Goal: Task Accomplishment & Management: Manage account settings

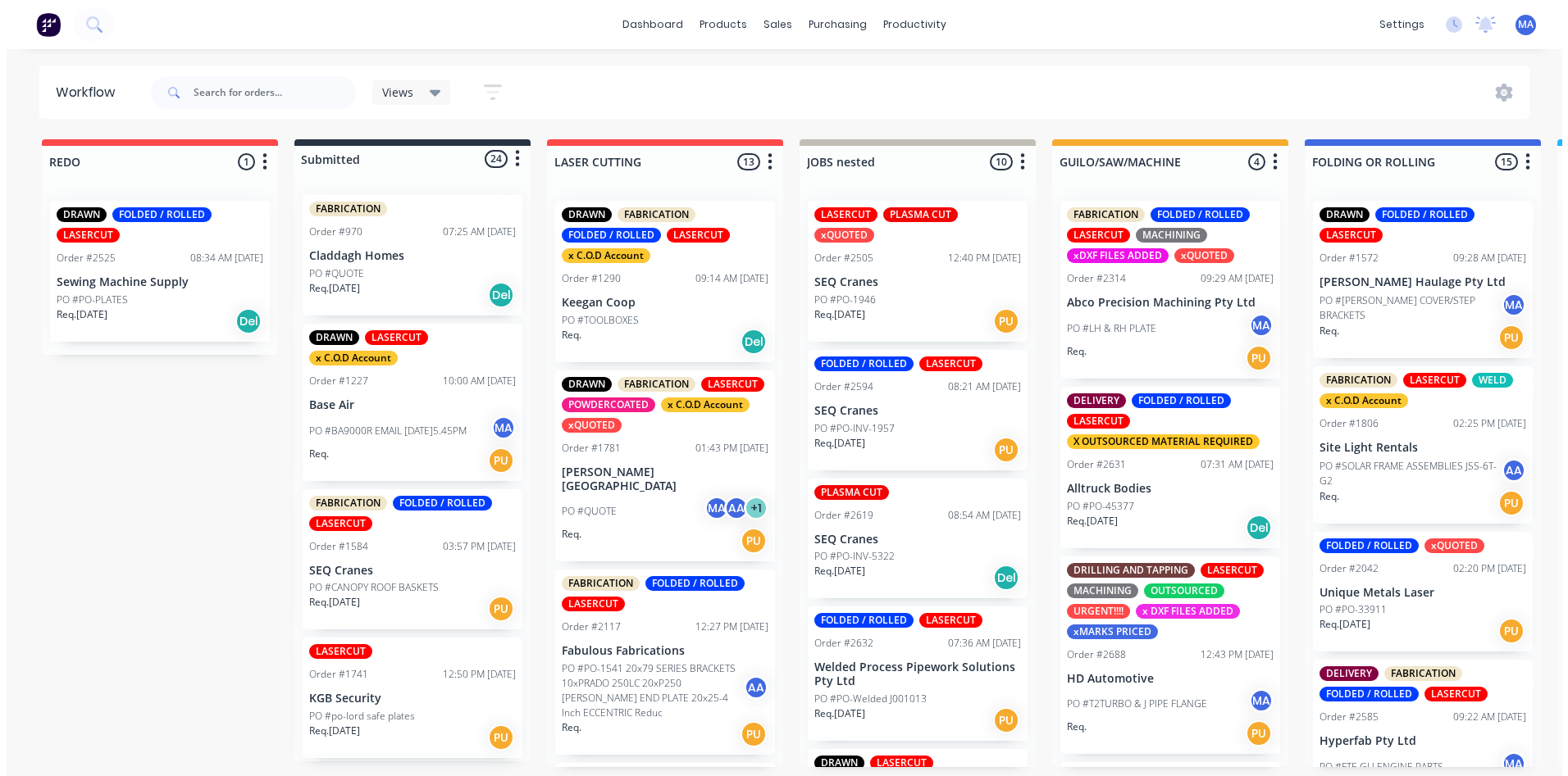
scroll to position [2346, 0]
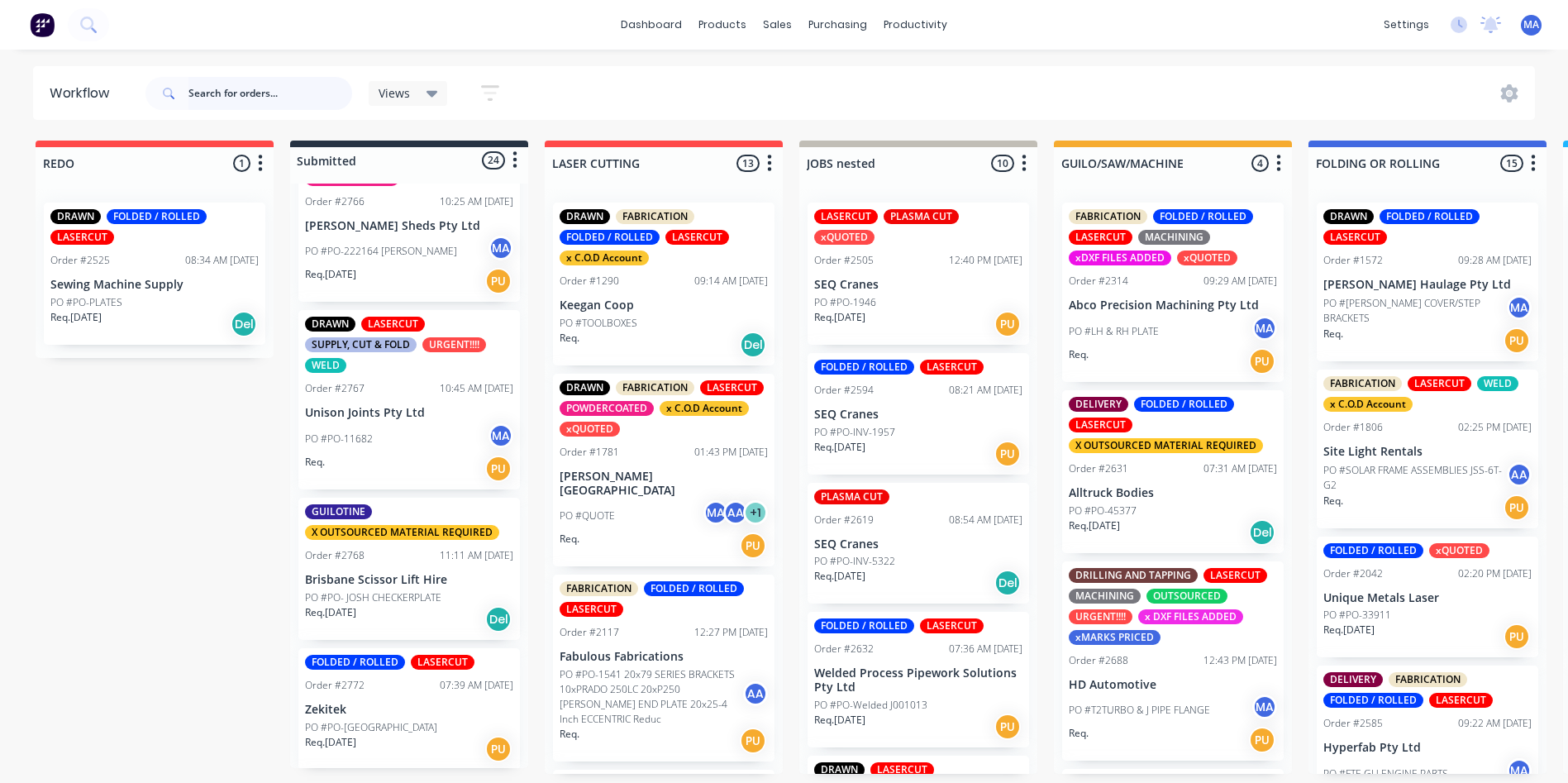
click at [291, 100] on input "text" at bounding box center [270, 93] width 164 height 33
type input "bore"
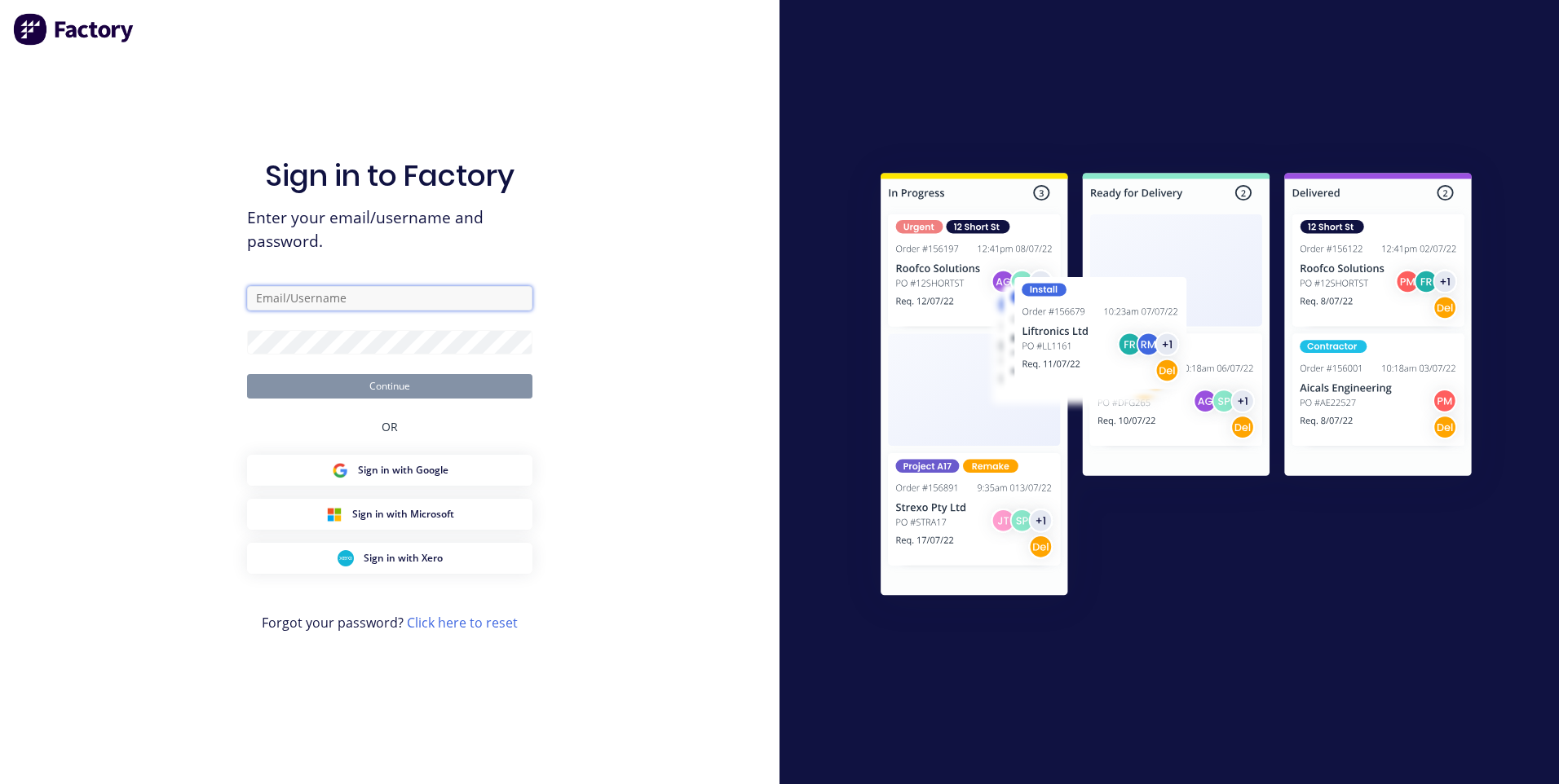
type input "[EMAIL_ADDRESS][DOMAIN_NAME]"
click at [378, 388] on button "Continue" at bounding box center [390, 387] width 285 height 25
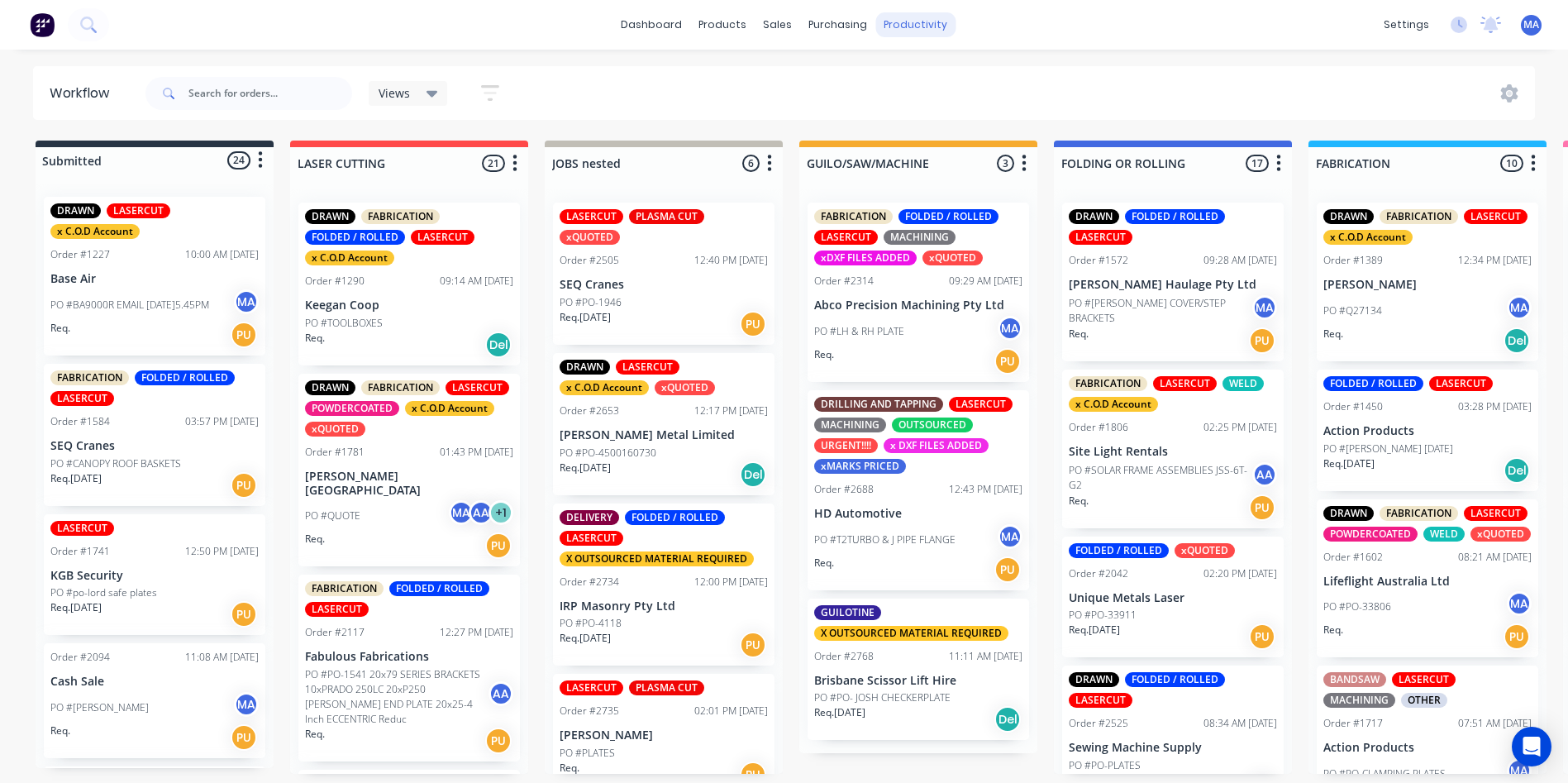
click at [936, 20] on div "productivity" at bounding box center [915, 25] width 80 height 25
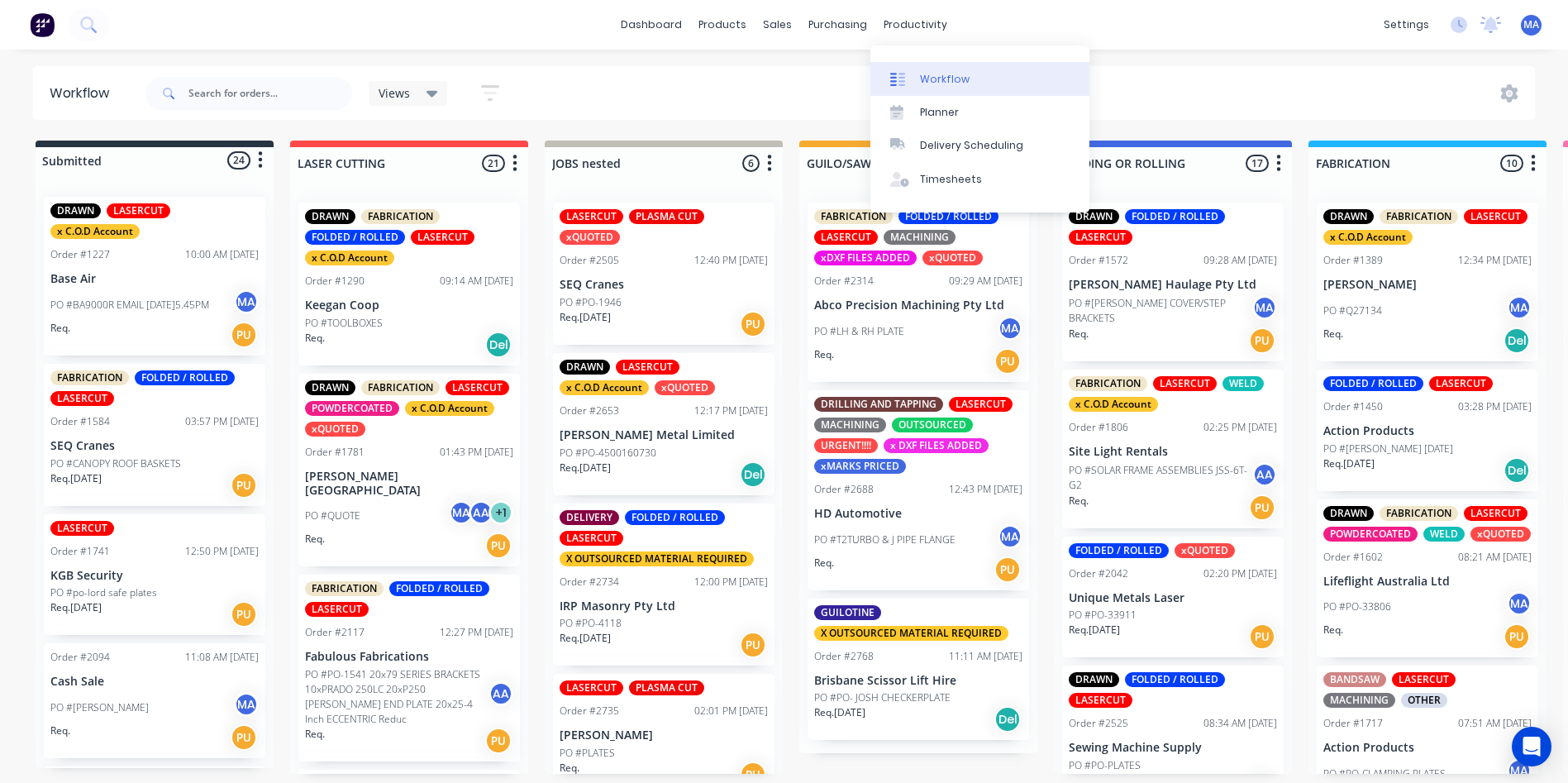
click at [929, 77] on div "Workflow" at bounding box center [945, 79] width 50 height 15
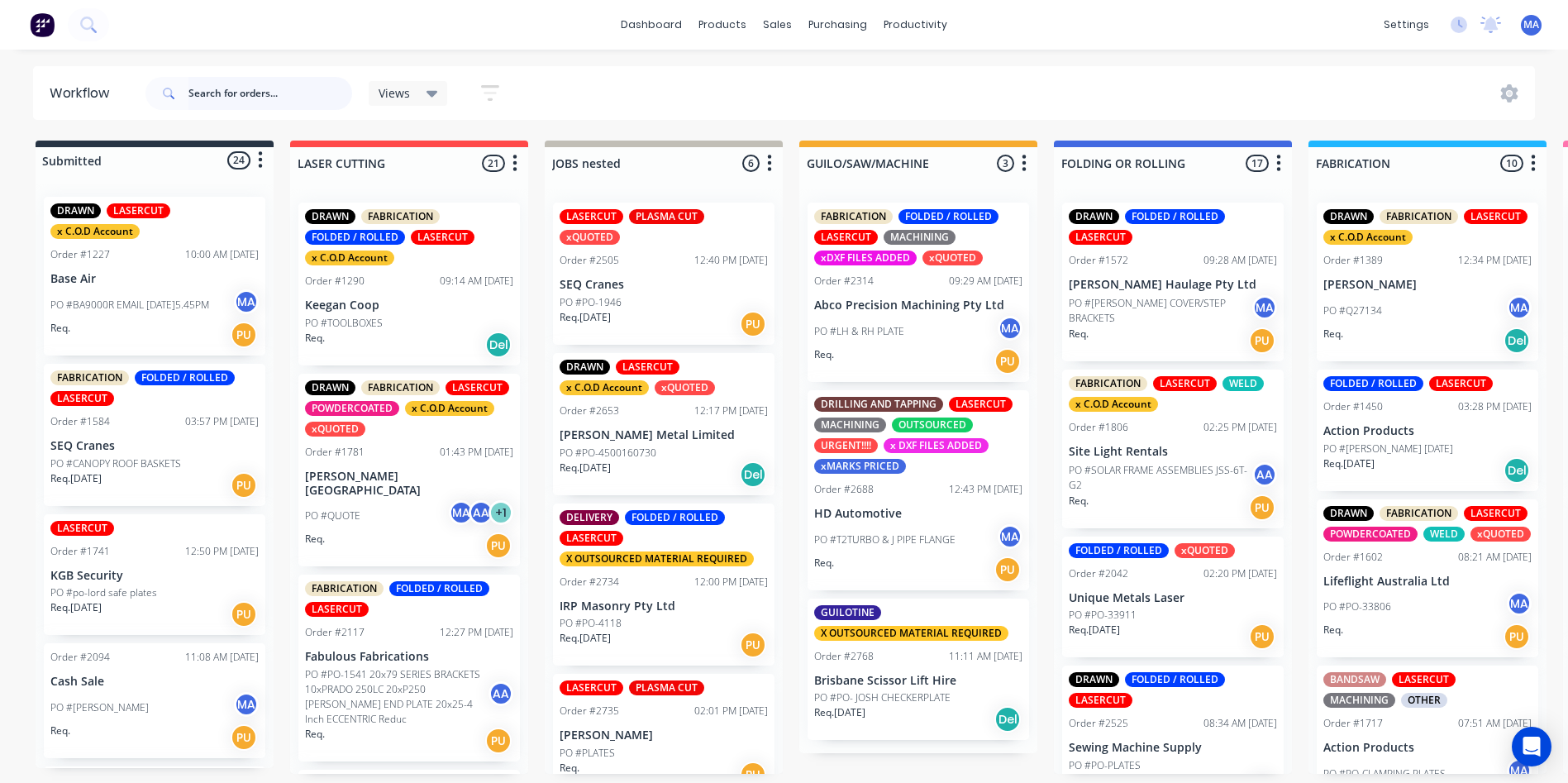
click at [227, 93] on input "text" at bounding box center [270, 93] width 164 height 33
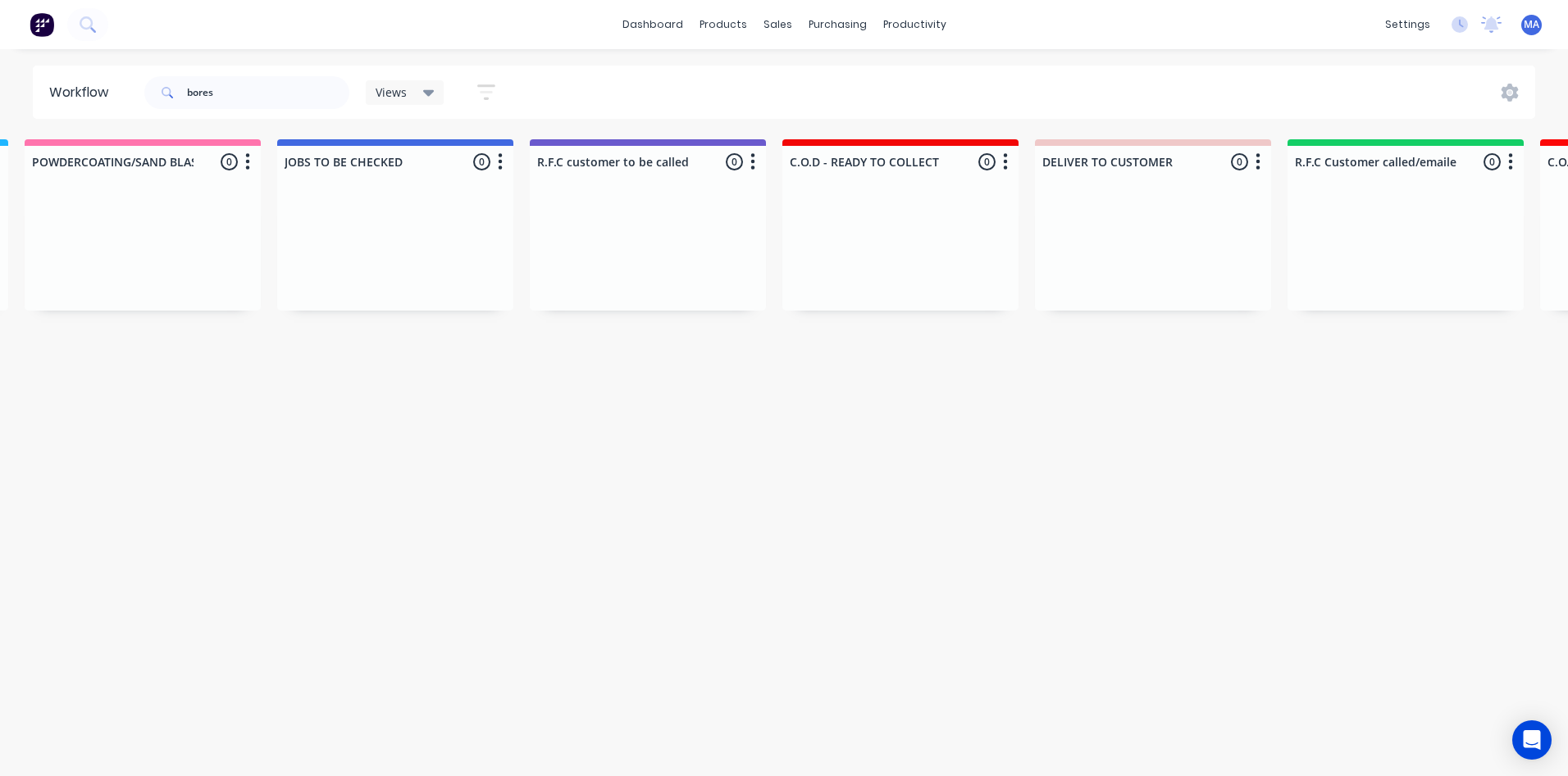
drag, startPoint x: 947, startPoint y: 333, endPoint x: 1293, endPoint y: 333, distance: 346.0
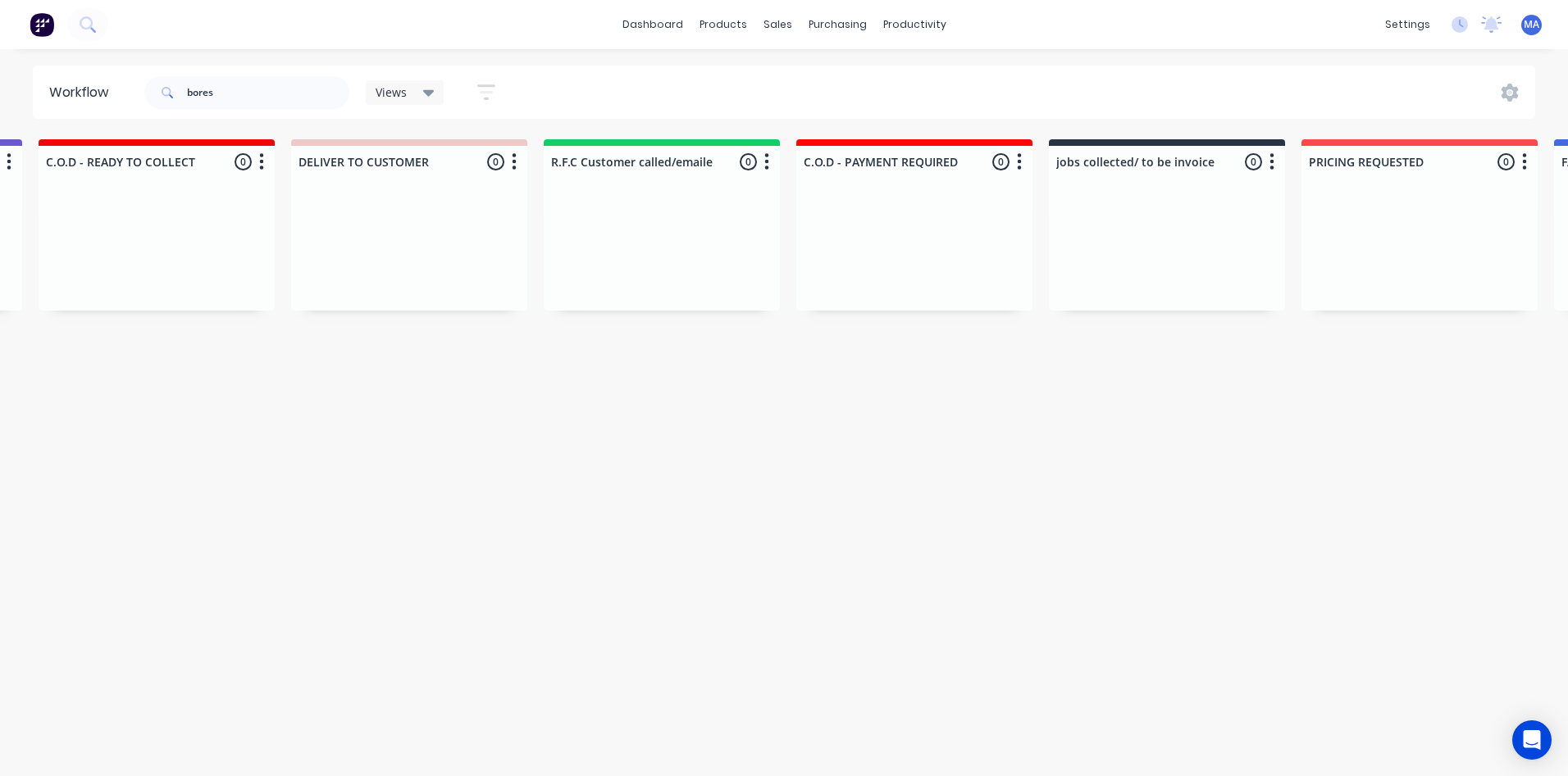
scroll to position [0, 655]
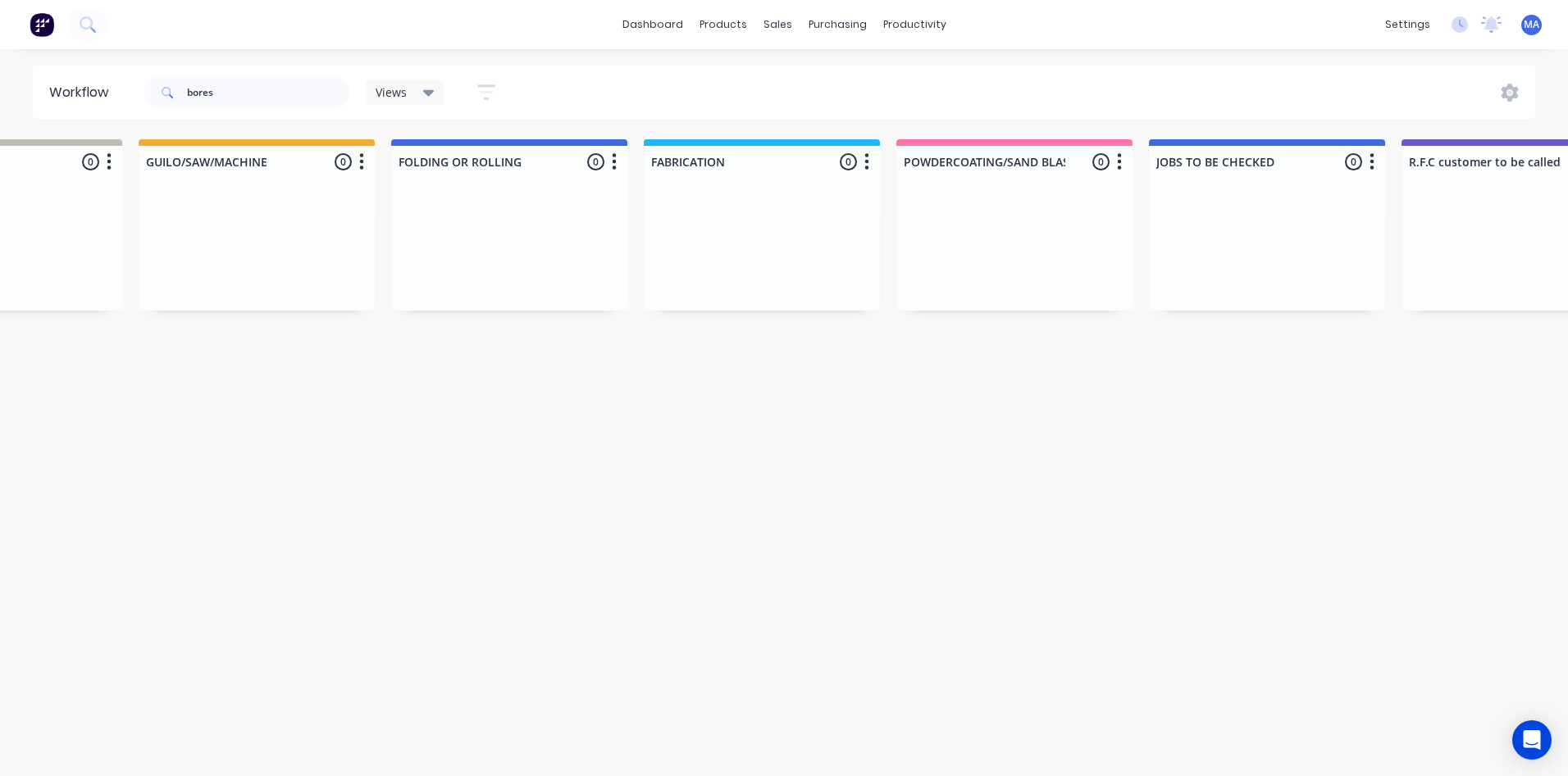
drag, startPoint x: 1066, startPoint y: 371, endPoint x: 653, endPoint y: 361, distance: 413.1
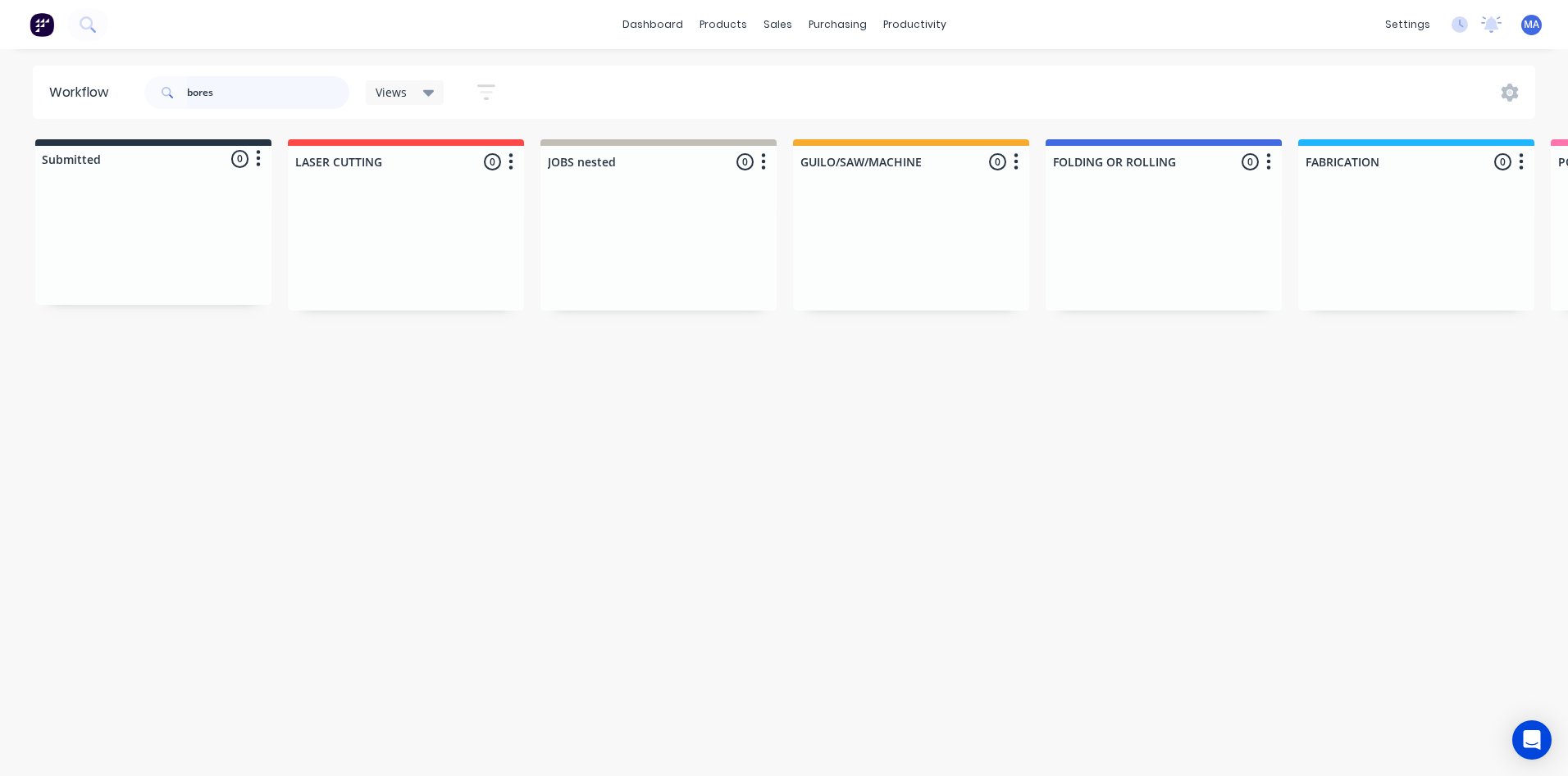
click at [310, 84] on input "bores" at bounding box center [268, 92] width 162 height 33
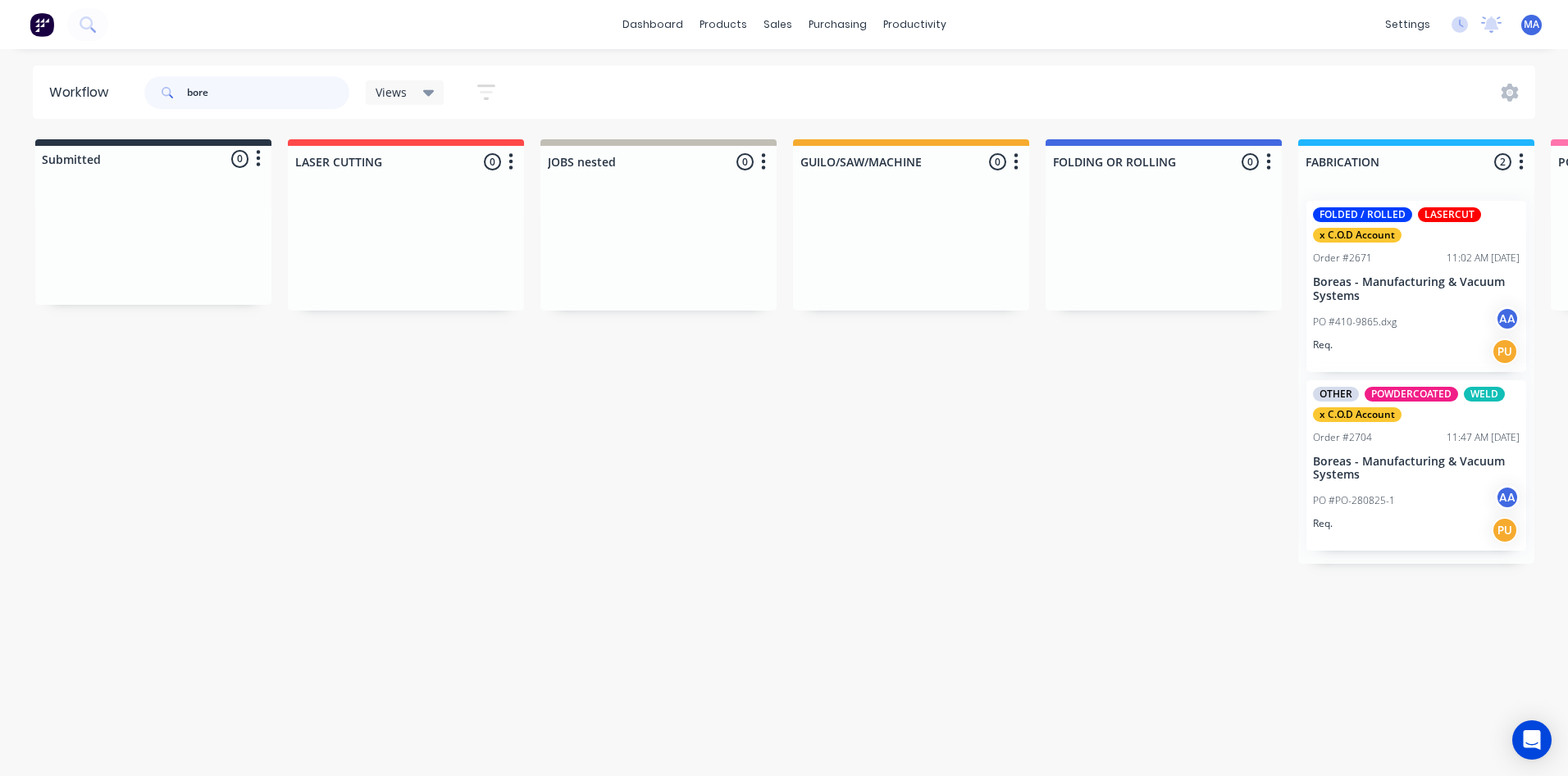
type input "bore"
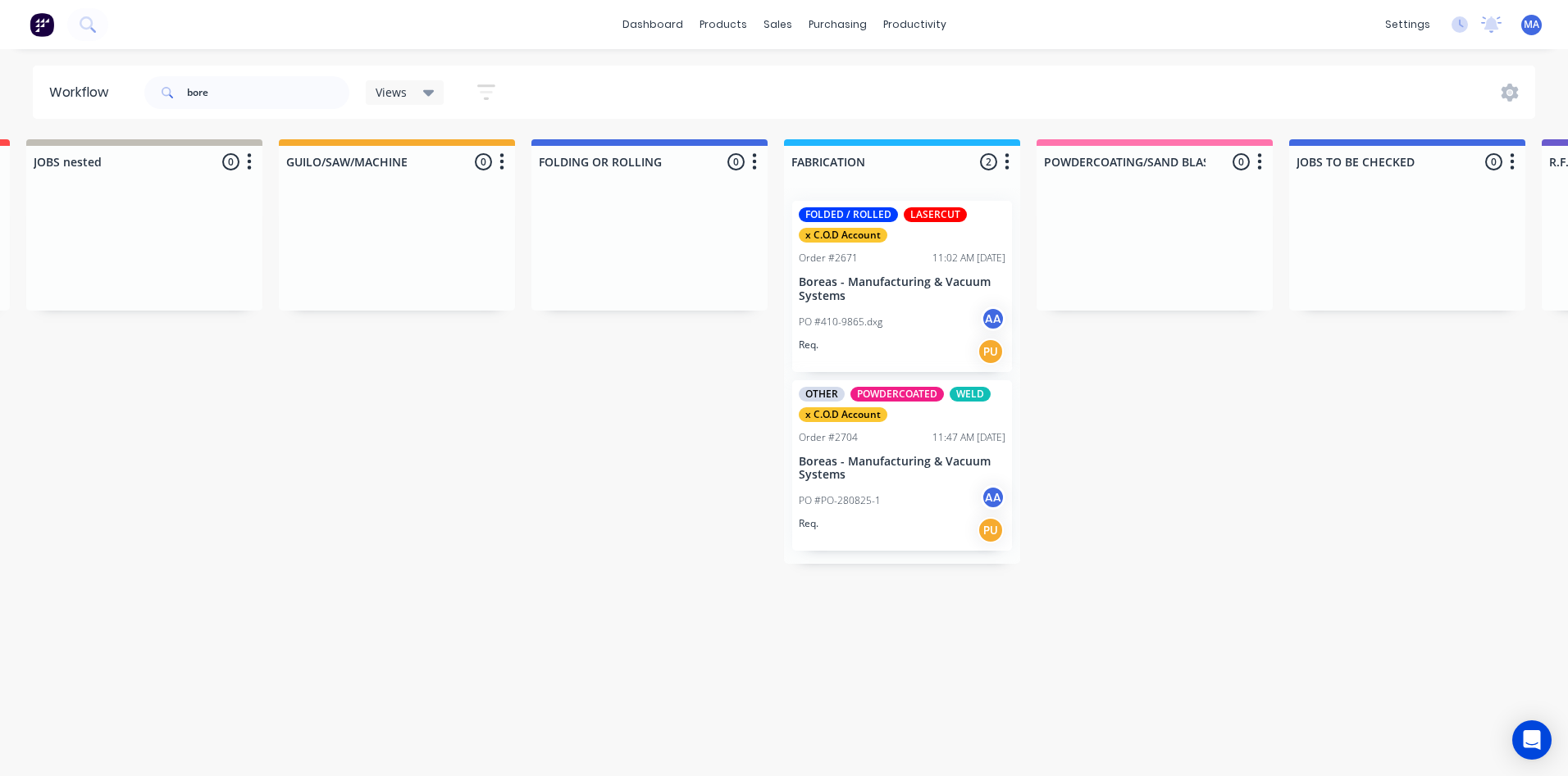
scroll to position [0, 769]
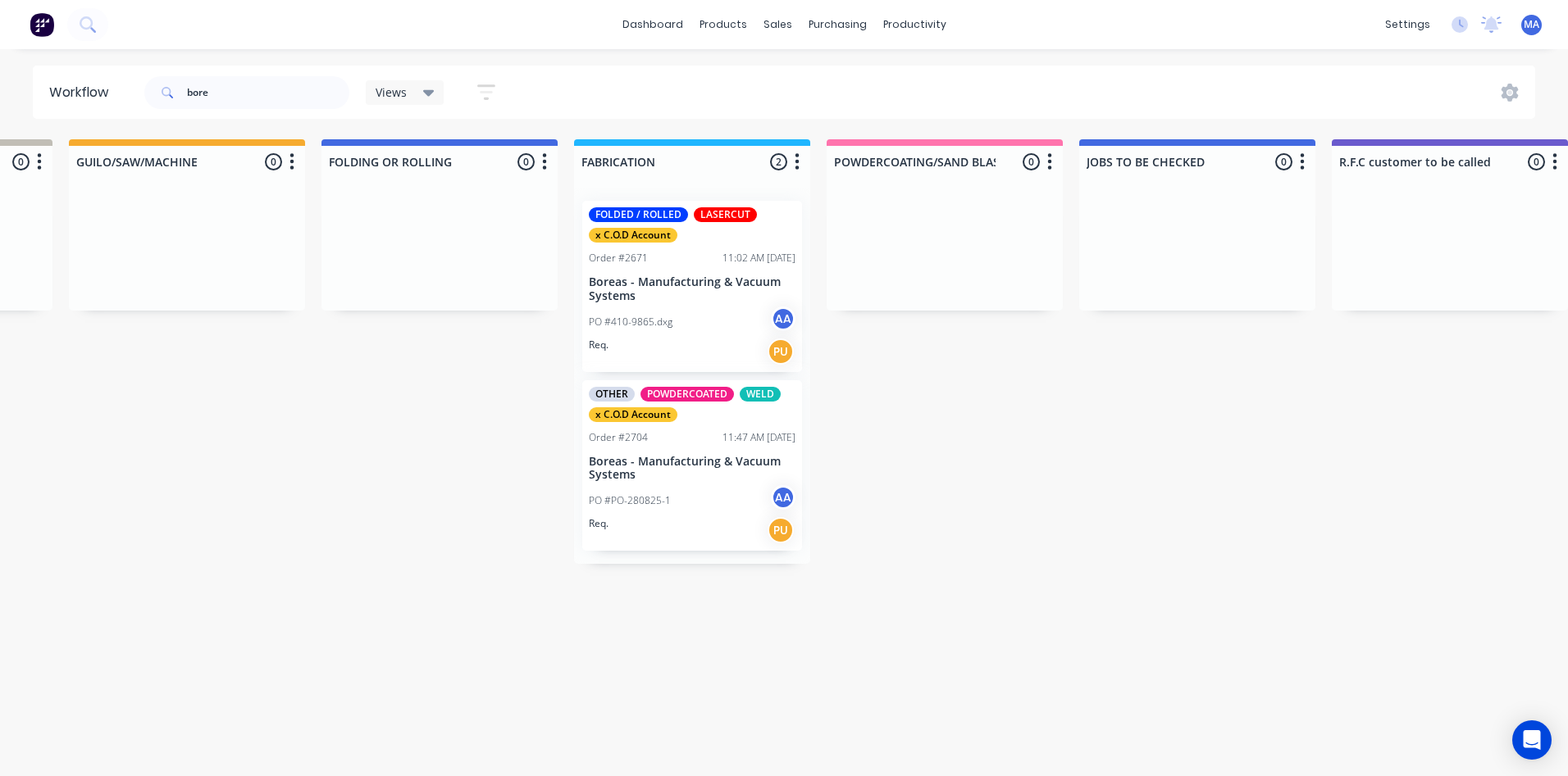
drag, startPoint x: 982, startPoint y: 649, endPoint x: 1077, endPoint y: 630, distance: 96.9
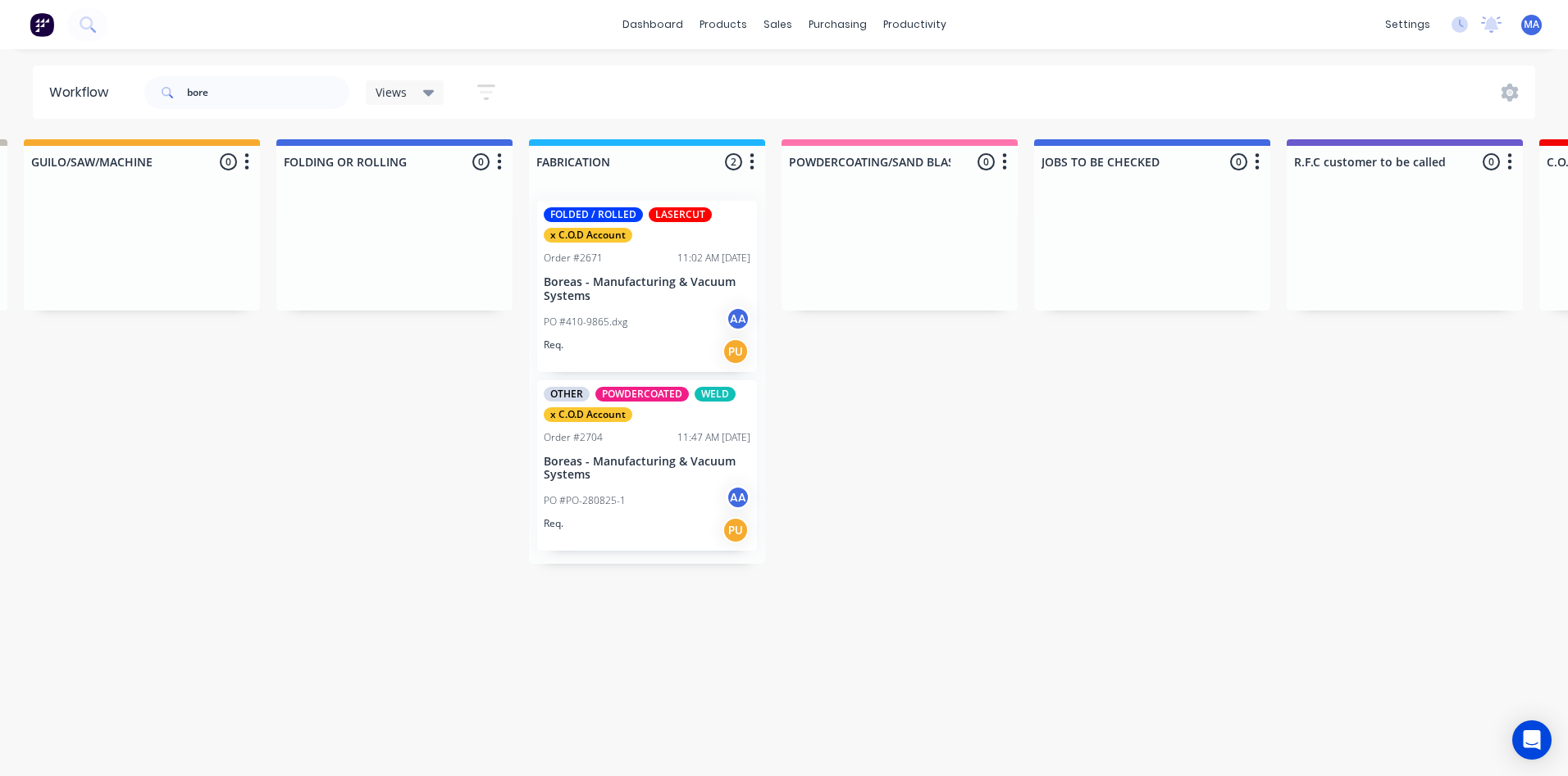
click at [668, 319] on div "PO #410-9865.dxg AA" at bounding box center [647, 322] width 206 height 31
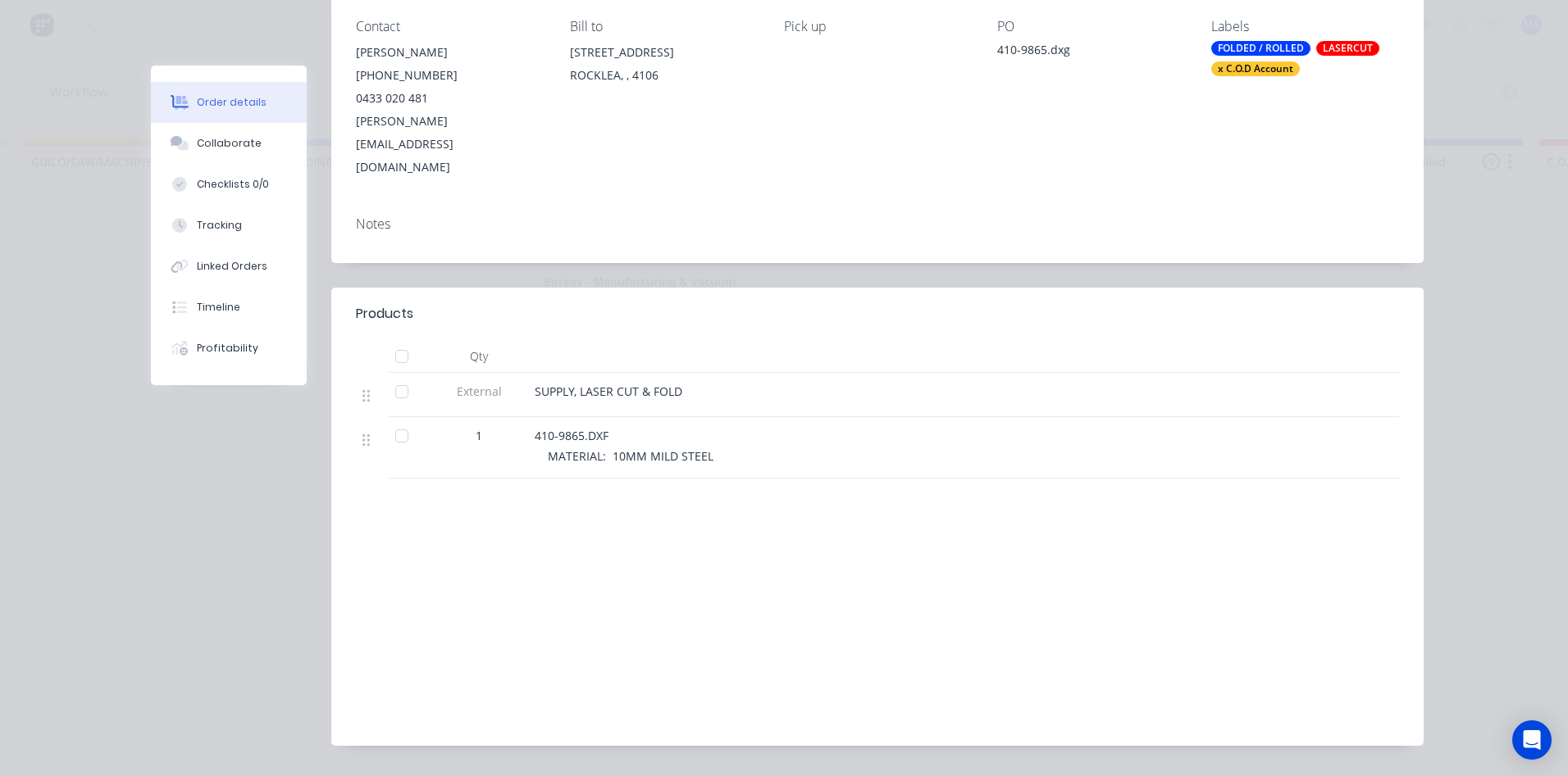
scroll to position [0, 0]
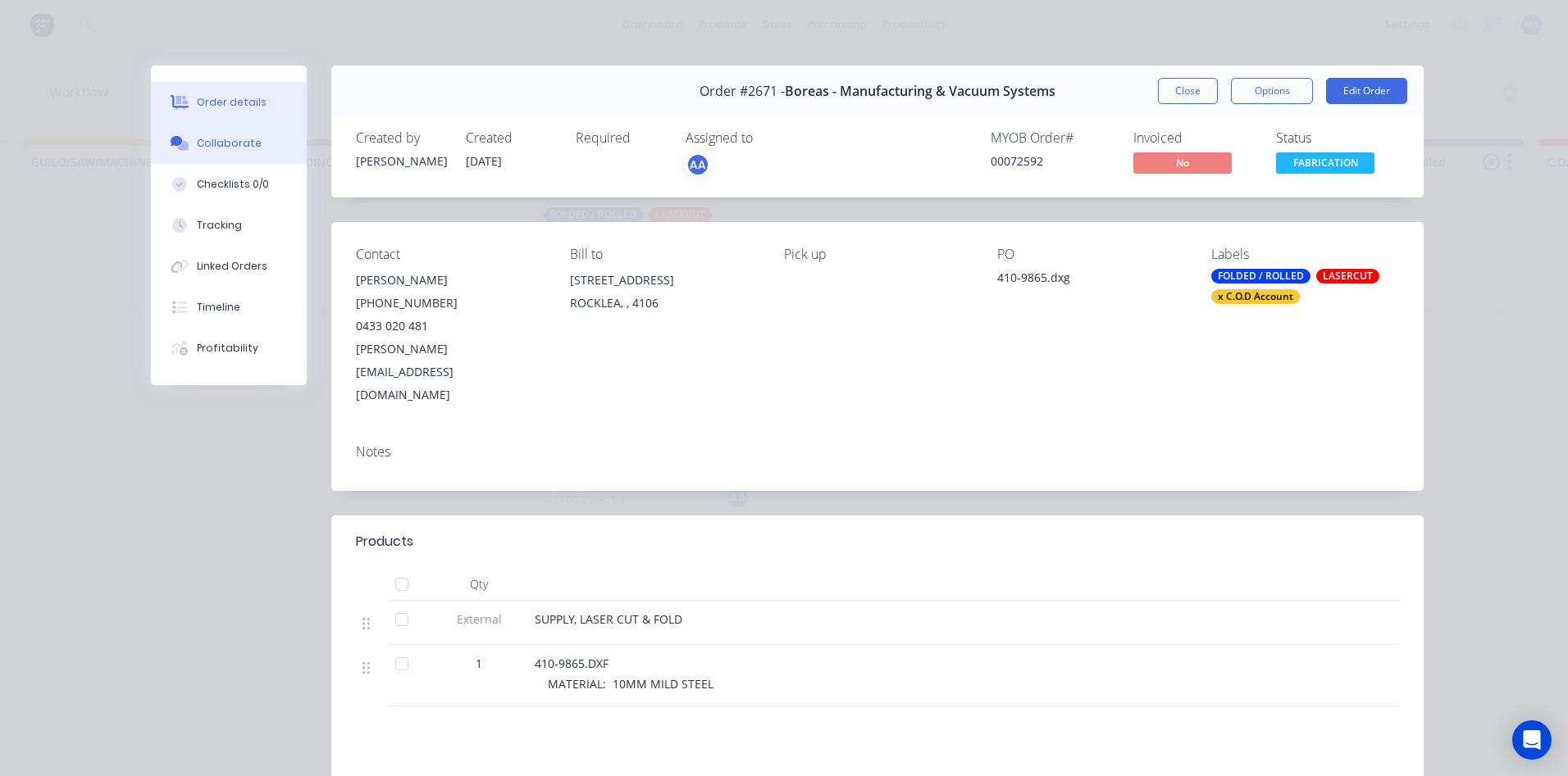
click at [248, 133] on button "Collaborate" at bounding box center [229, 143] width 156 height 41
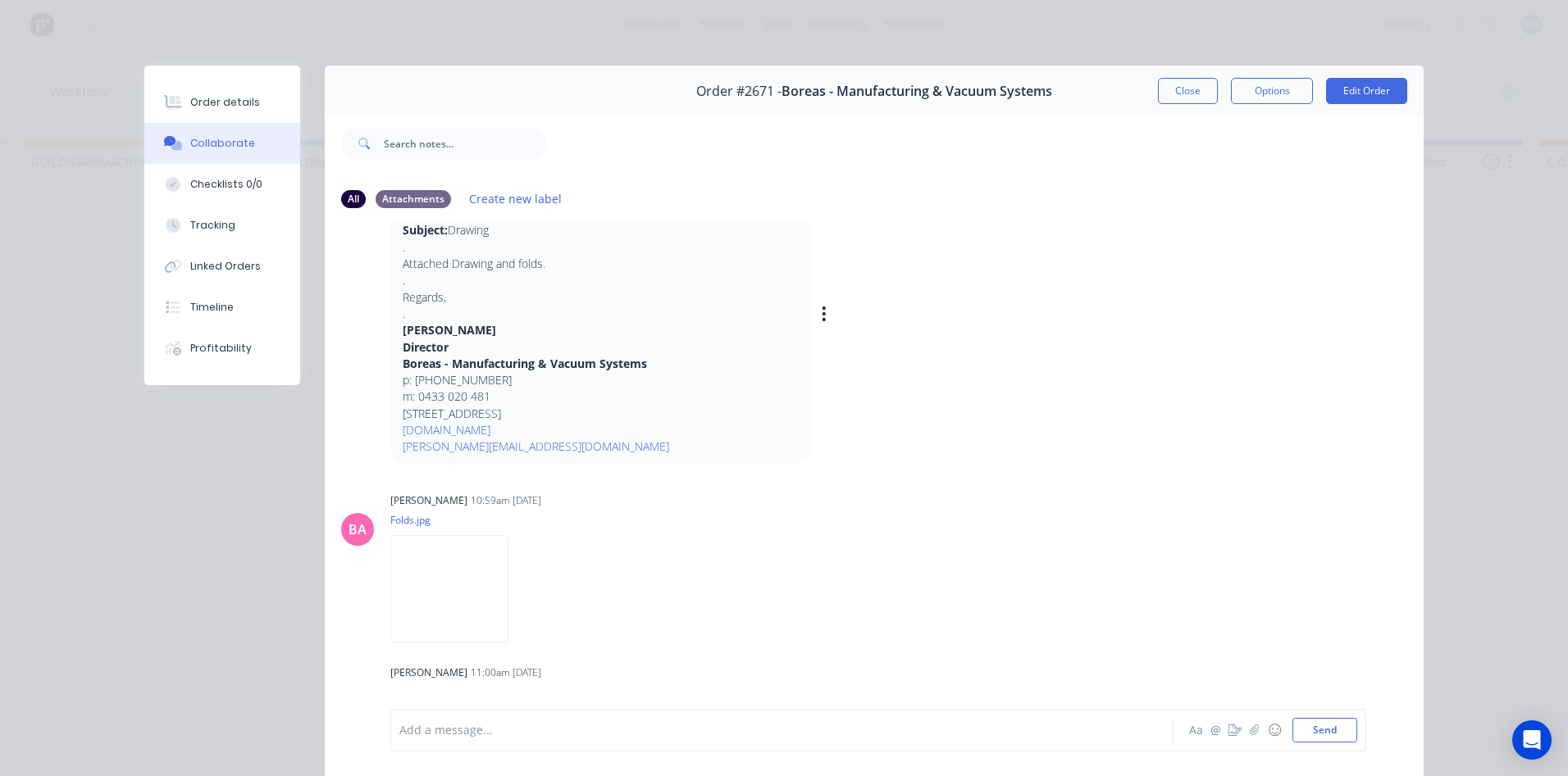
scroll to position [108, 0]
click at [486, 598] on img at bounding box center [449, 587] width 118 height 108
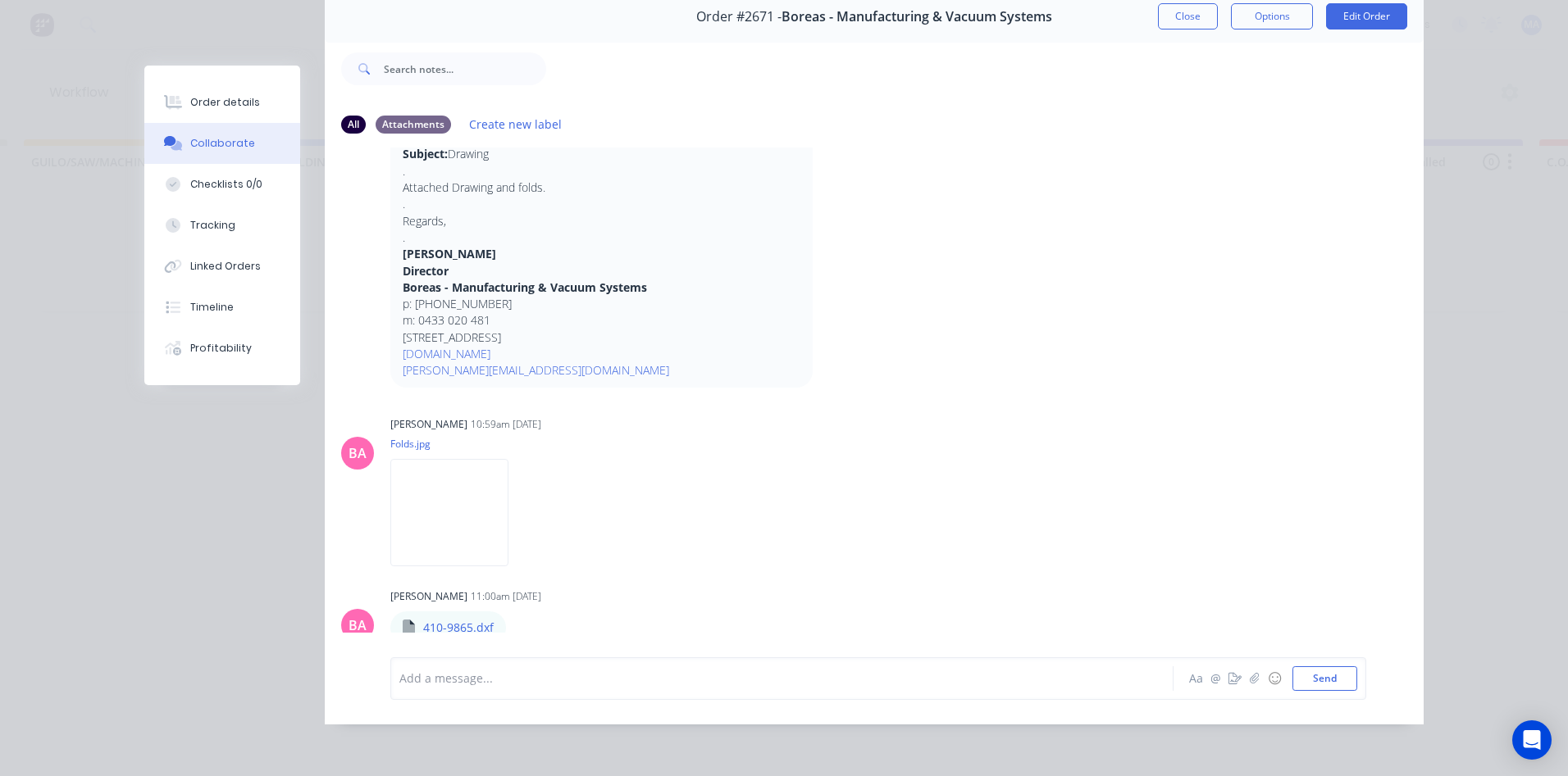
scroll to position [0, 0]
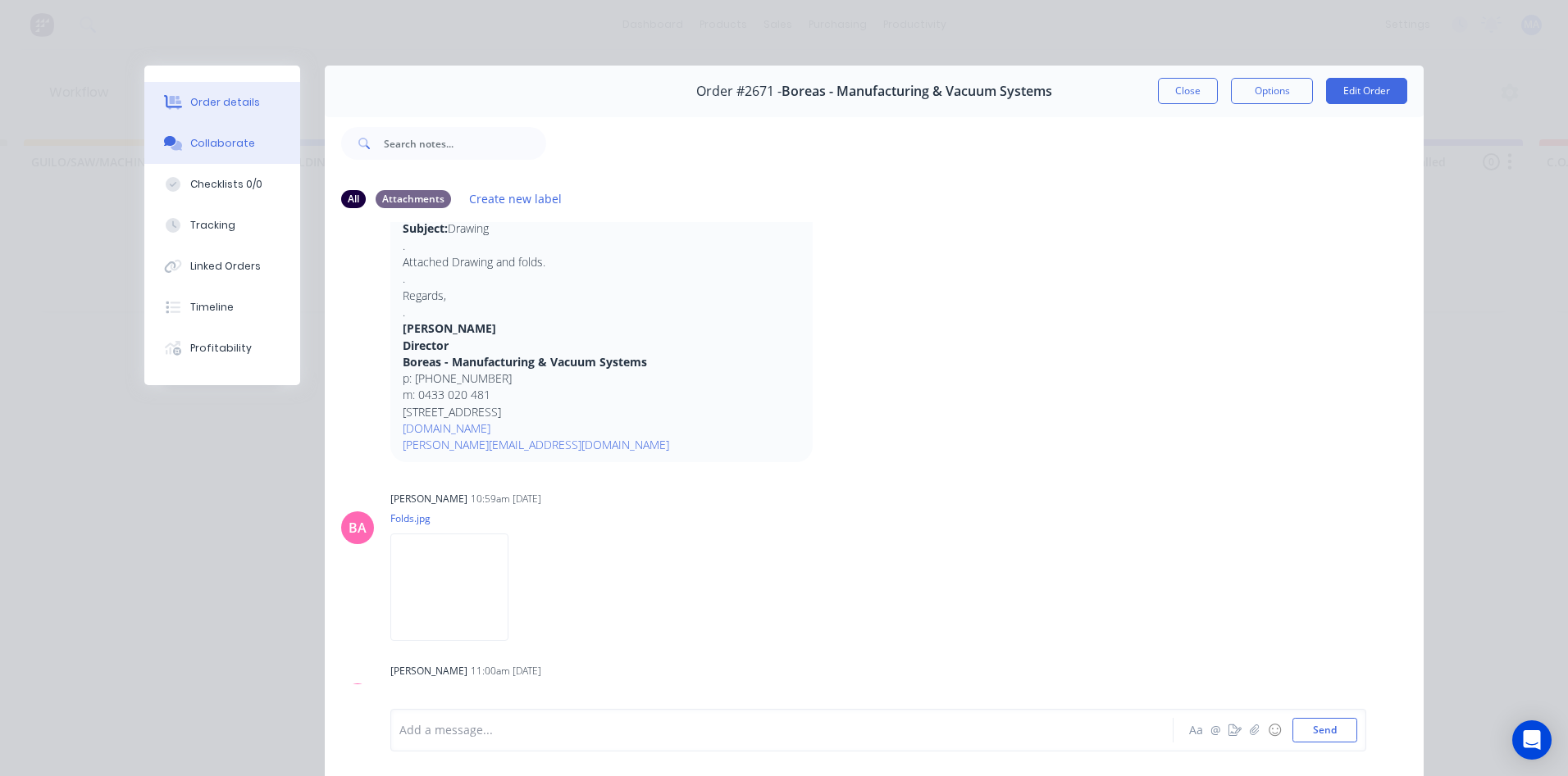
click at [257, 99] on button "Order details" at bounding box center [222, 102] width 156 height 41
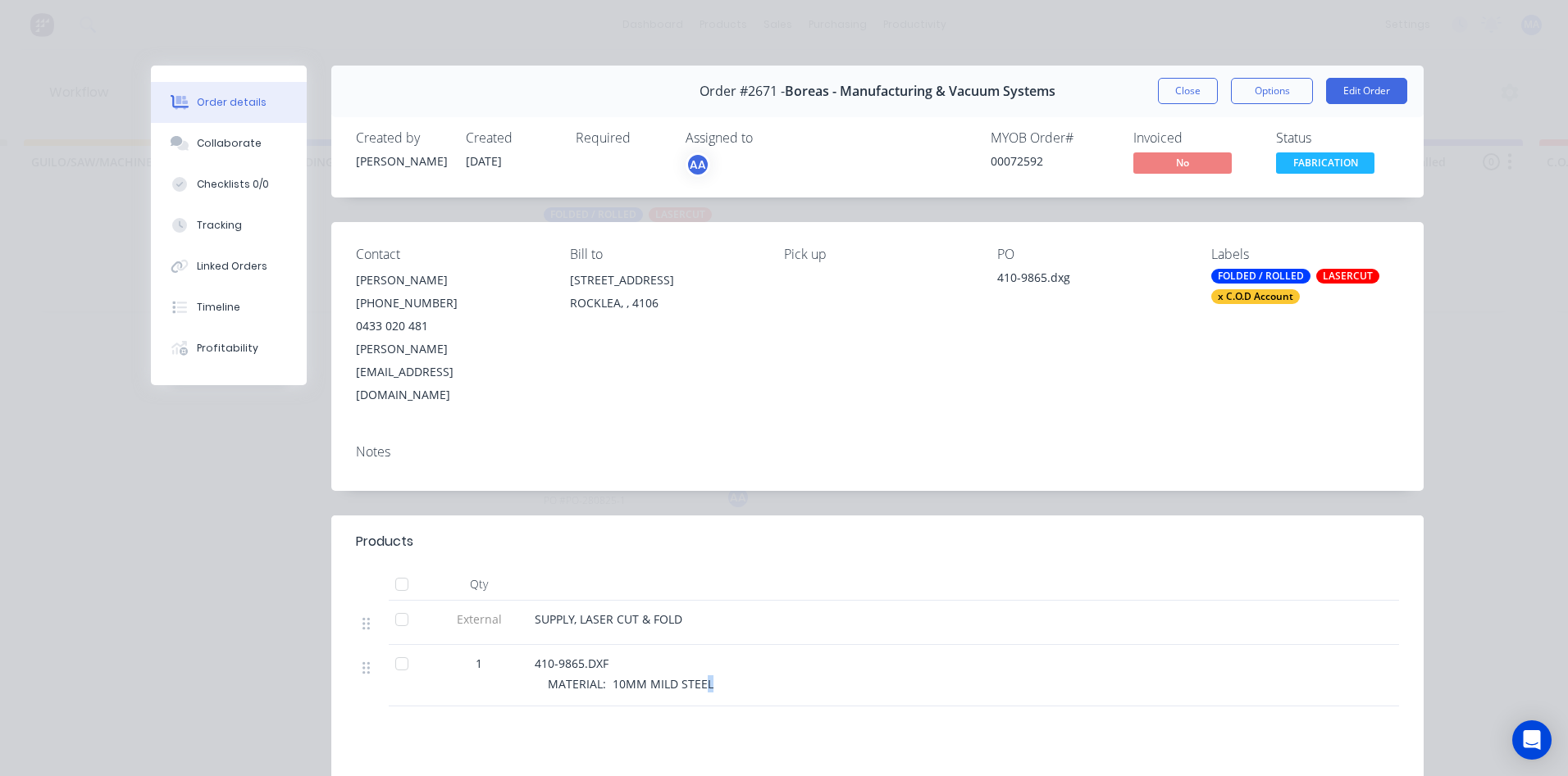
drag, startPoint x: 715, startPoint y: 633, endPoint x: 696, endPoint y: 642, distance: 21.0
click at [696, 675] on div "MATERIAL: 10MM MILD STEEL" at bounding box center [863, 684] width 630 height 18
click at [743, 671] on div "Products Qty External SUPPLY, LASER CUT & FOLD 1 410-9865.DXF MATERIAL: 10MM MI…" at bounding box center [877, 745] width 1092 height 459
click at [1420, 96] on div "Order details Collaborate Checklists 0/0 Tracking Linked Orders Timeline Profit…" at bounding box center [784, 532] width 1312 height 933
click at [1398, 96] on button "Edit Order" at bounding box center [1367, 91] width 81 height 26
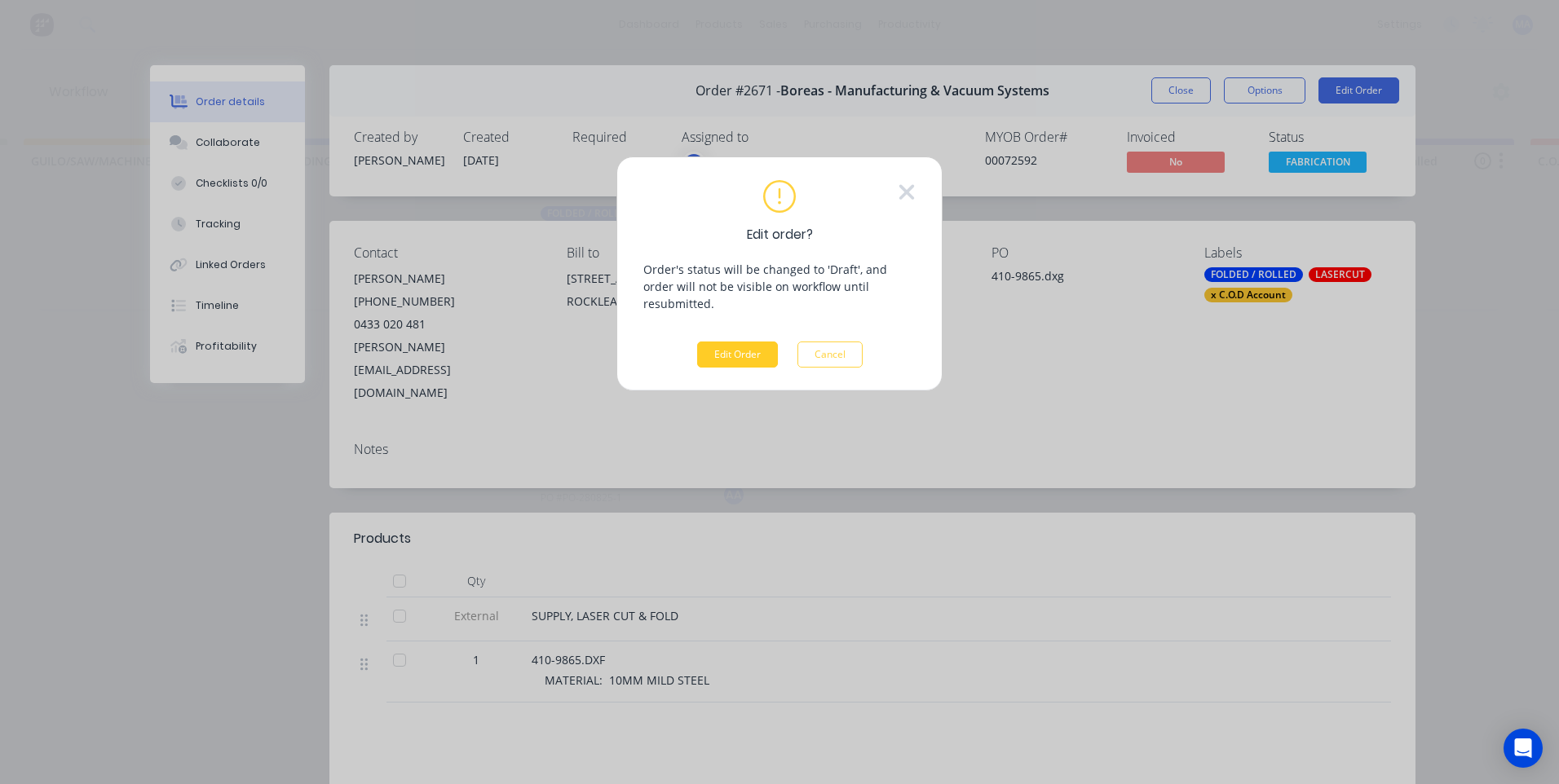
click at [715, 341] on button "Edit Order" at bounding box center [738, 354] width 81 height 26
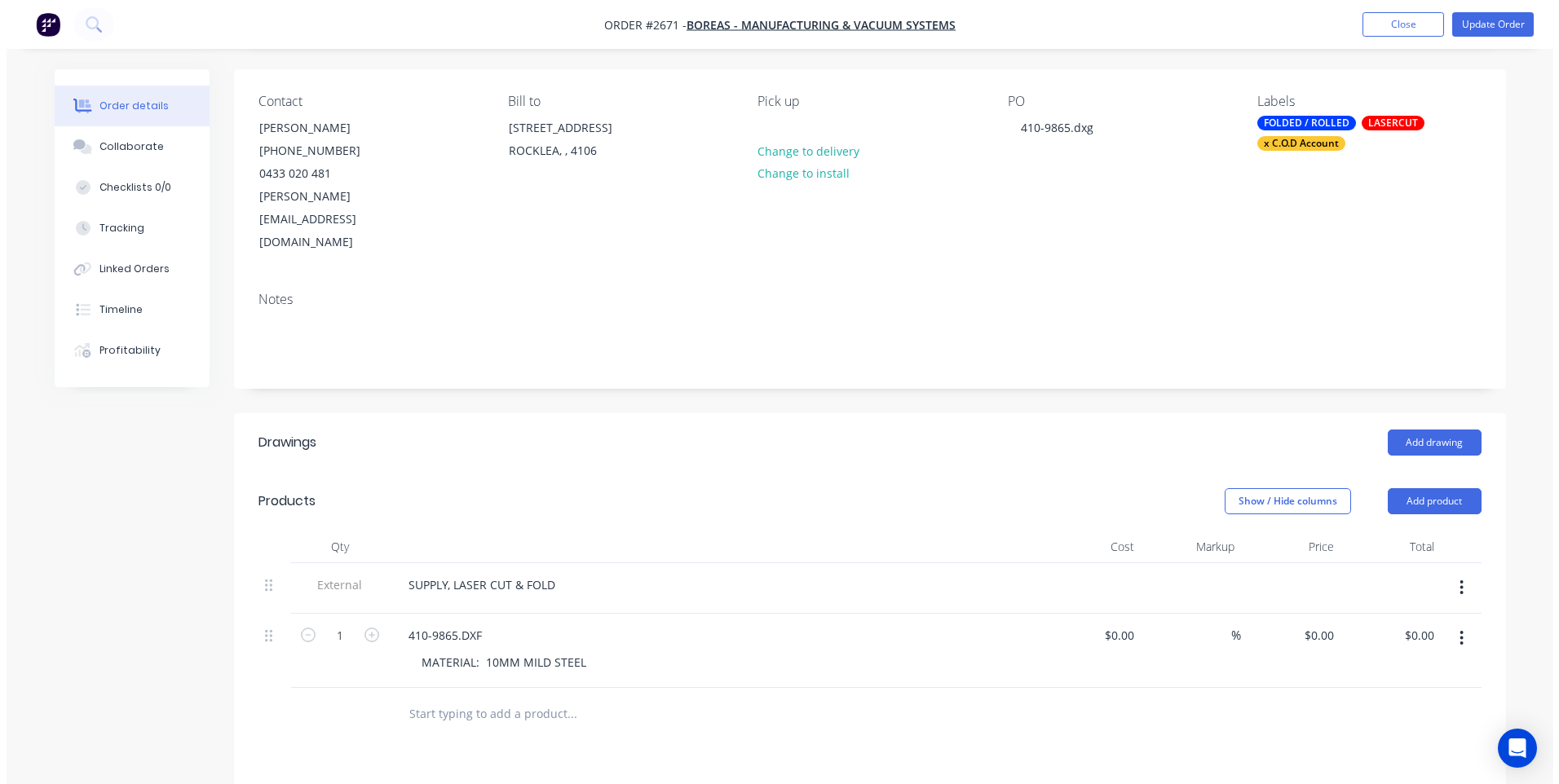
scroll to position [326, 0]
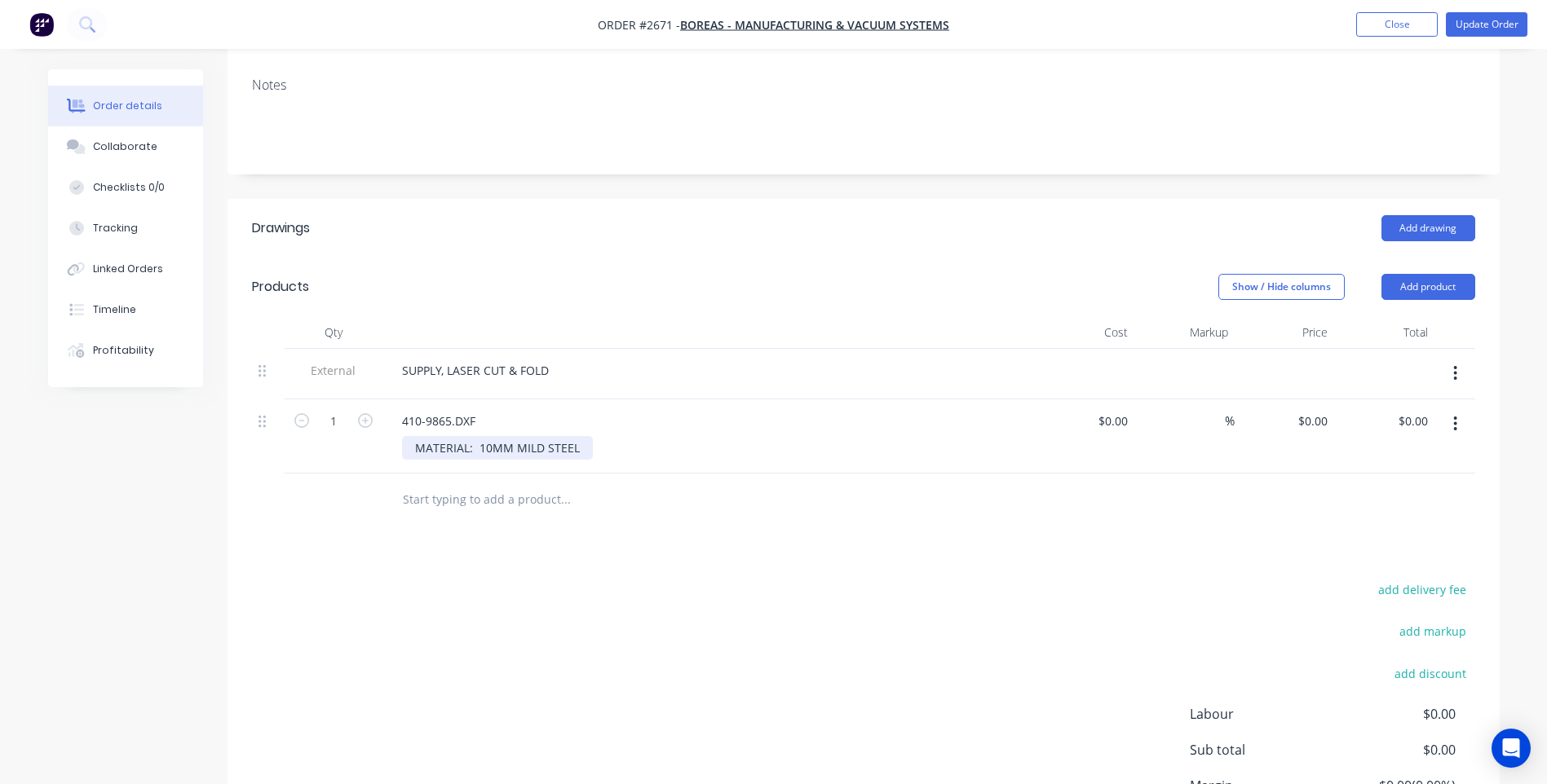
click at [582, 436] on div "MATERIAL: 10MM MILD STEEL" at bounding box center [497, 447] width 190 height 24
click at [545, 579] on div "add delivery fee add markup add discount Labour $0.00 Sub total $0.00 Margin $0…" at bounding box center [863, 736] width 1223 height 315
click at [1479, 17] on button "Update Order" at bounding box center [1486, 25] width 82 height 25
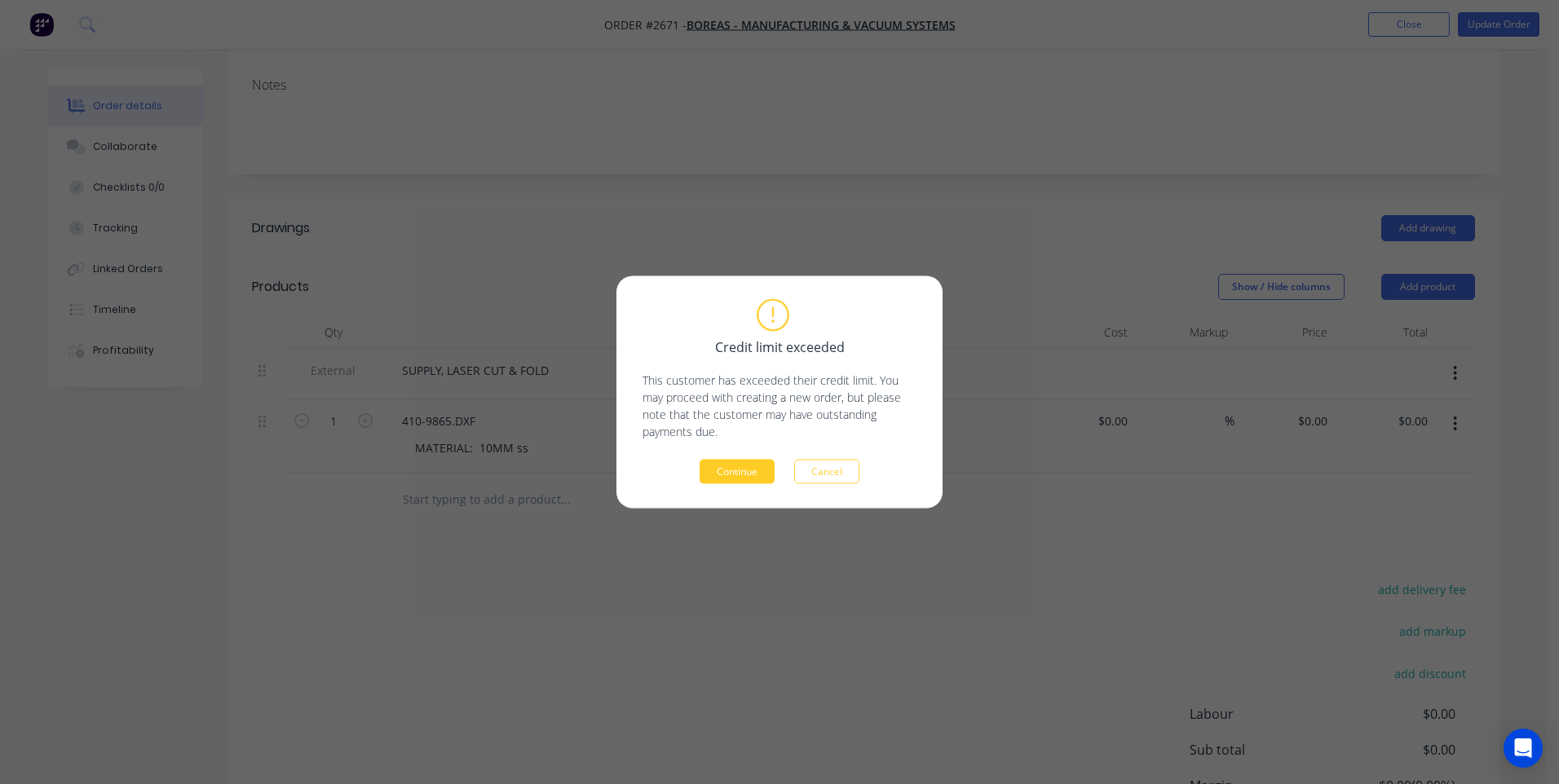
click at [705, 467] on button "Continue" at bounding box center [737, 472] width 75 height 25
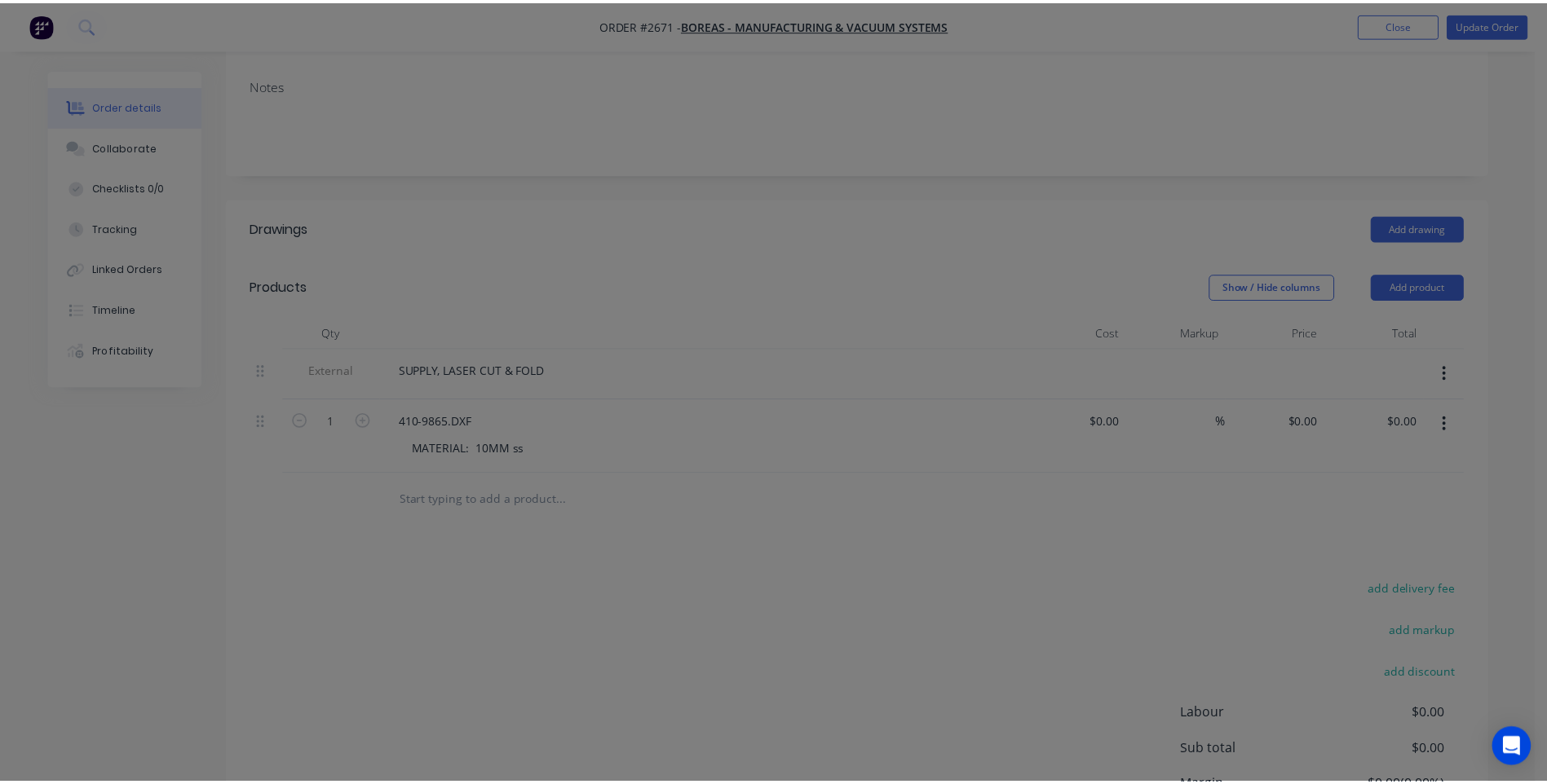
scroll to position [179, 0]
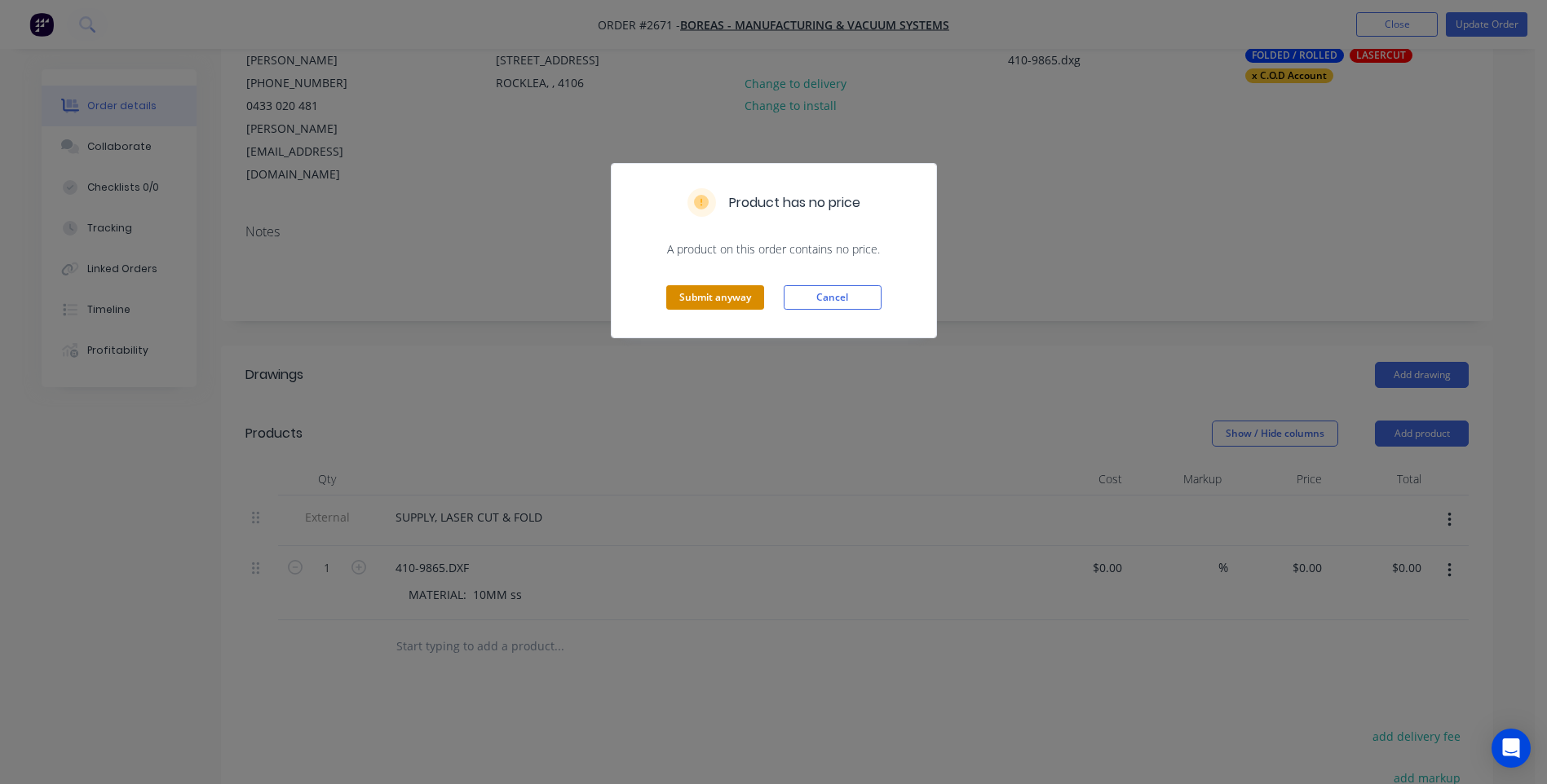
click at [720, 301] on button "Submit anyway" at bounding box center [715, 297] width 98 height 25
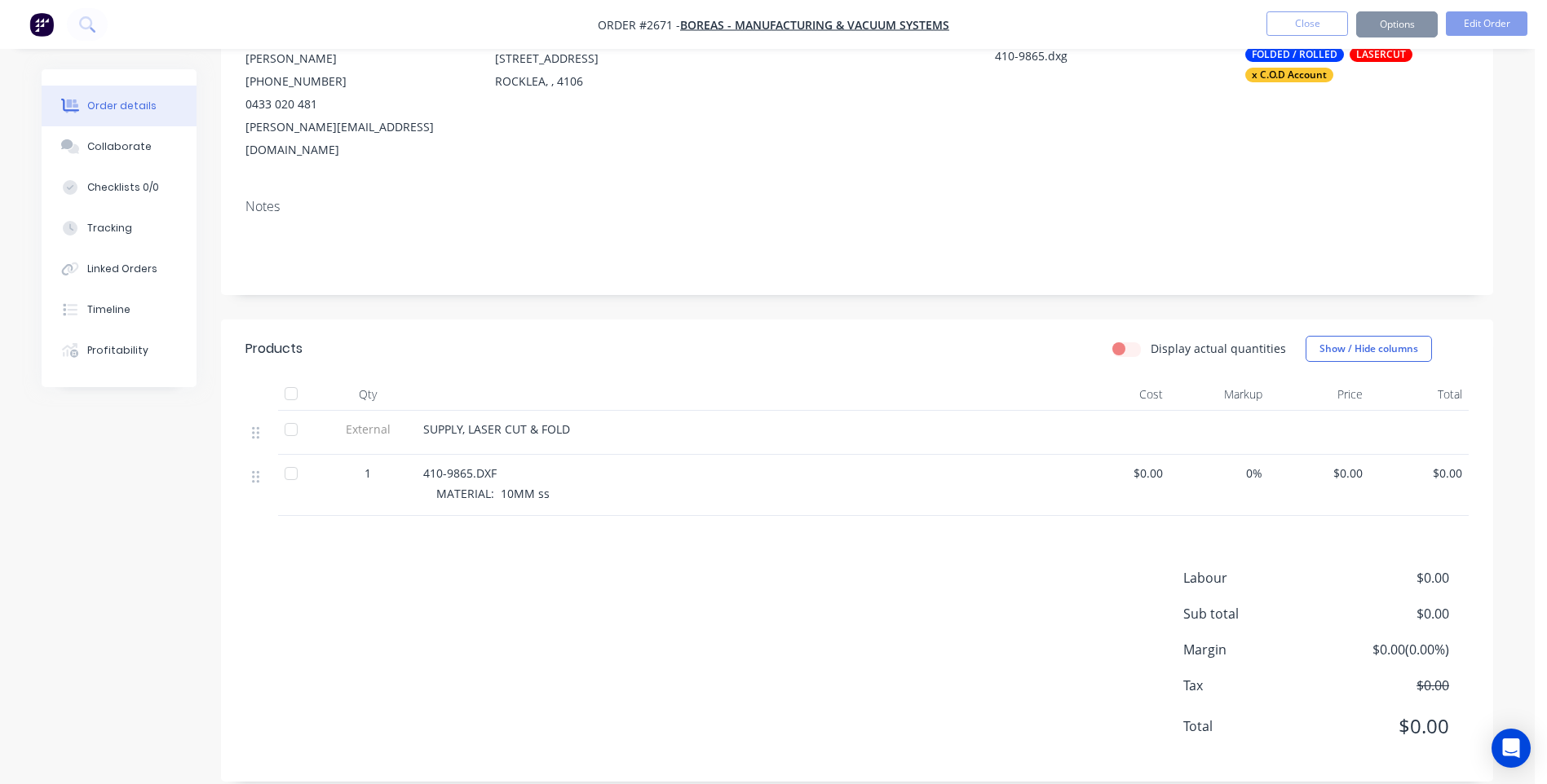
scroll to position [179, 0]
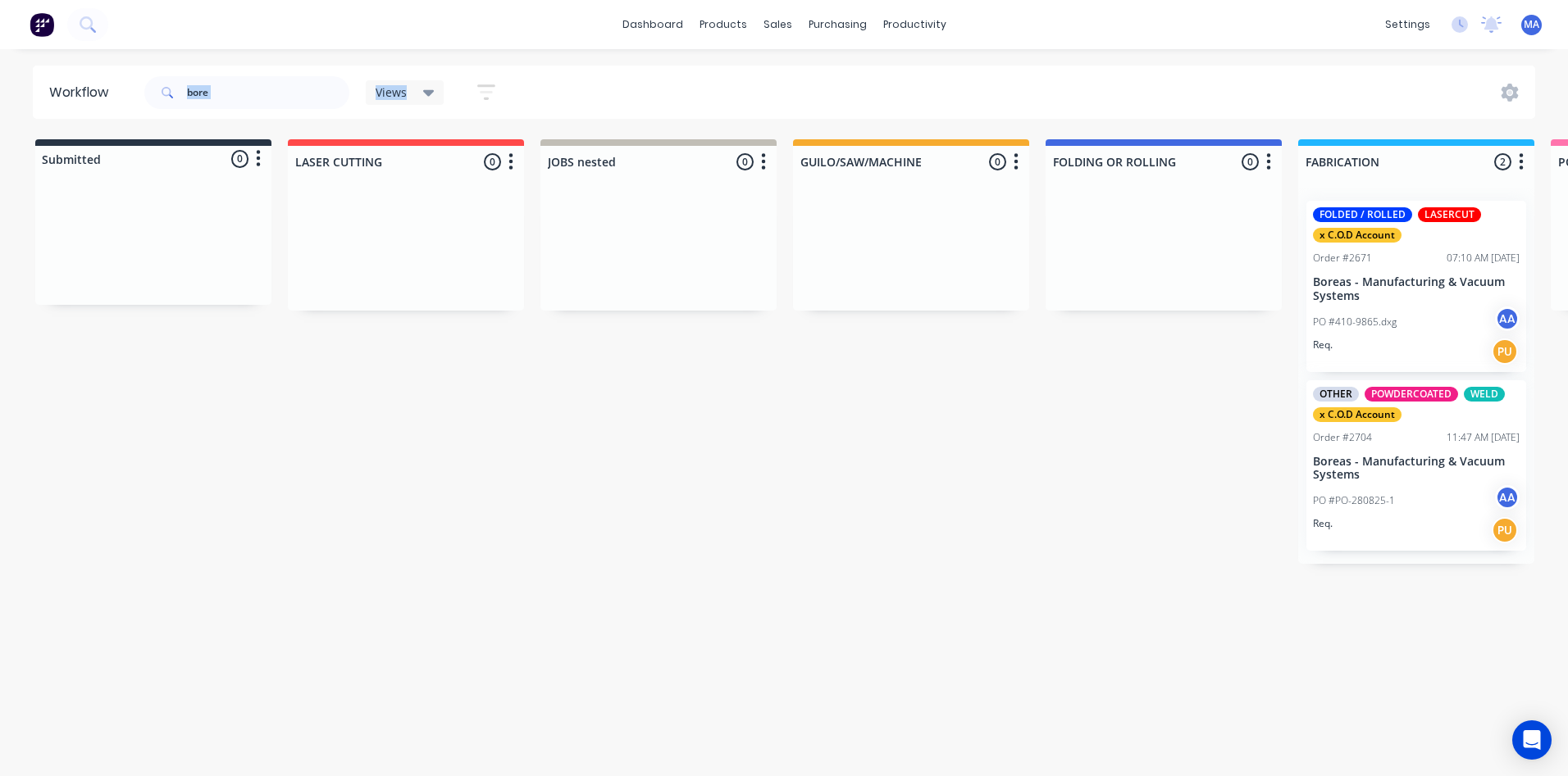
drag, startPoint x: 348, startPoint y: 76, endPoint x: 213, endPoint y: 93, distance: 136.1
click at [190, 128] on div "Workflow bore Views Save new view None (Default) edit Show/Hide statuses Show l…" at bounding box center [777, 404] width 1556 height 678
drag, startPoint x: 223, startPoint y: 85, endPoint x: 88, endPoint y: 98, distance: 135.6
click at [88, 98] on header "Workflow bore Views Save new view None (Default) edit Show/Hide statuses Show l…" at bounding box center [784, 92] width 1504 height 53
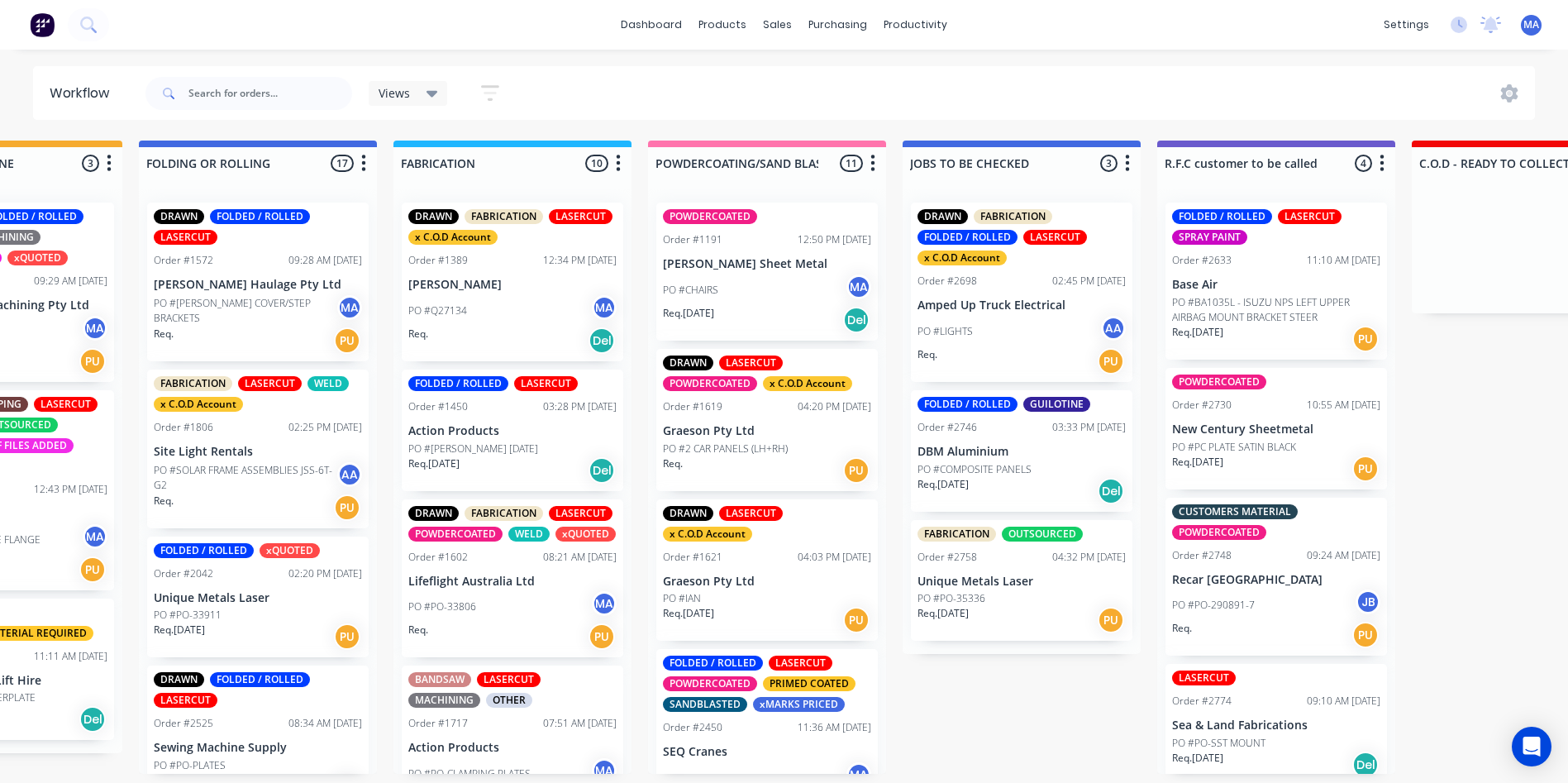
drag, startPoint x: 1154, startPoint y: 521, endPoint x: 1177, endPoint y: 519, distance: 23.1
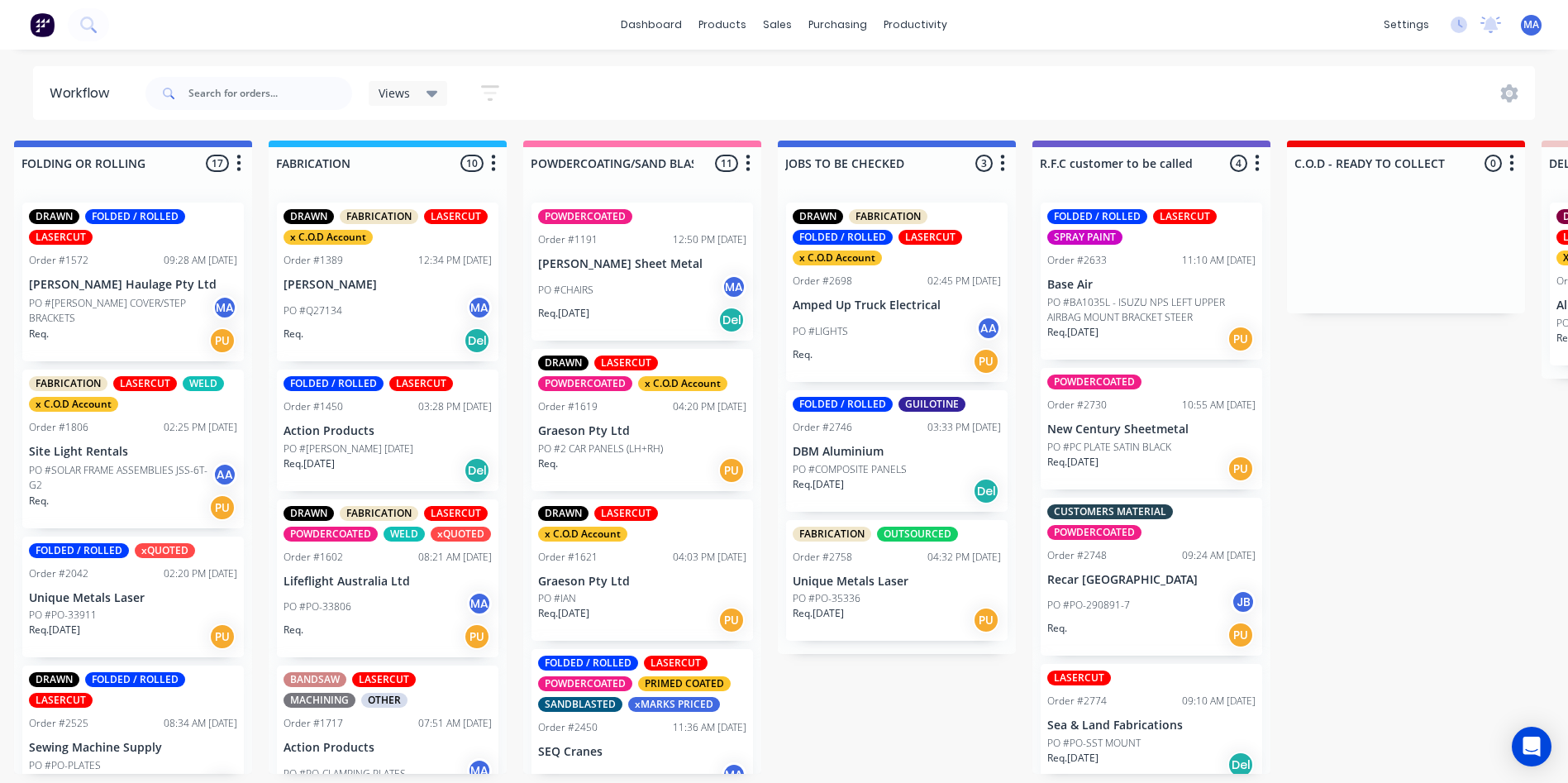
scroll to position [0, 1052]
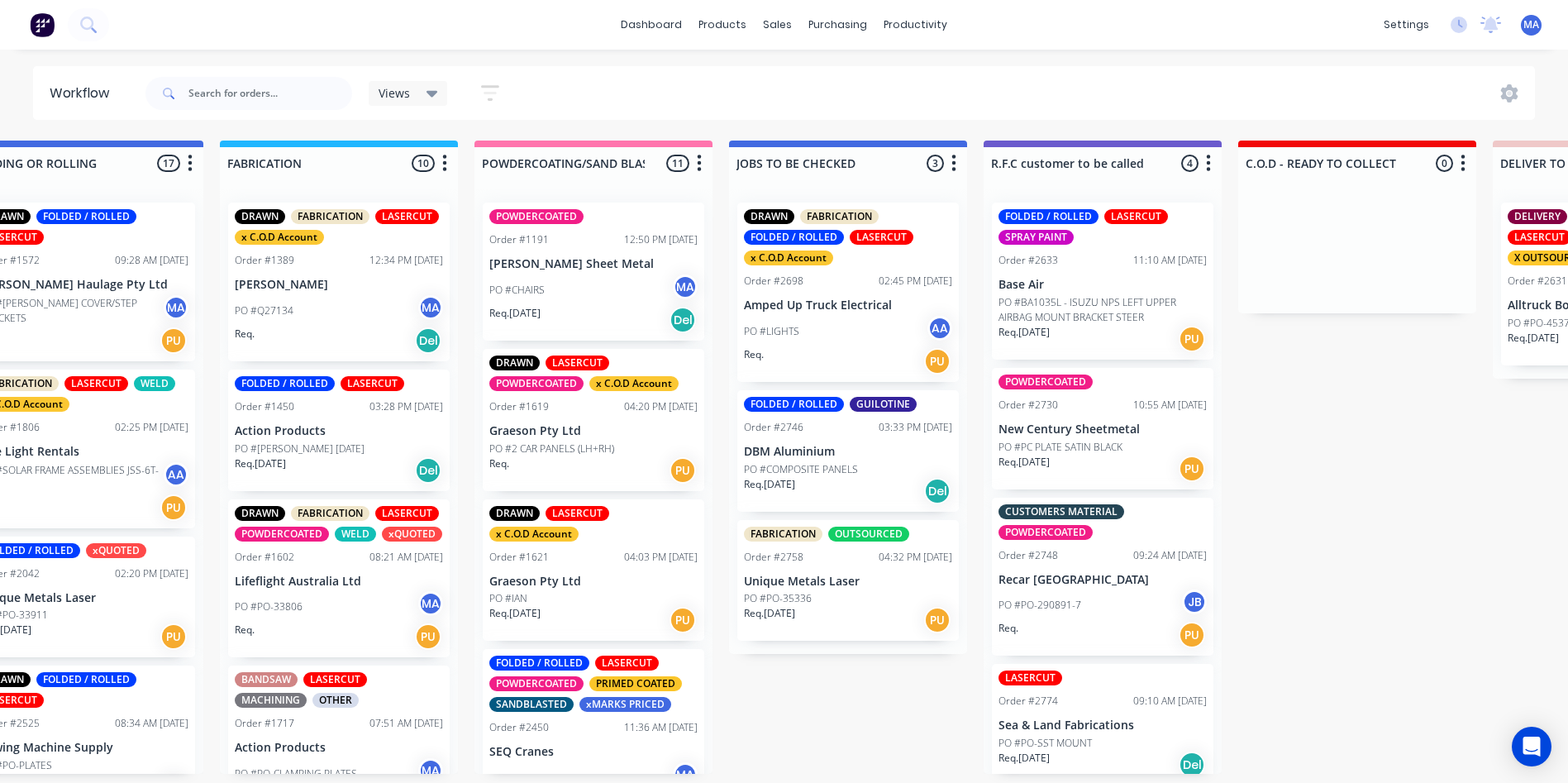
drag, startPoint x: 1175, startPoint y: 405, endPoint x: 1224, endPoint y: 421, distance: 51.5
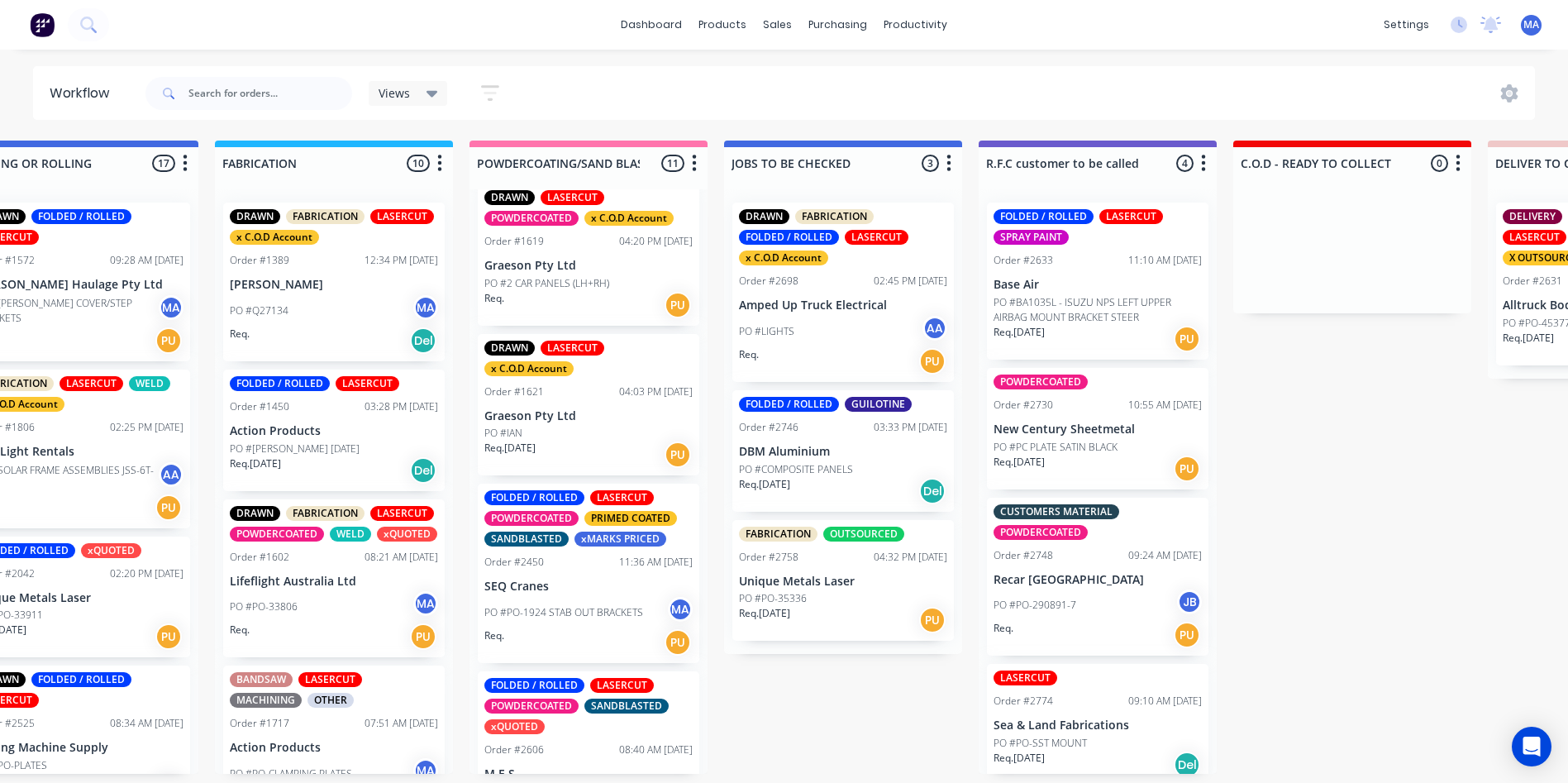
scroll to position [0, 1094]
click at [240, 109] on input "text" at bounding box center [270, 93] width 164 height 33
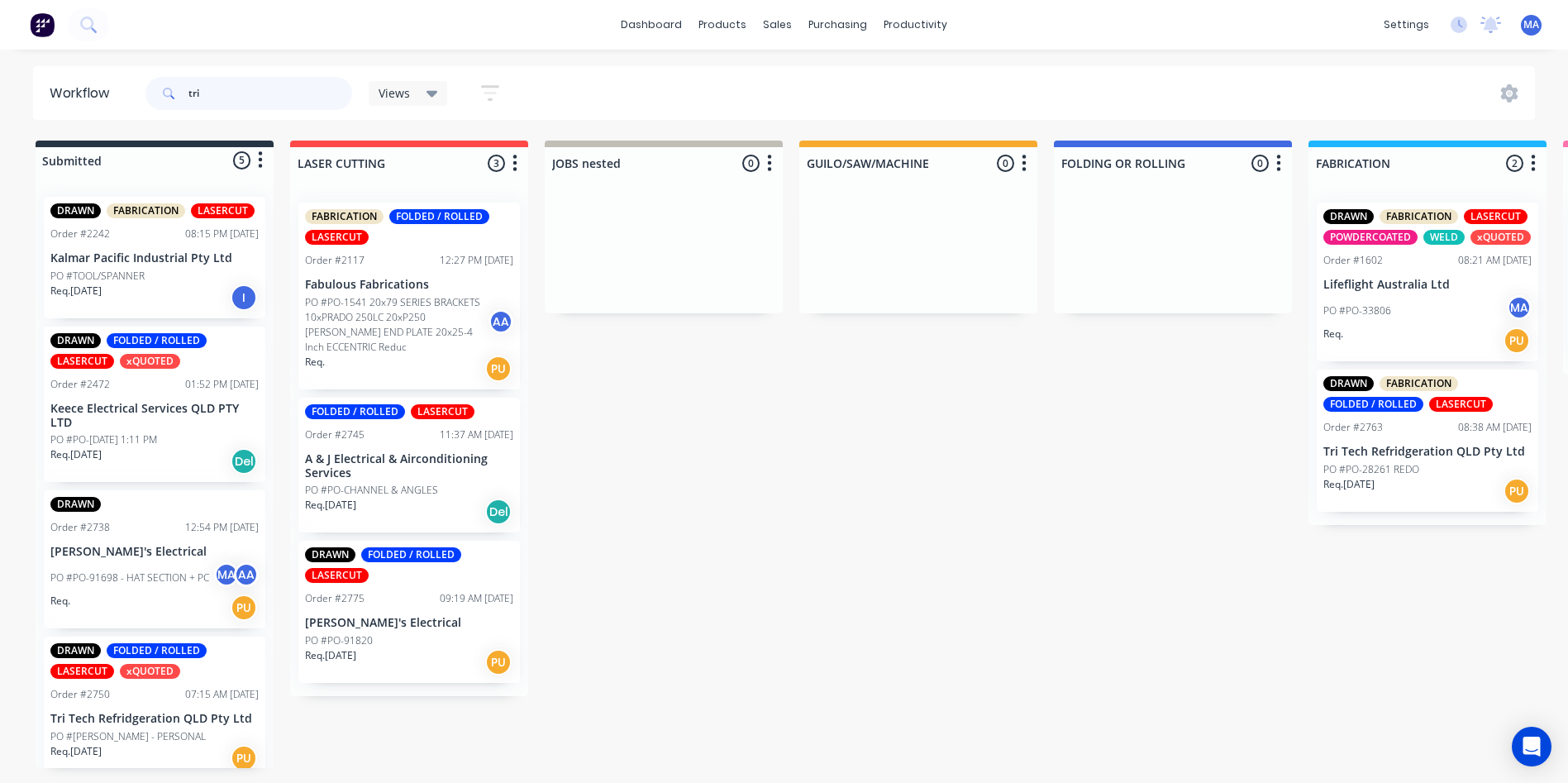
type input "tri"
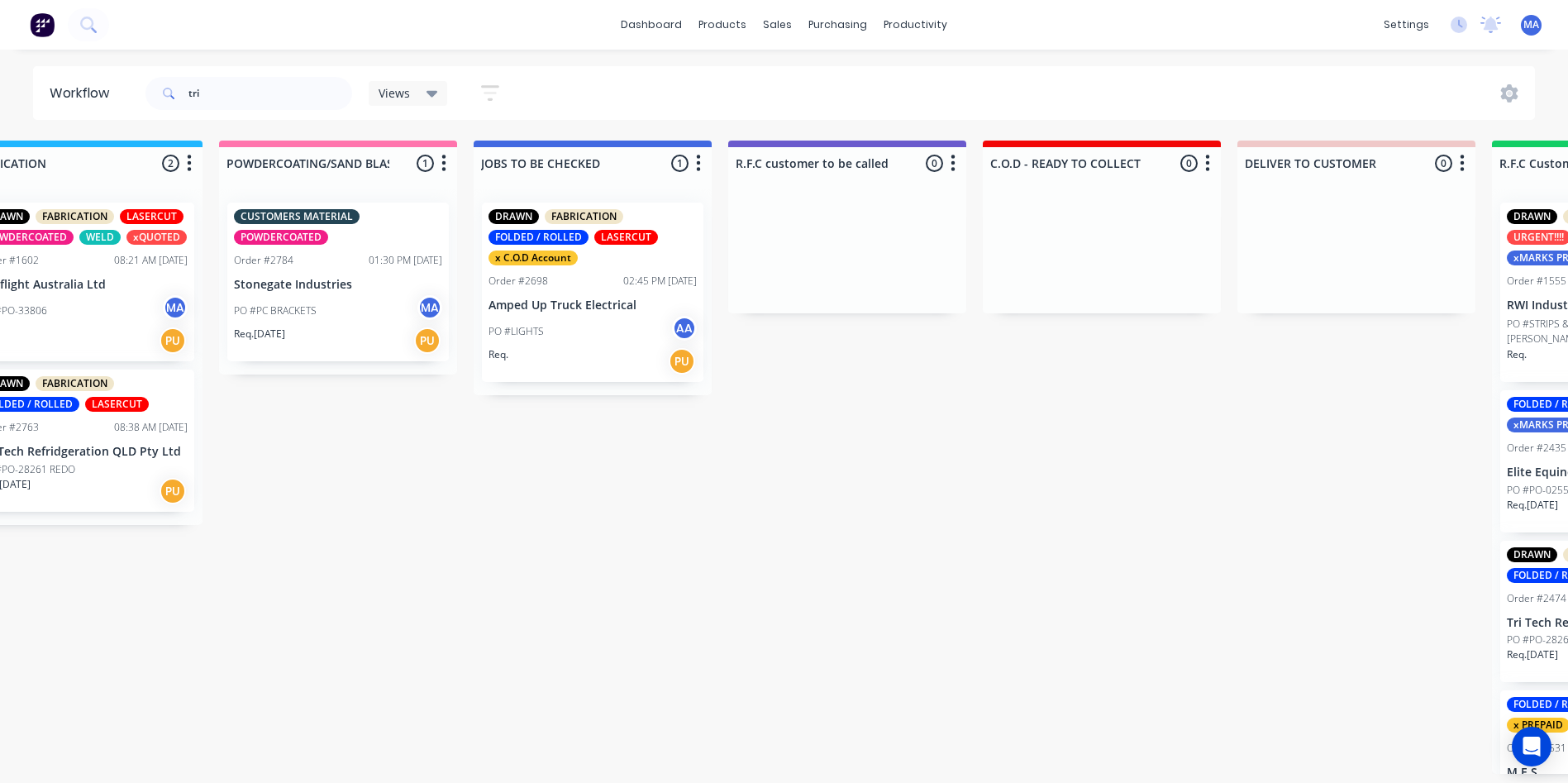
drag, startPoint x: 775, startPoint y: 507, endPoint x: 941, endPoint y: 508, distance: 166.0
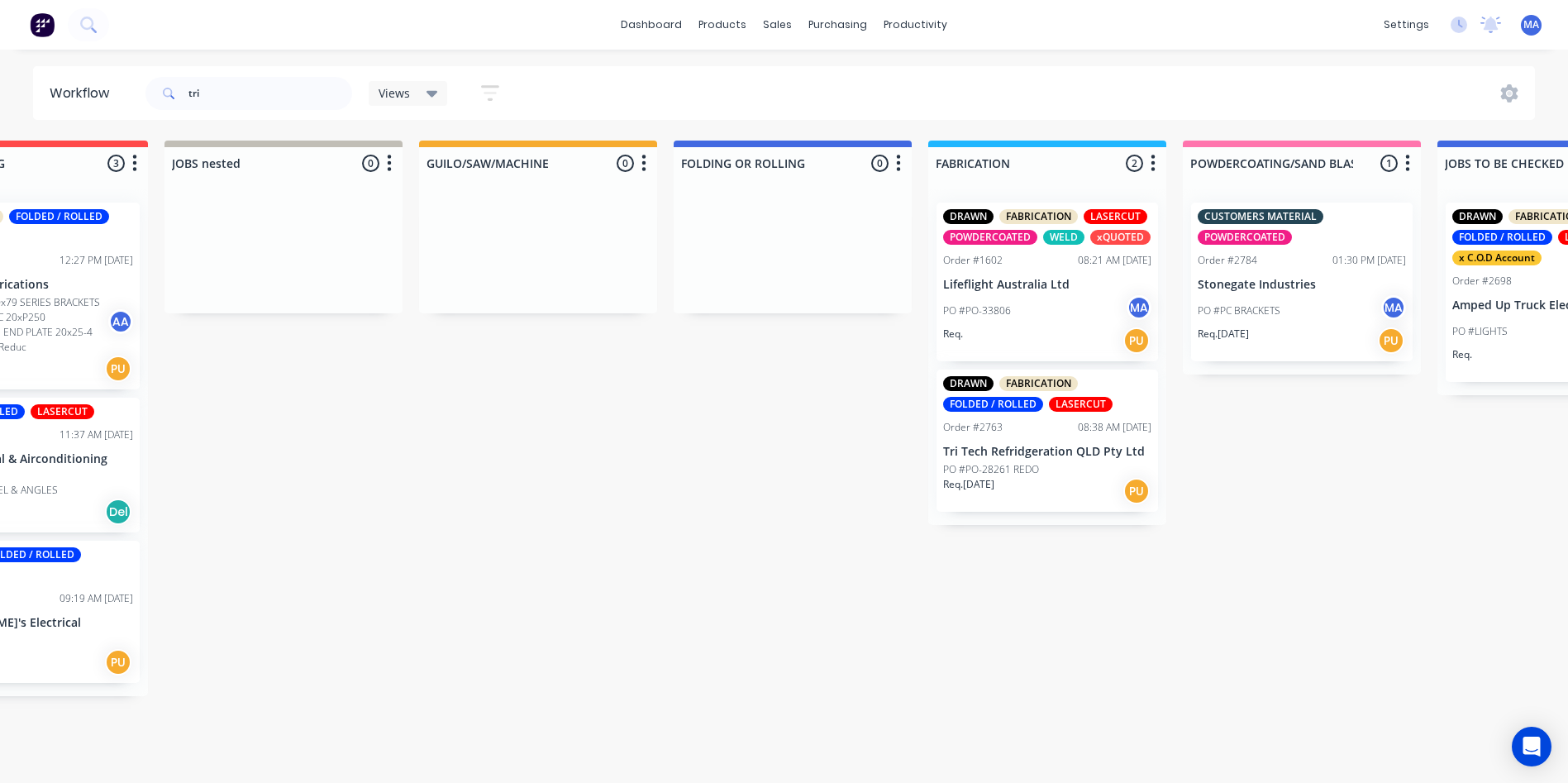
scroll to position [4, 0]
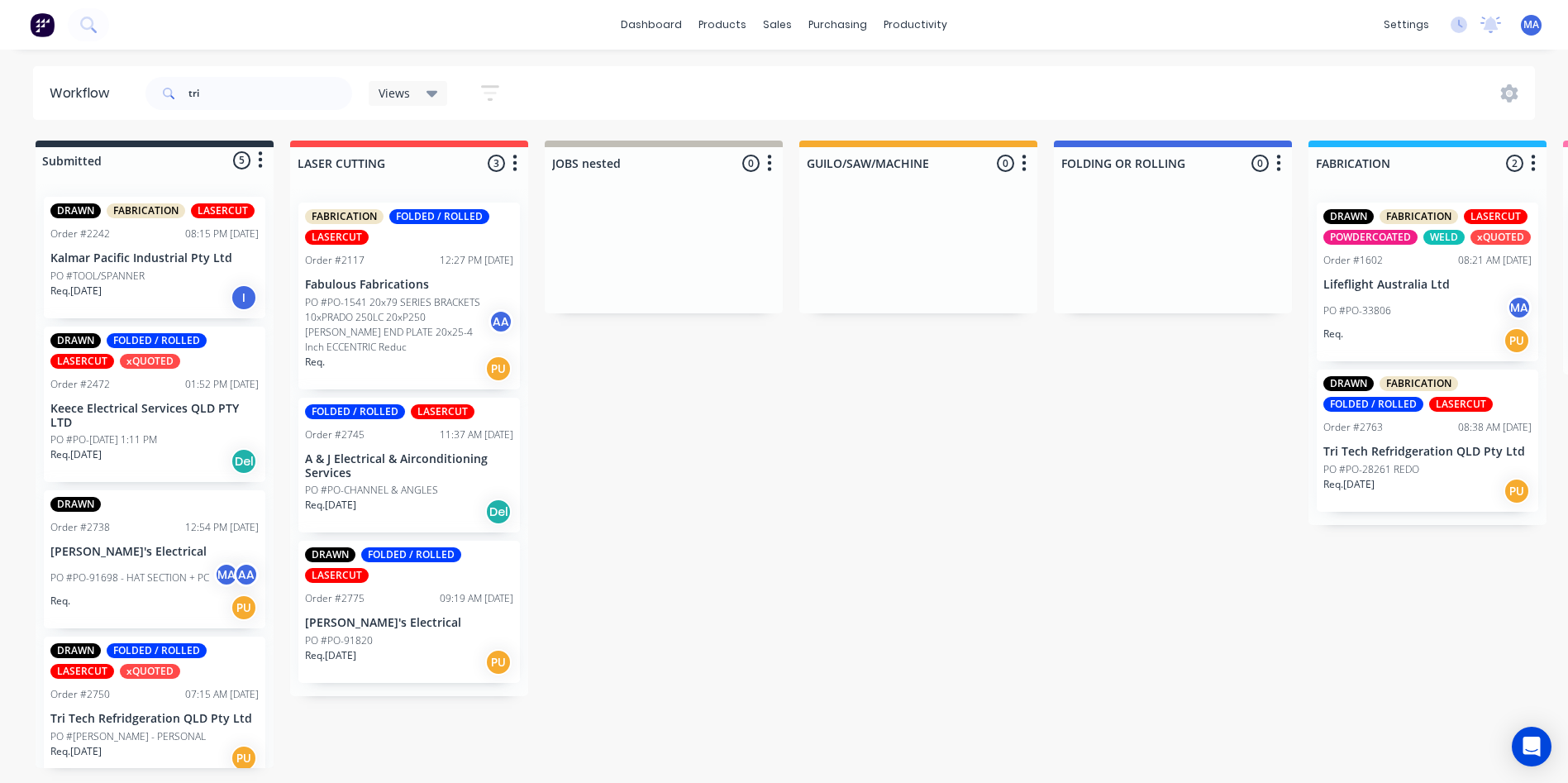
drag, startPoint x: 937, startPoint y: 504, endPoint x: 534, endPoint y: 529, distance: 403.8
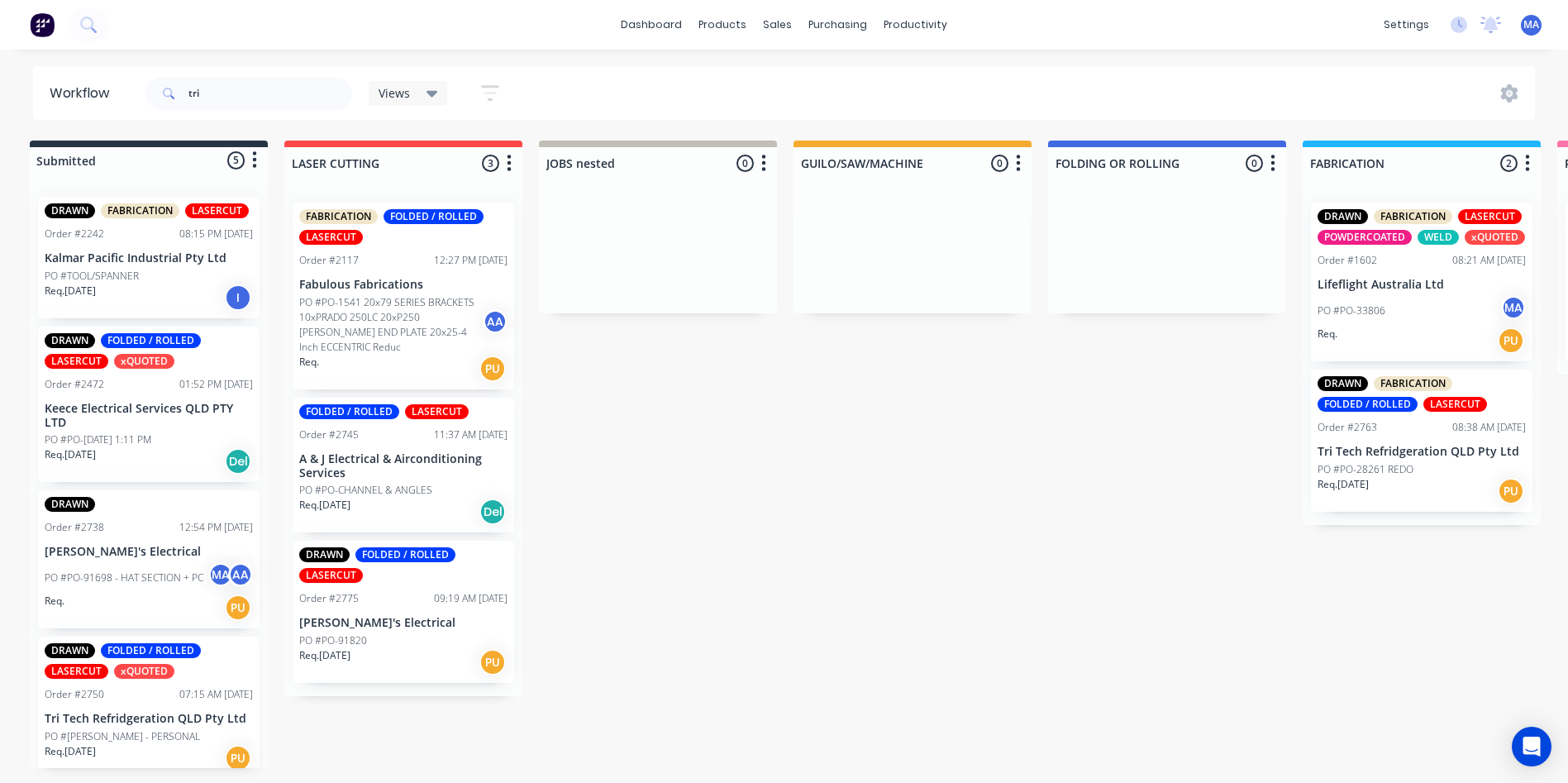
scroll to position [2, 32]
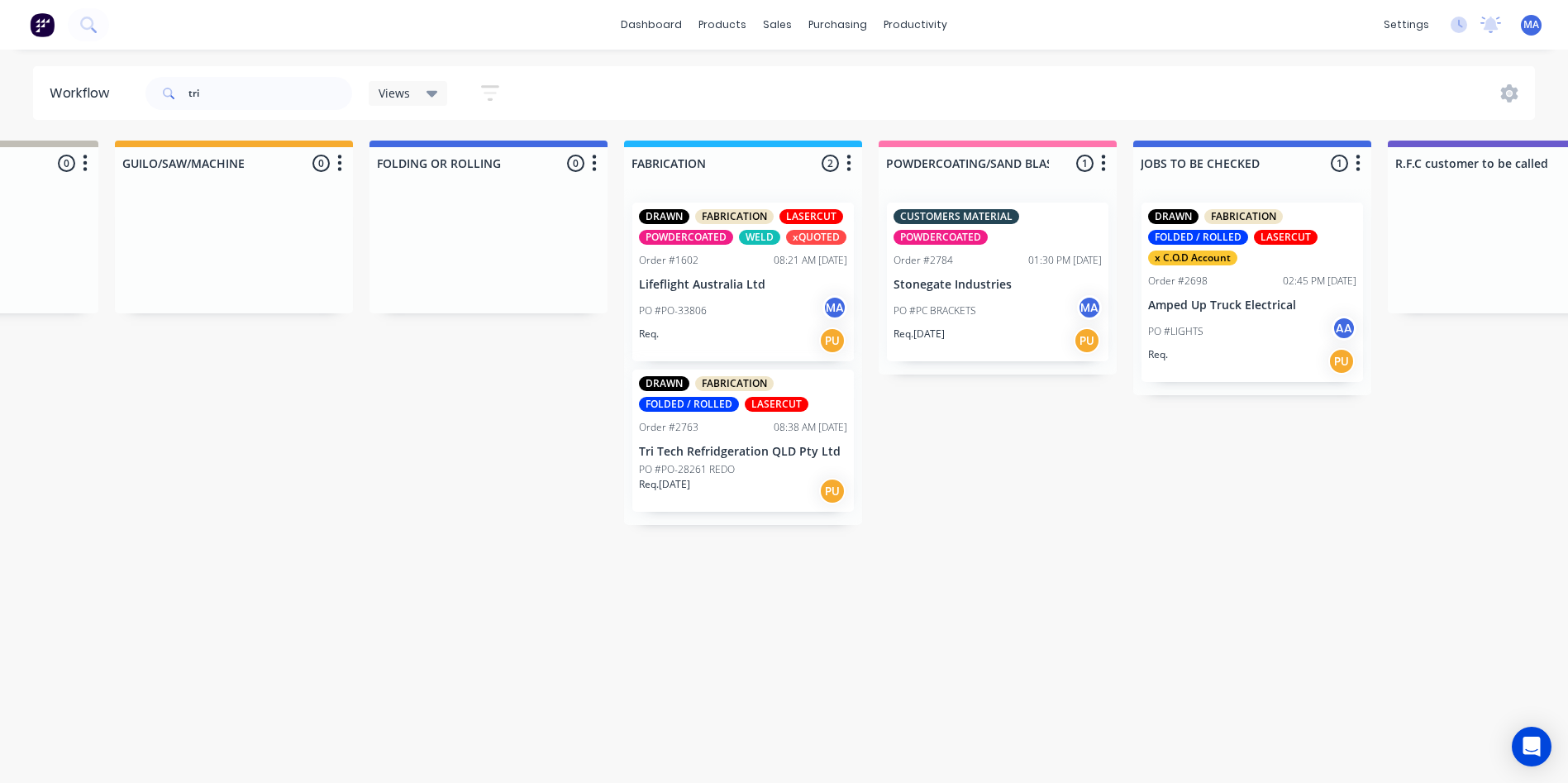
drag, startPoint x: 679, startPoint y: 468, endPoint x: 832, endPoint y: 451, distance: 153.9
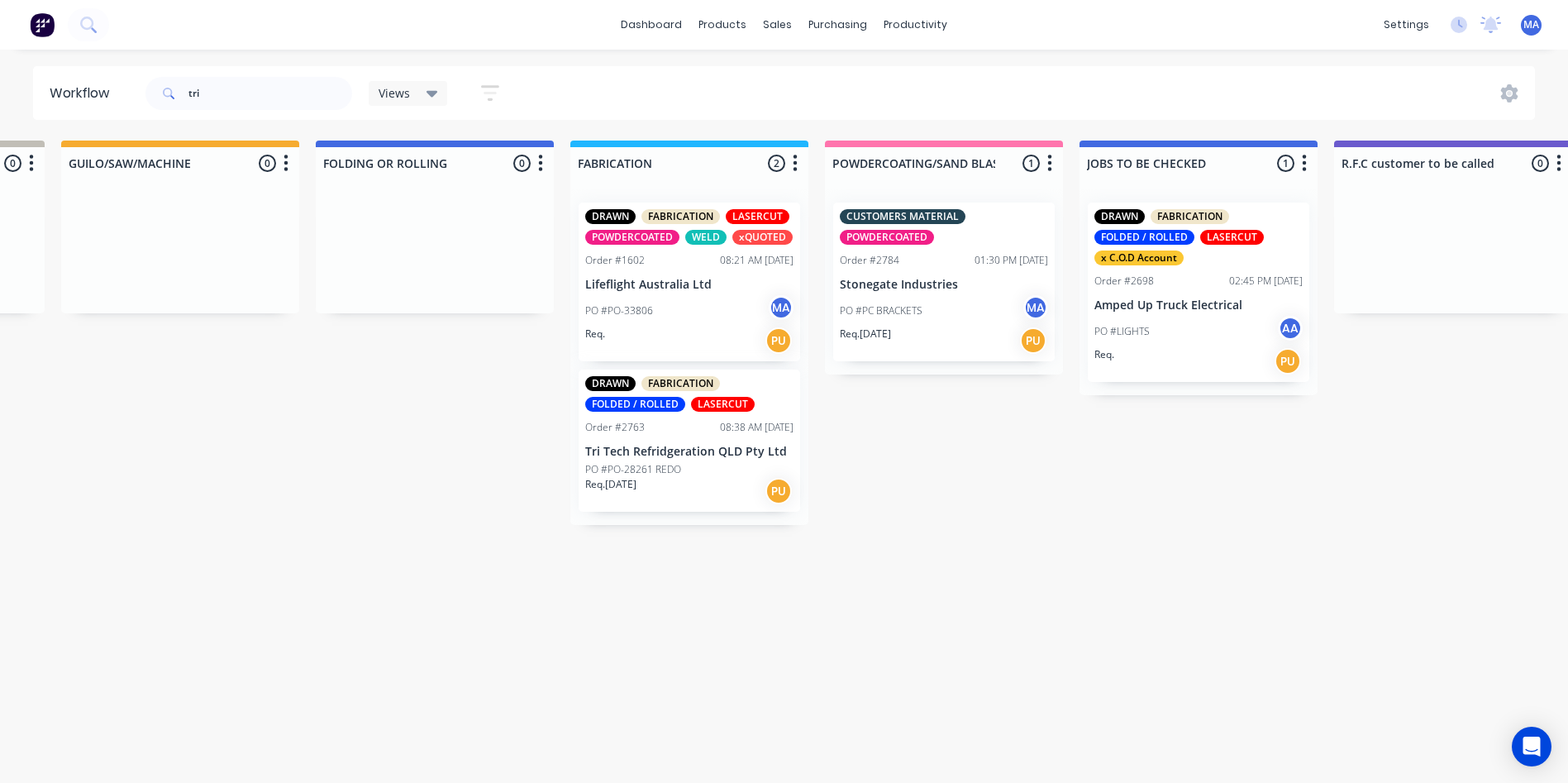
click at [694, 472] on div "PO #PO-28261 REDO" at bounding box center [689, 470] width 208 height 15
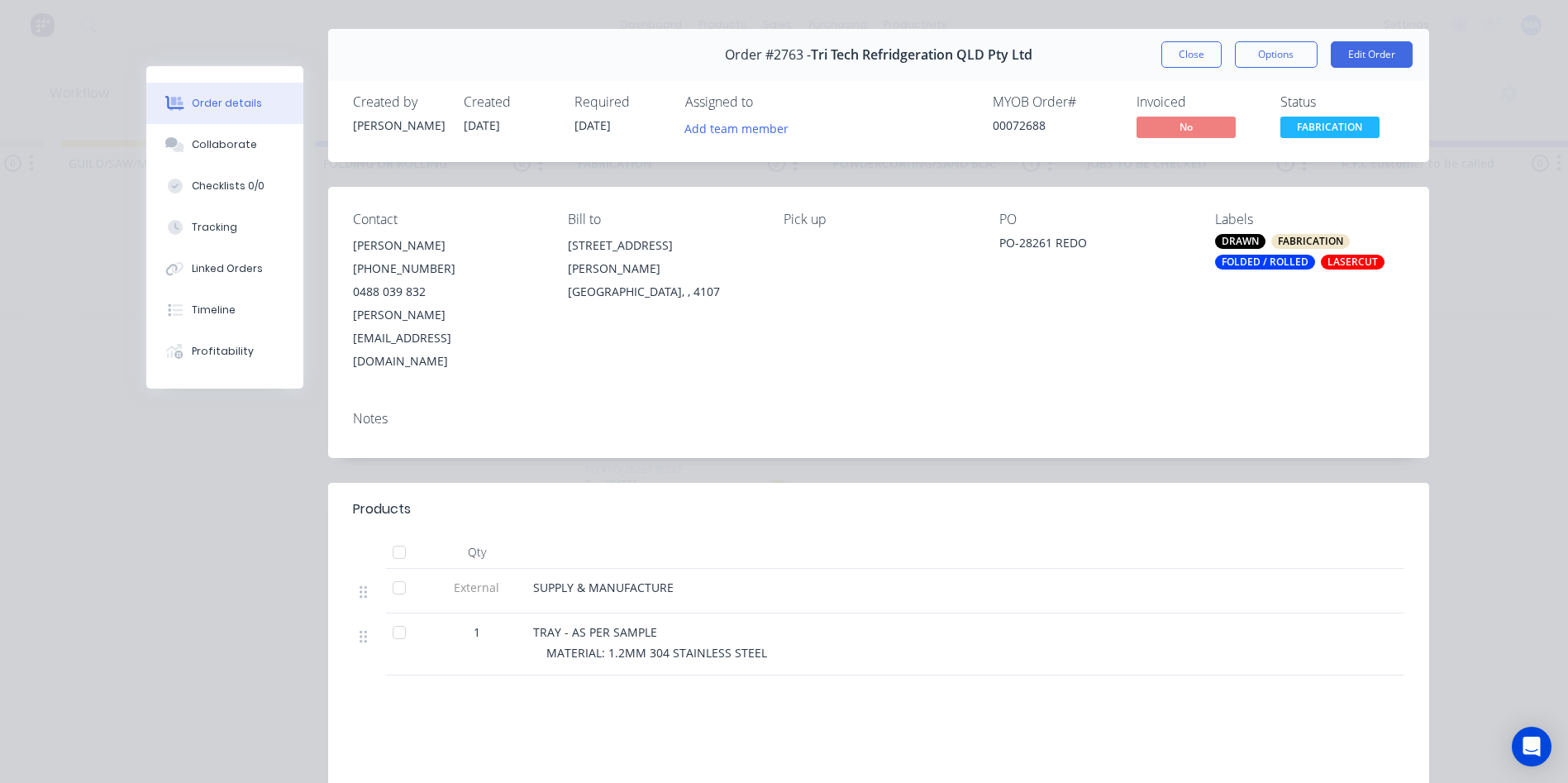
scroll to position [0, 0]
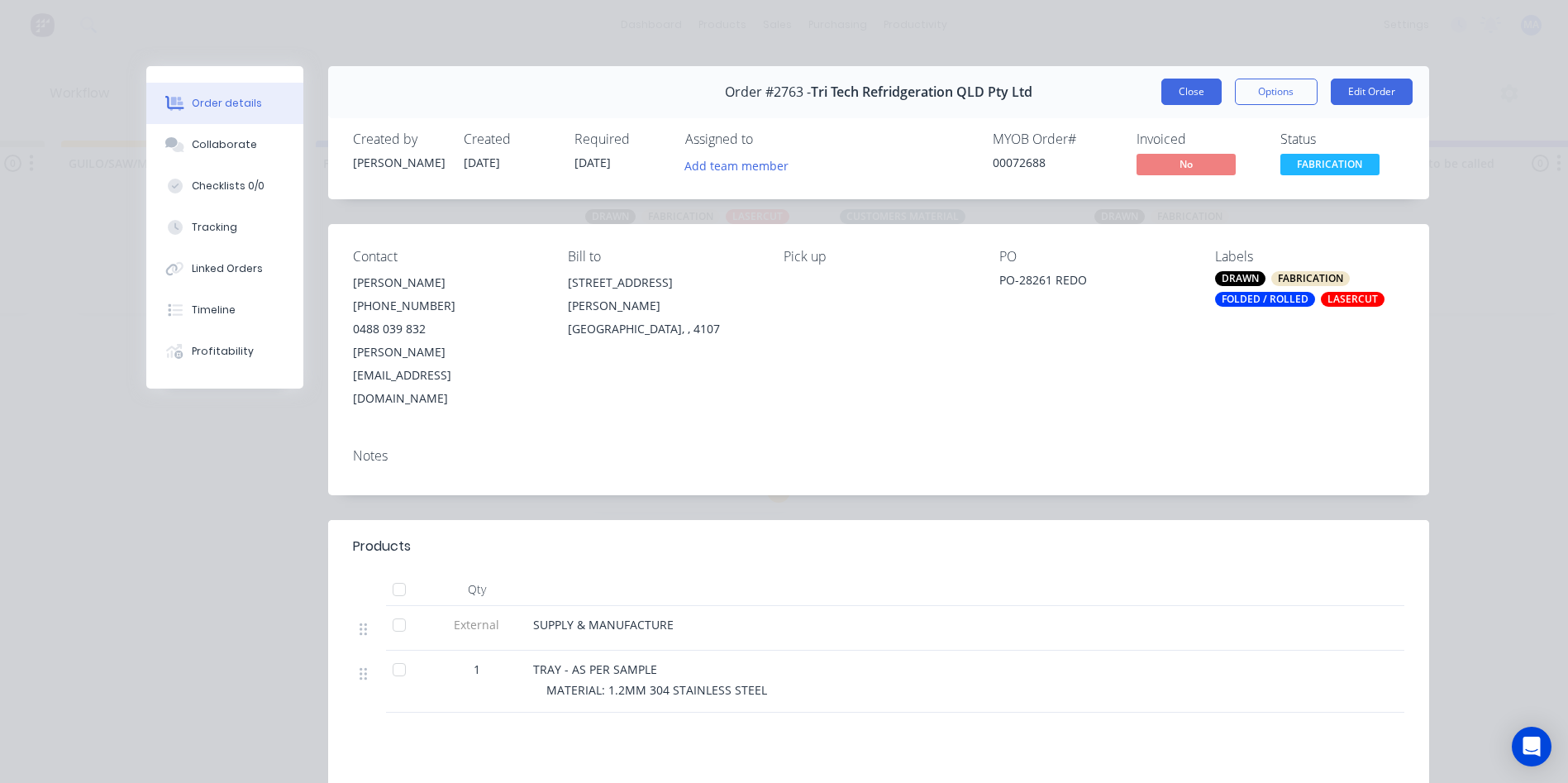
click at [1178, 80] on button "Close" at bounding box center [1192, 92] width 60 height 27
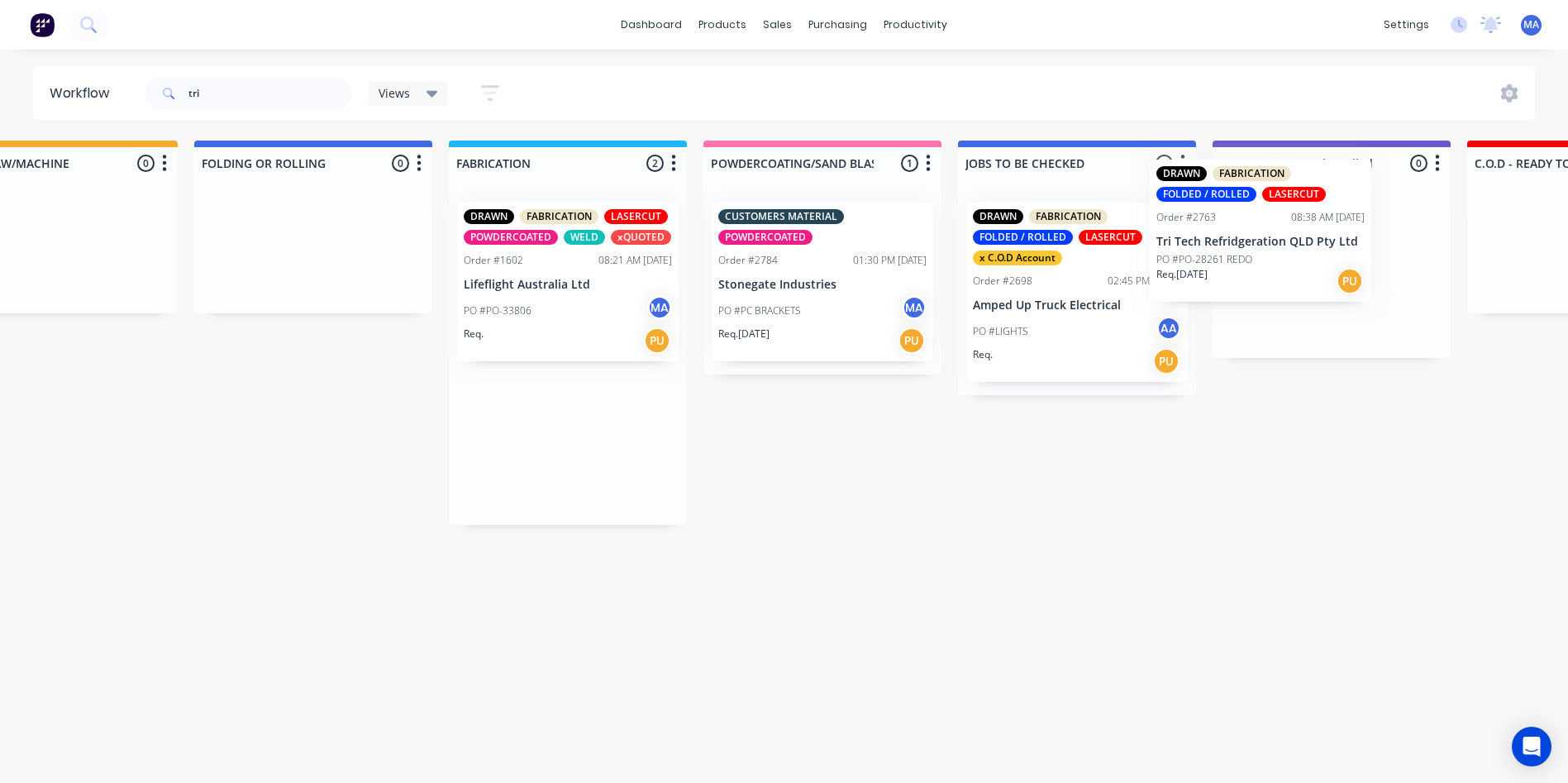
scroll to position [0, 884]
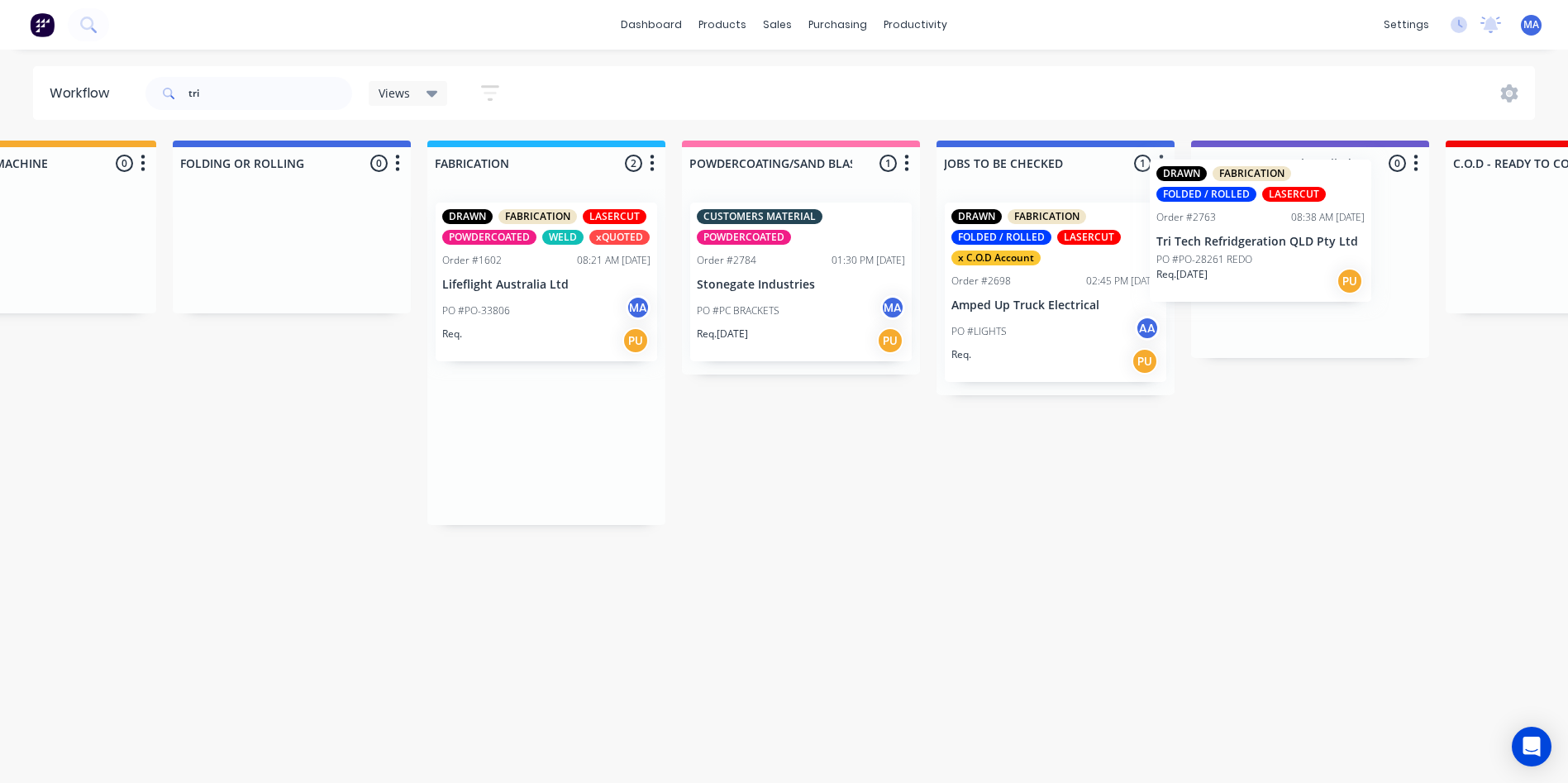
drag, startPoint x: 654, startPoint y: 481, endPoint x: 1233, endPoint y: 262, distance: 619.0
click at [1233, 262] on div "Submitted 5 Status colour #273444 hex #273444 Save Cancel Summaries Total order…" at bounding box center [1323, 457] width 4435 height 634
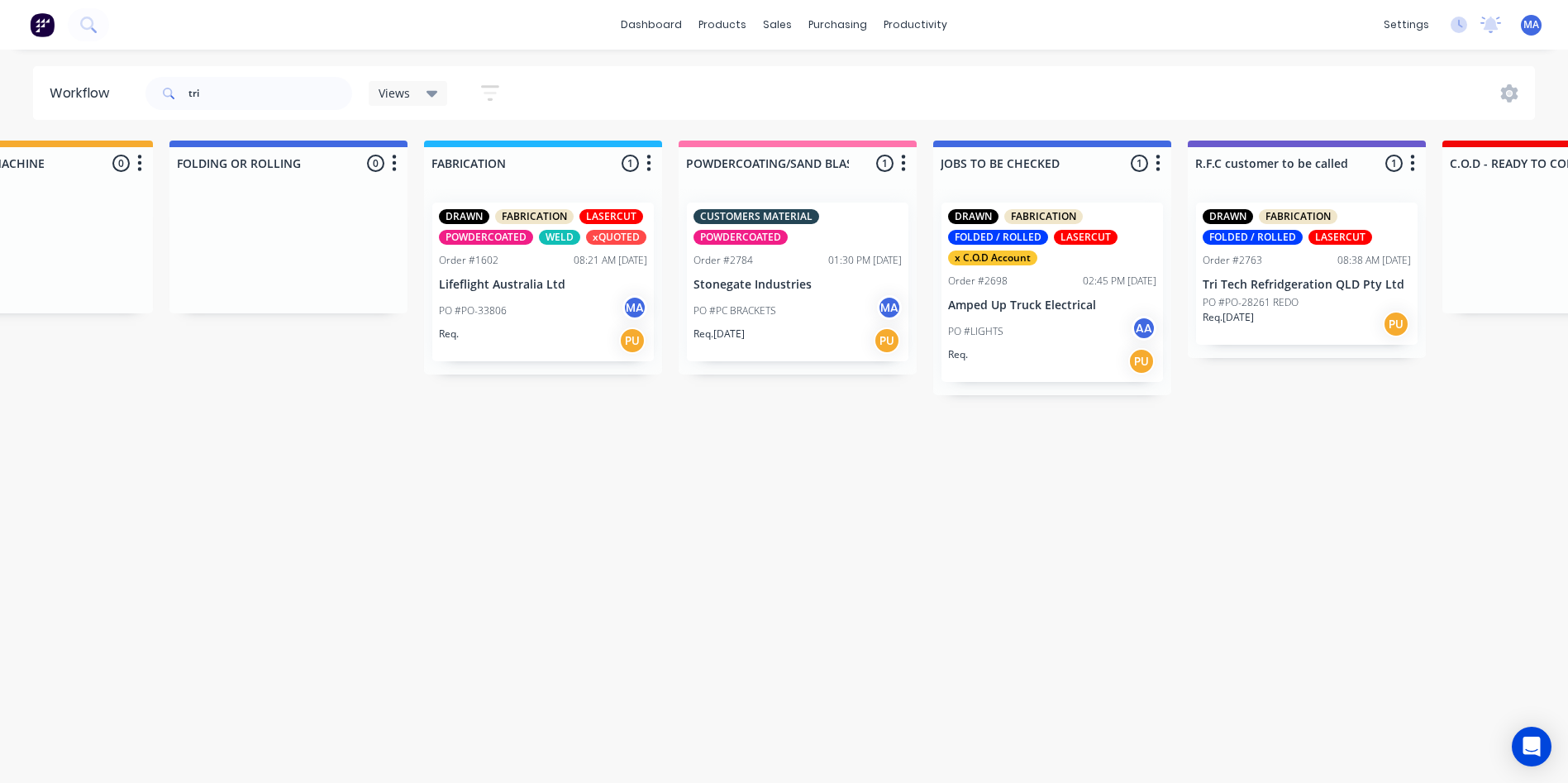
click at [1278, 298] on p "PO #PO-28261 REDO" at bounding box center [1250, 303] width 96 height 15
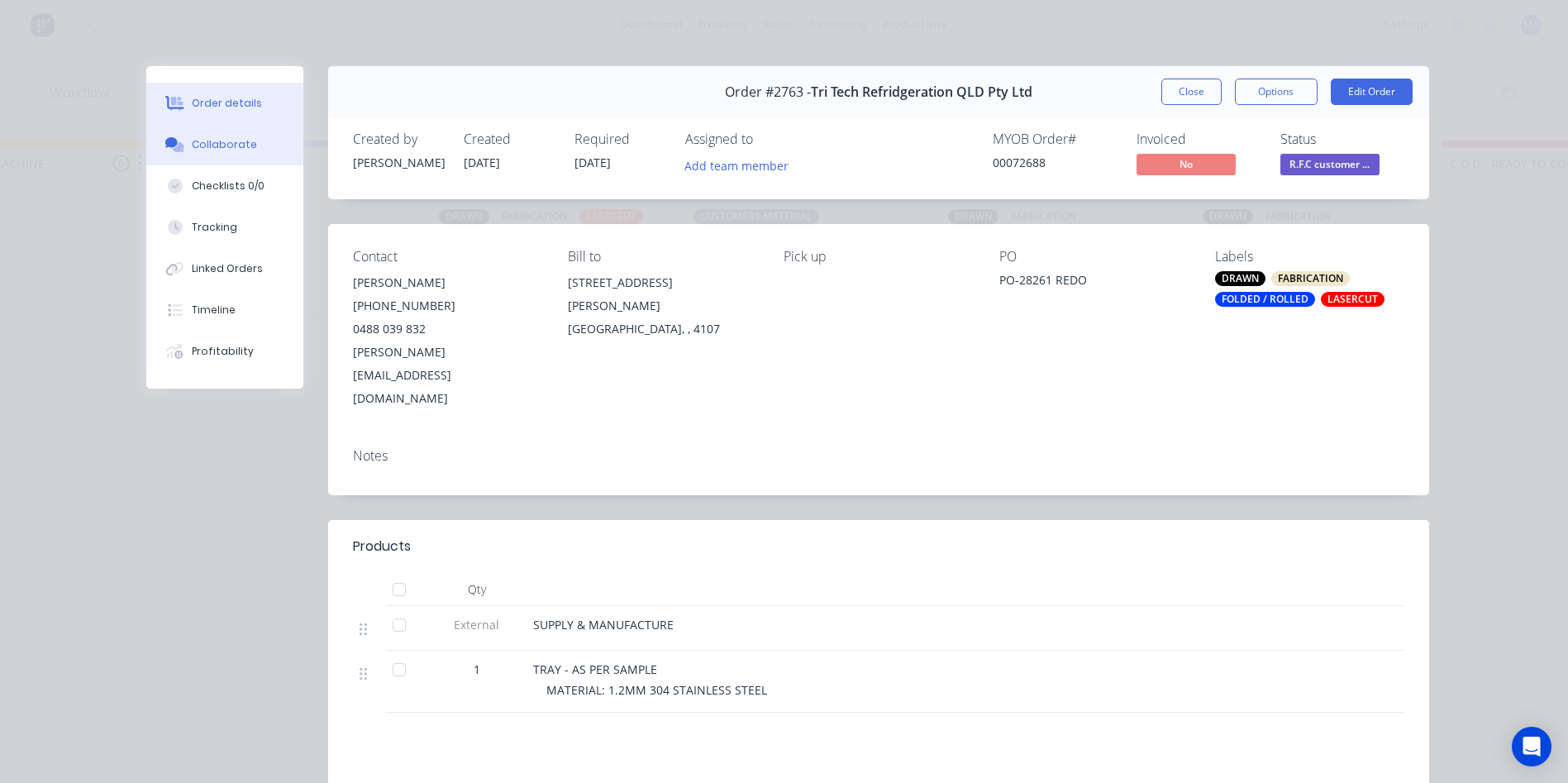
drag, startPoint x: 234, startPoint y: 180, endPoint x: 244, endPoint y: 154, distance: 27.9
click at [238, 170] on button "Checklists 0/0" at bounding box center [225, 186] width 157 height 41
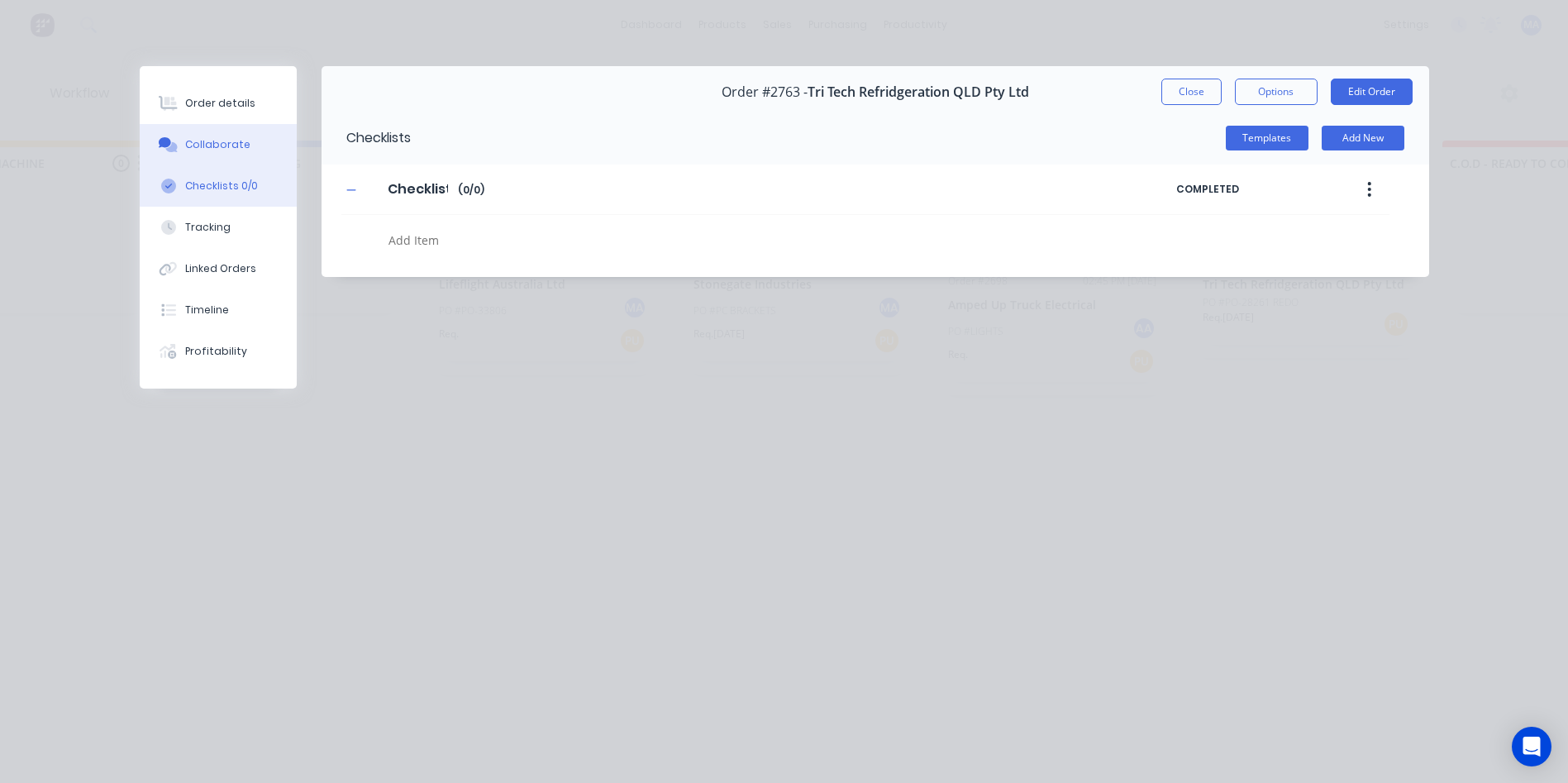
click at [244, 154] on button "Collaborate" at bounding box center [218, 144] width 157 height 41
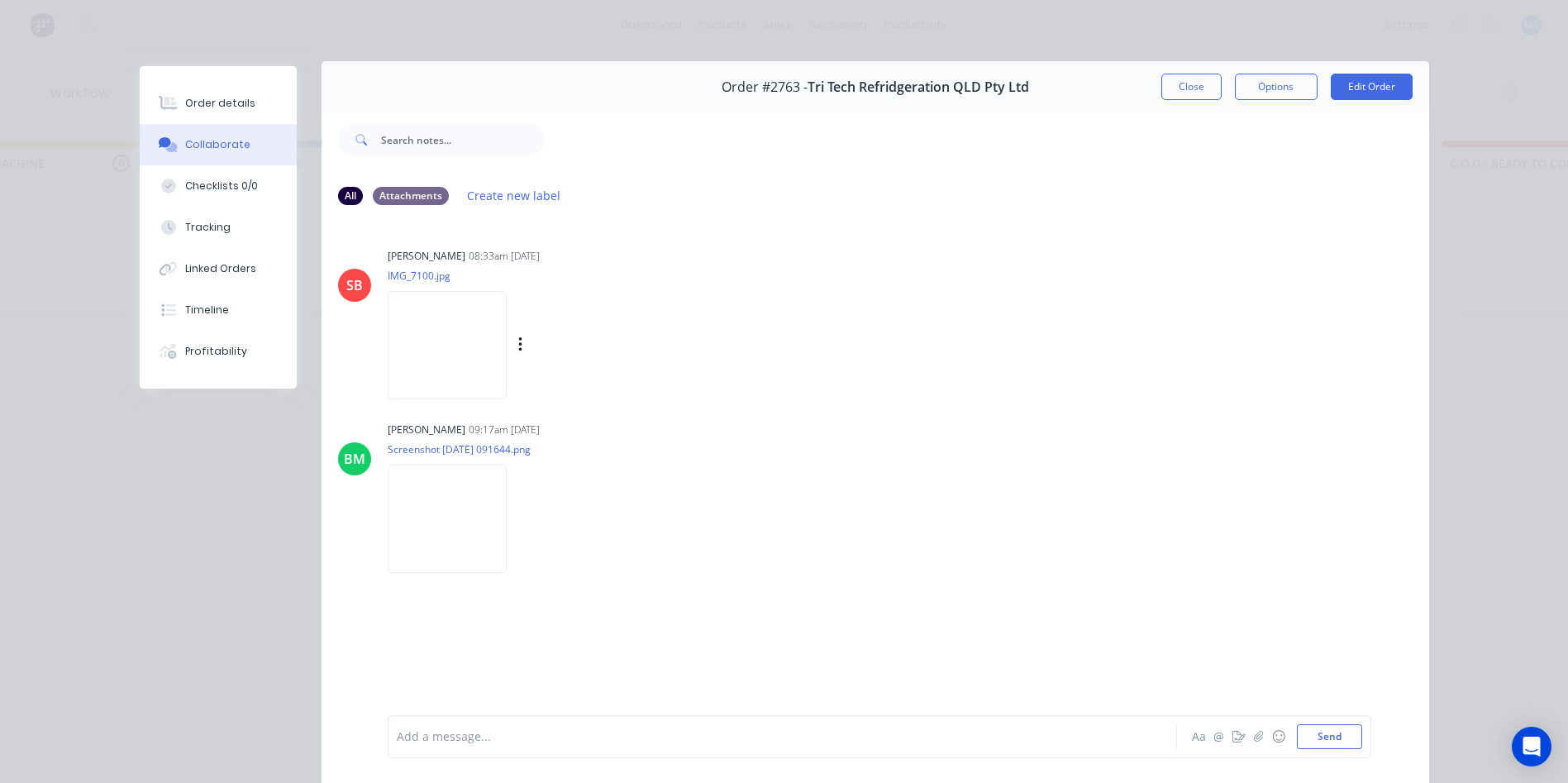
scroll to position [0, 0]
click at [1201, 93] on button "Close" at bounding box center [1192, 92] width 60 height 27
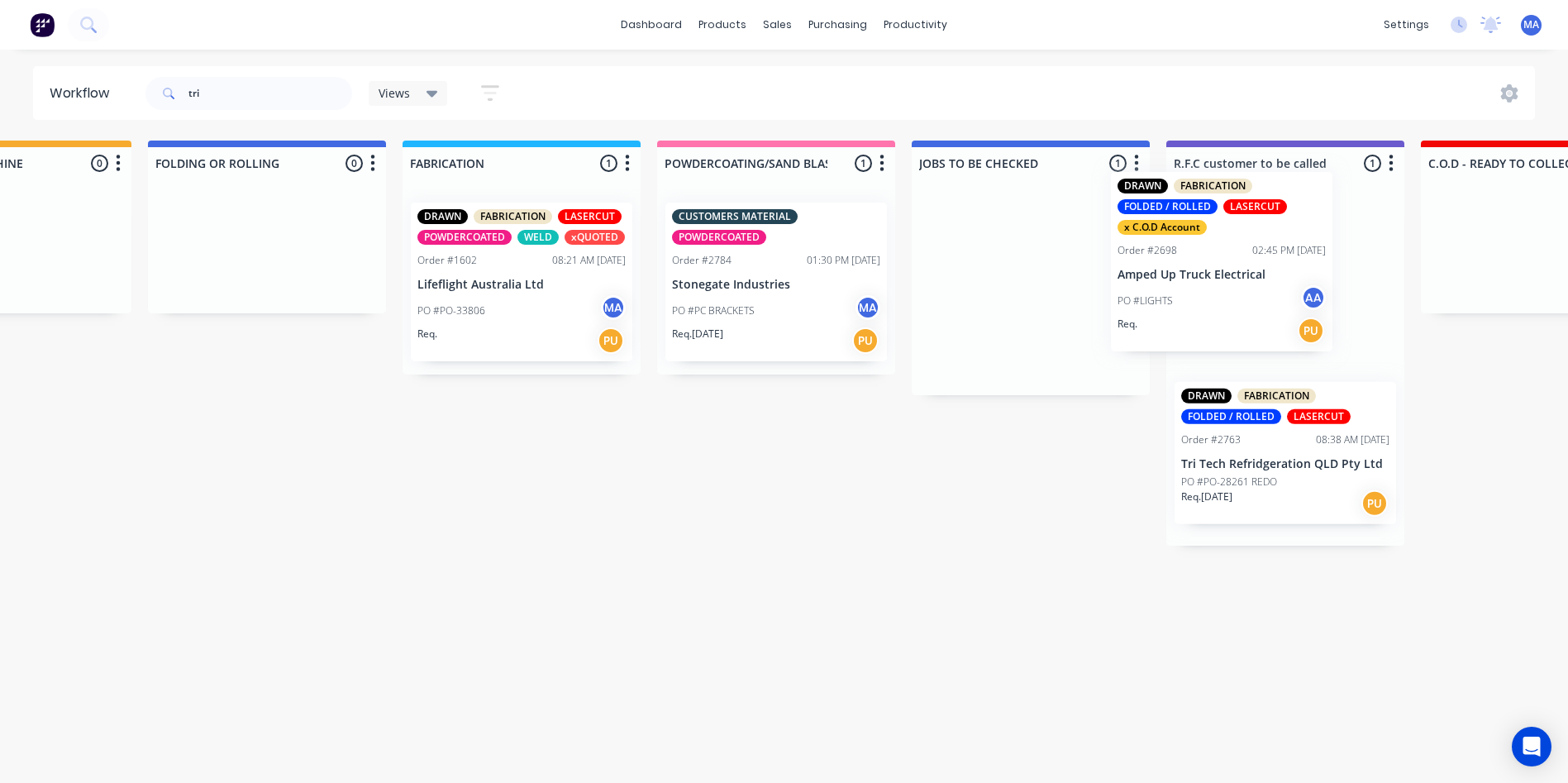
drag, startPoint x: 1033, startPoint y: 335, endPoint x: 1252, endPoint y: 282, distance: 225.3
click at [1251, 283] on div "Submitted 5 Status colour #273444 hex #273444 Save Cancel Summaries Total order…" at bounding box center [1299, 457] width 4435 height 634
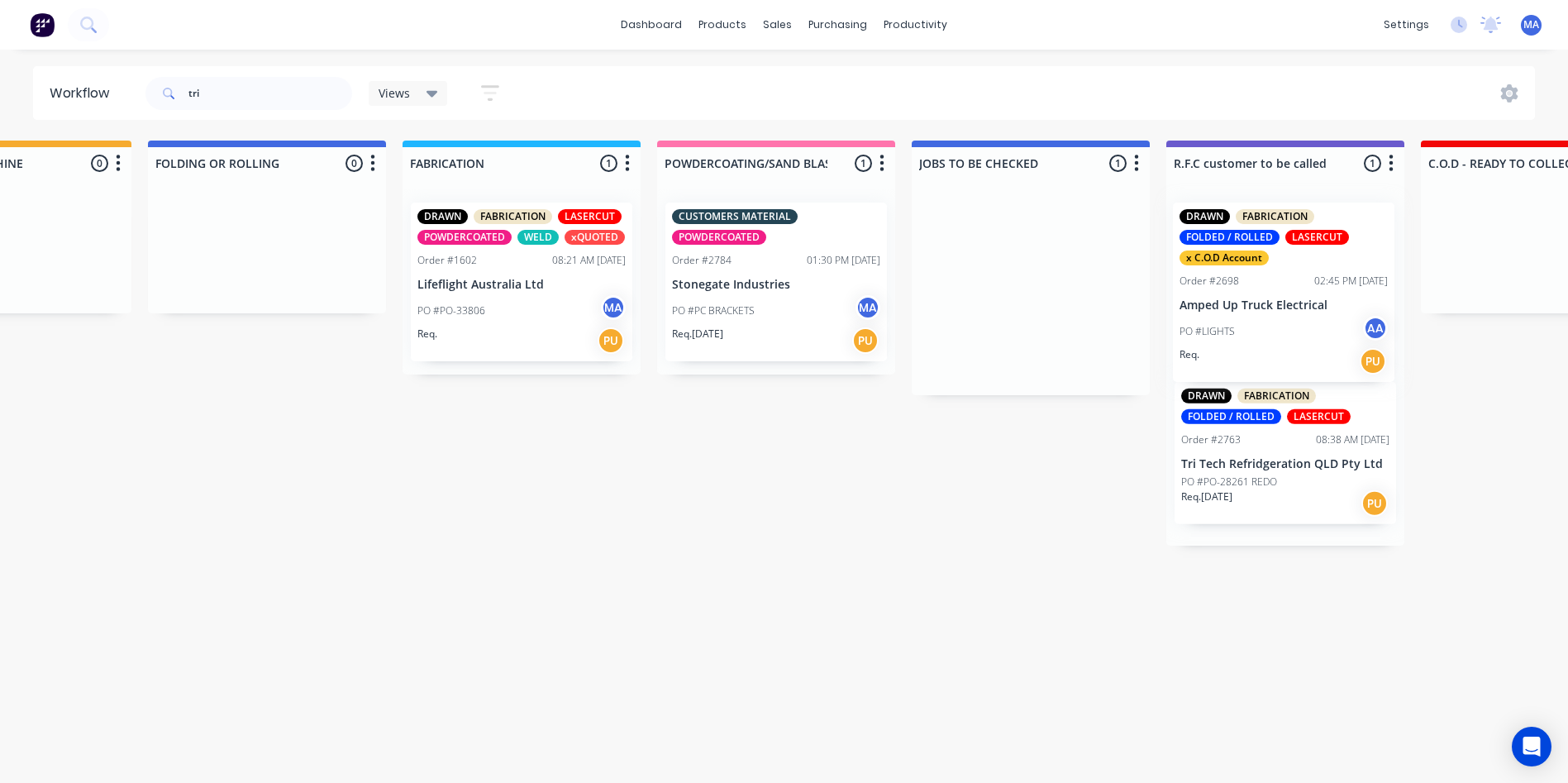
scroll to position [0, 908]
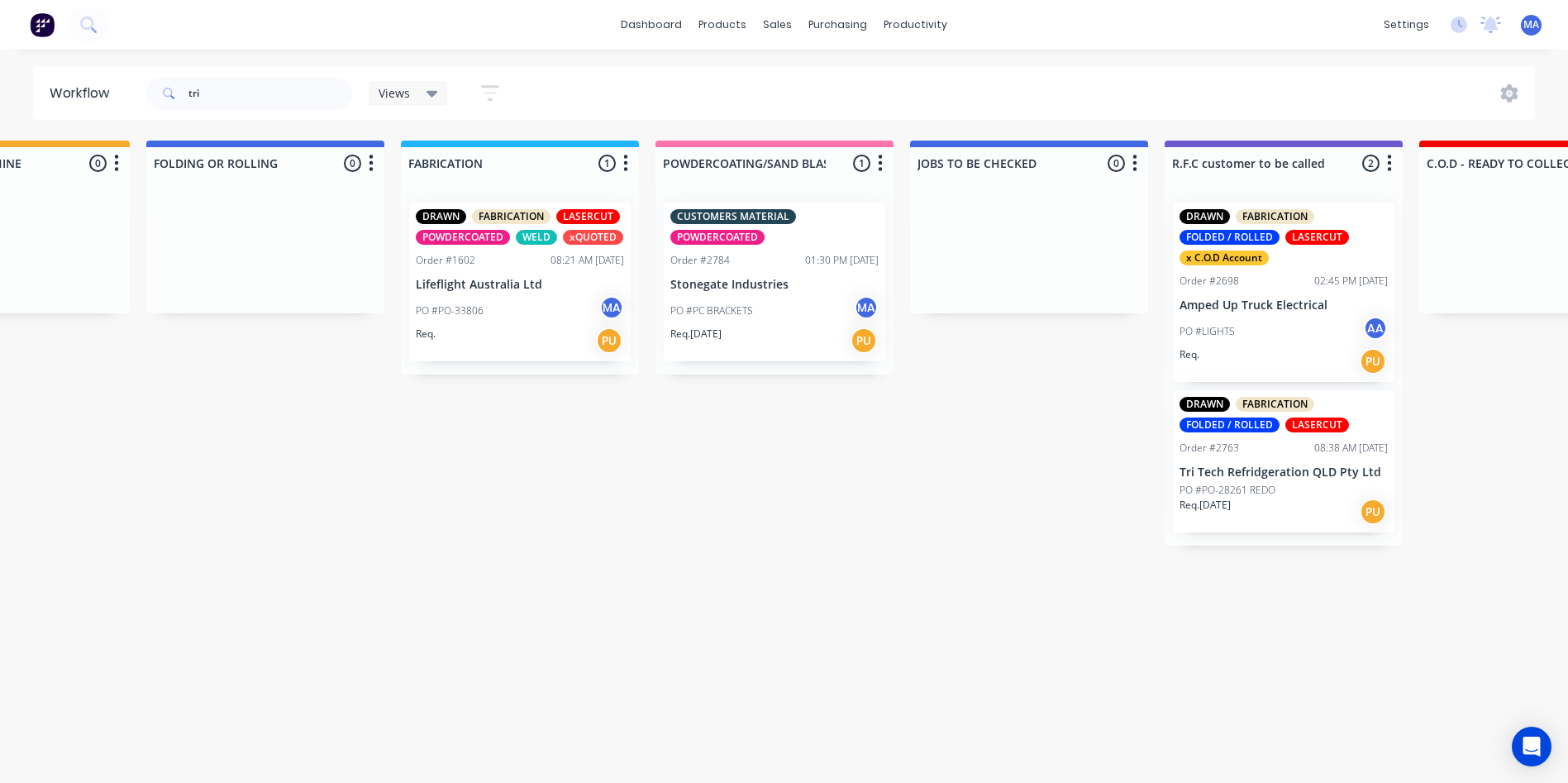
click at [1240, 301] on p "Amped Up Truck Electrical" at bounding box center [1283, 306] width 208 height 14
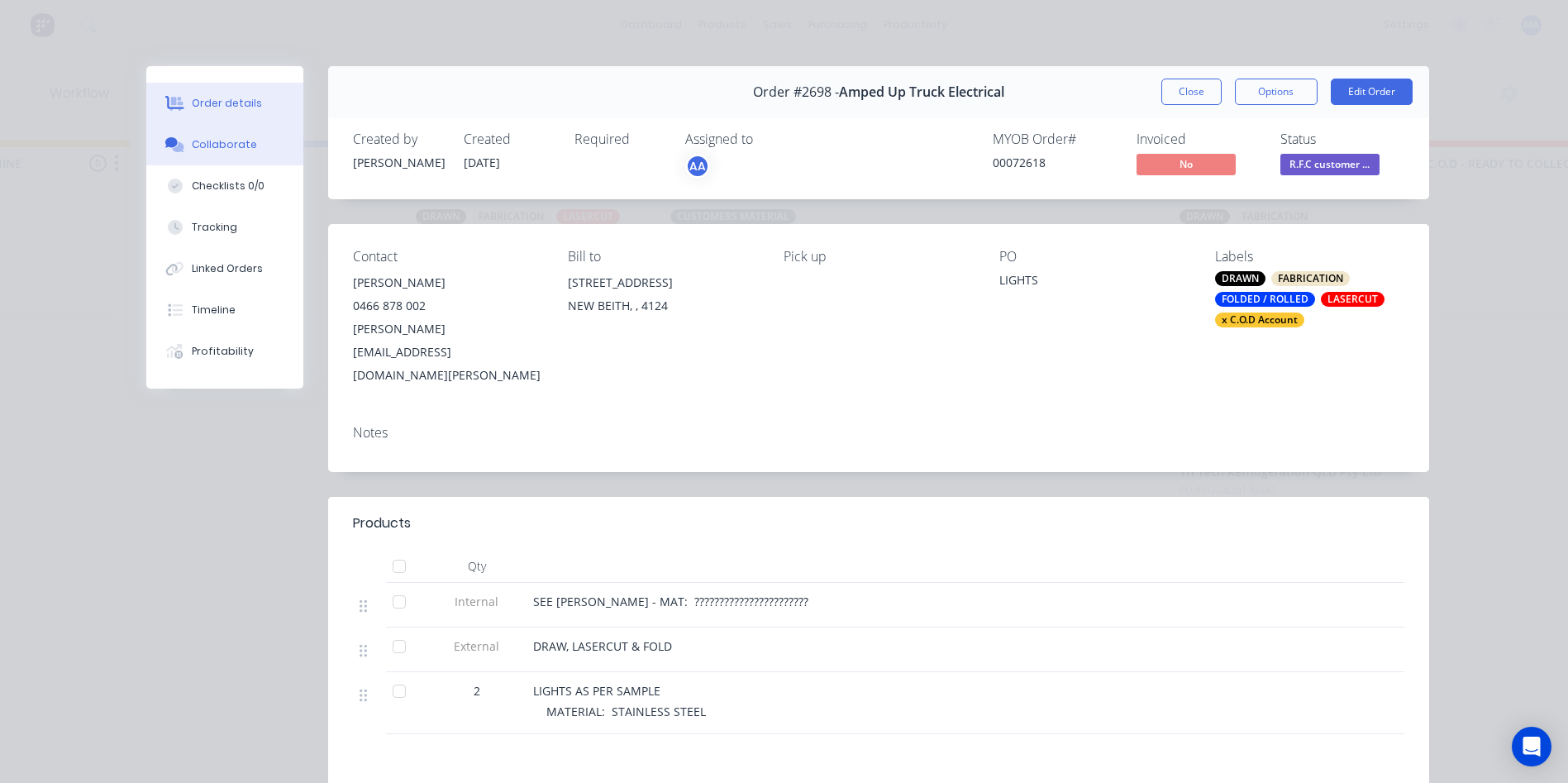
click at [254, 148] on button "Collaborate" at bounding box center [225, 144] width 157 height 41
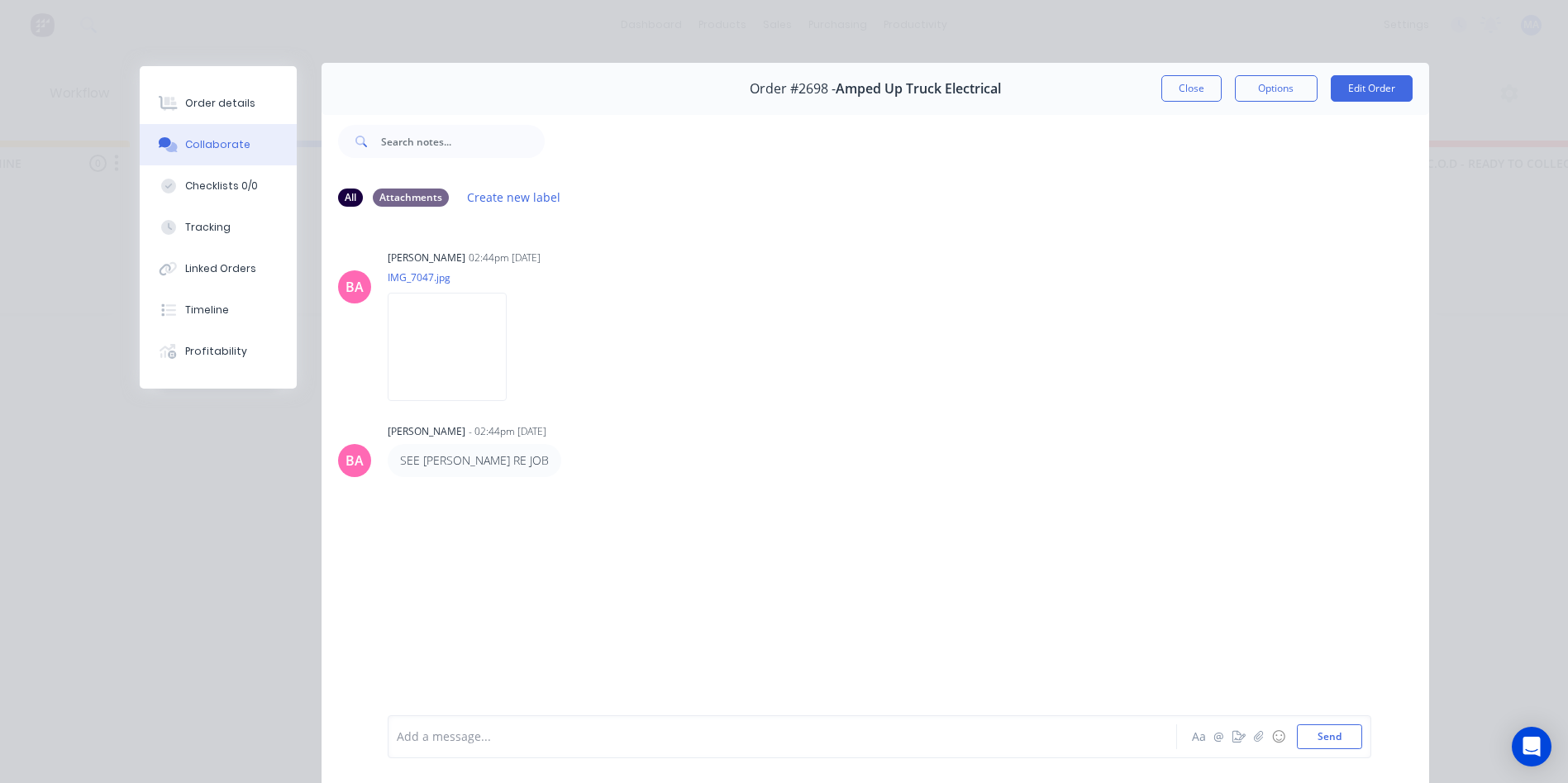
scroll to position [0, 0]
click at [482, 367] on img at bounding box center [447, 351] width 119 height 109
click at [1193, 101] on button "Close" at bounding box center [1192, 92] width 60 height 27
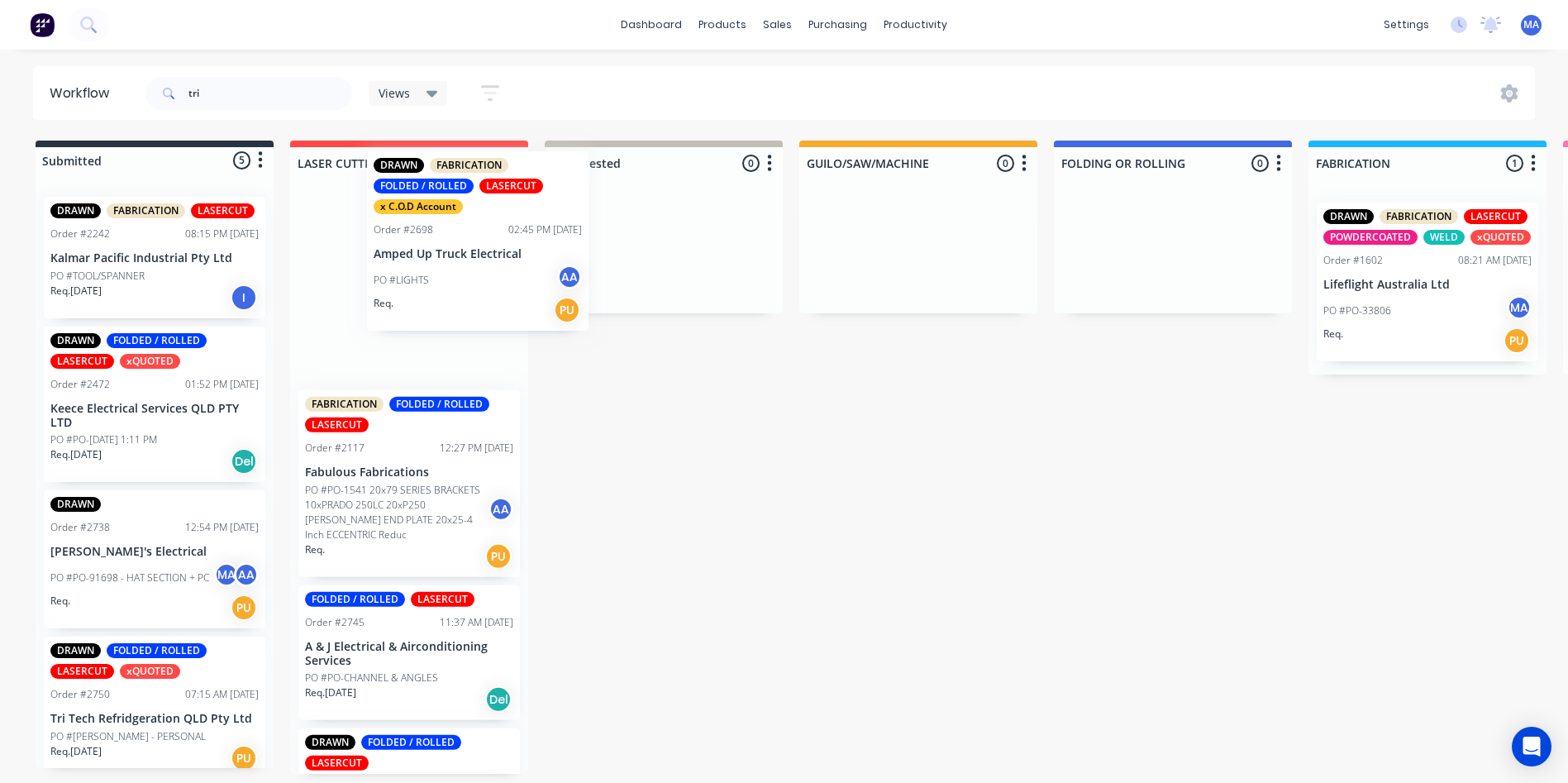
drag, startPoint x: 1278, startPoint y: 299, endPoint x: 467, endPoint y: 247, distance: 812.7
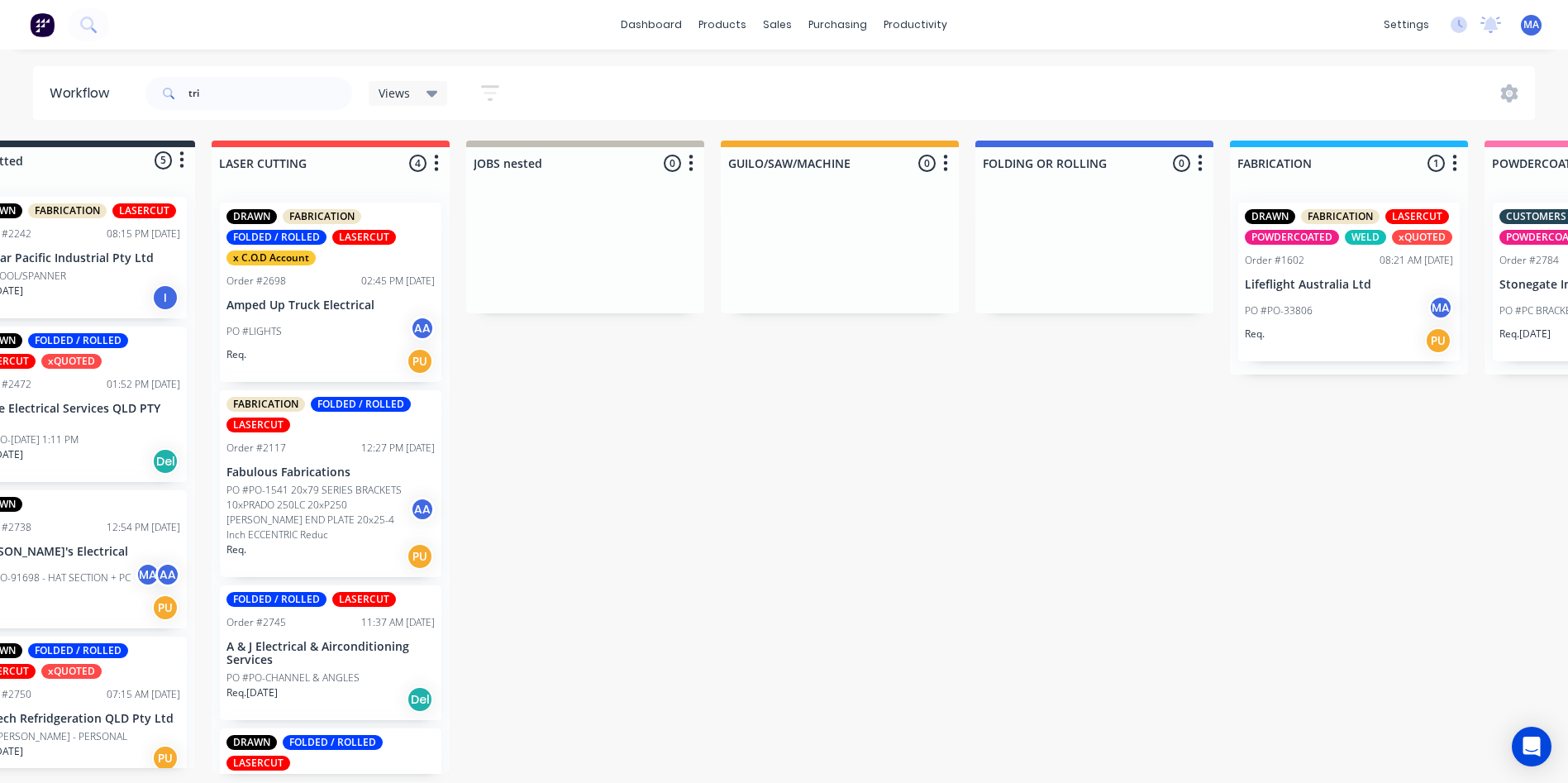
drag, startPoint x: 1152, startPoint y: 567, endPoint x: 1217, endPoint y: 561, distance: 65.3
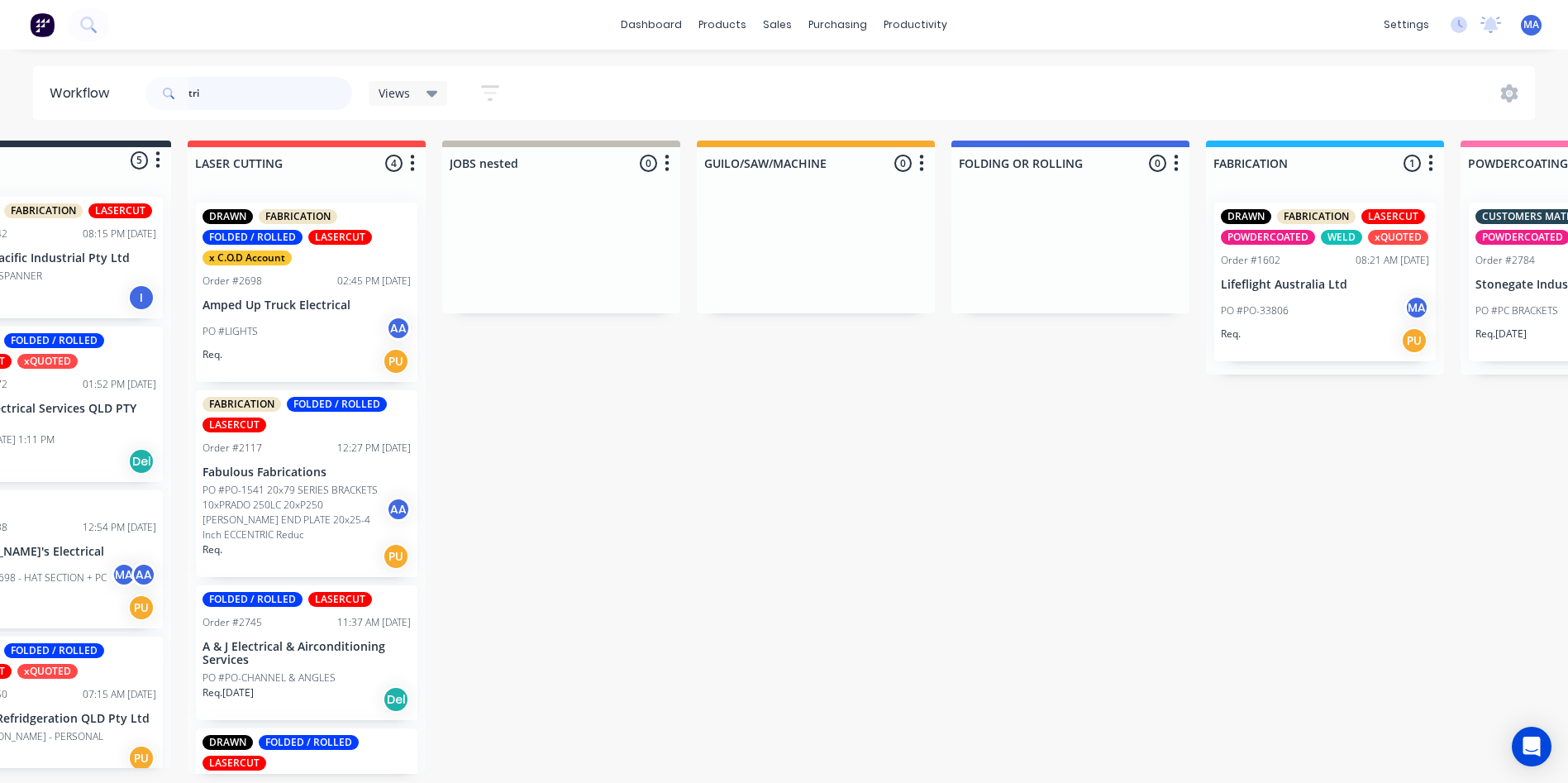
drag, startPoint x: 261, startPoint y: 100, endPoint x: -4, endPoint y: 41, distance: 271.5
click at [0, 41] on html "dashboard products sales purchasing productivity dashboard products Product Cat…" at bounding box center [681, 342] width 1568 height 684
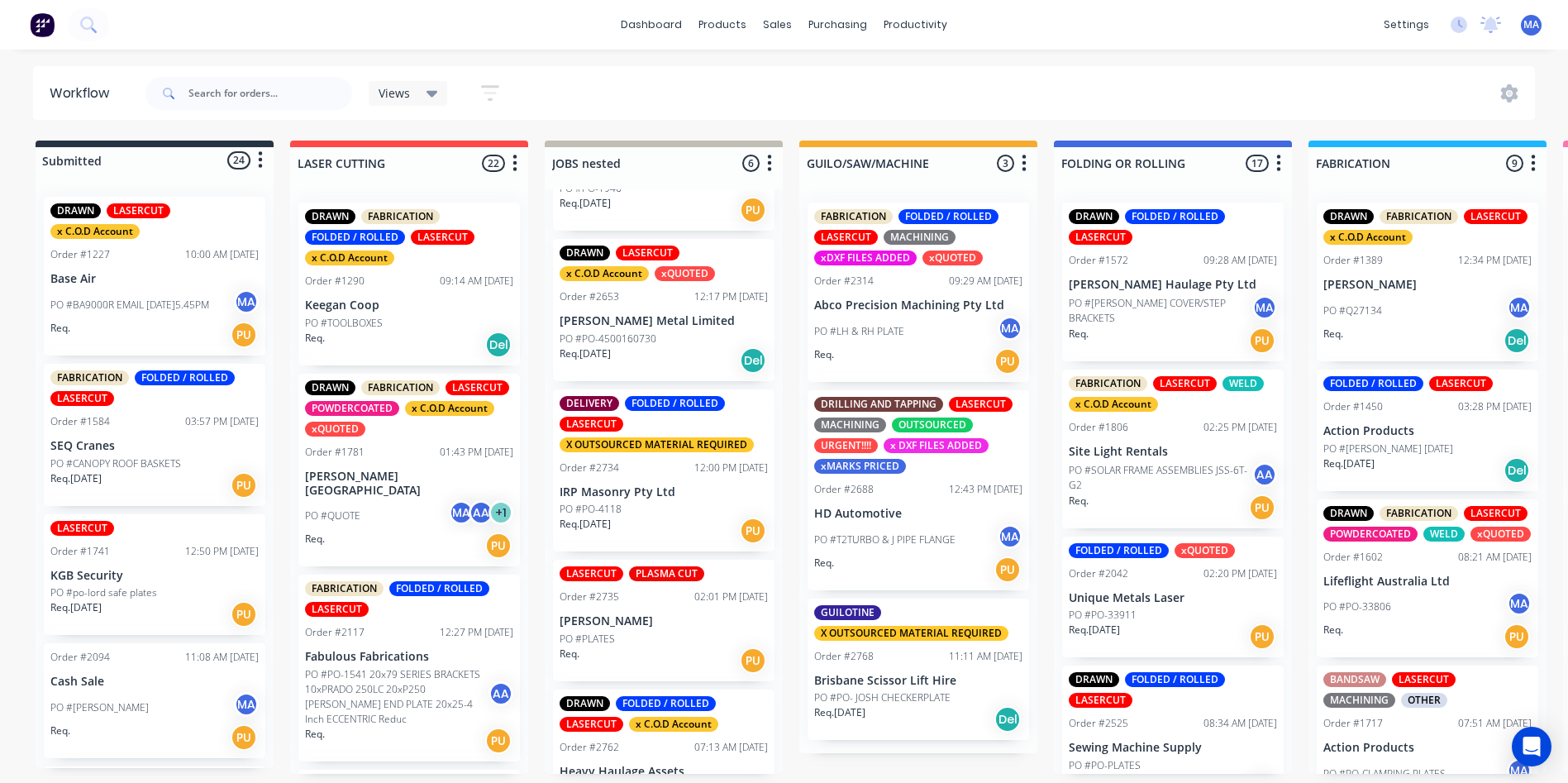
scroll to position [233, 0]
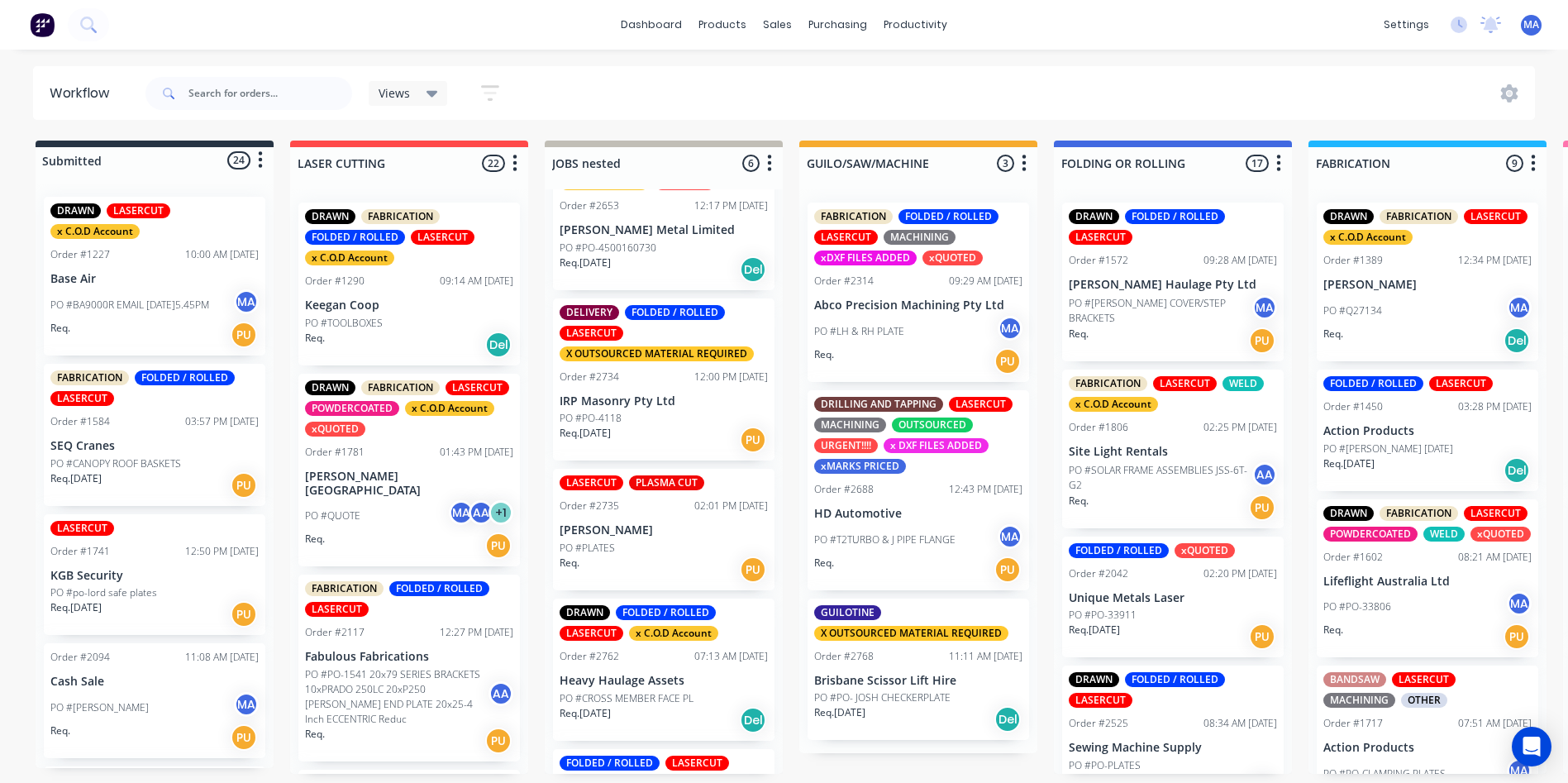
drag, startPoint x: 775, startPoint y: 536, endPoint x: 896, endPoint y: 601, distance: 137.4
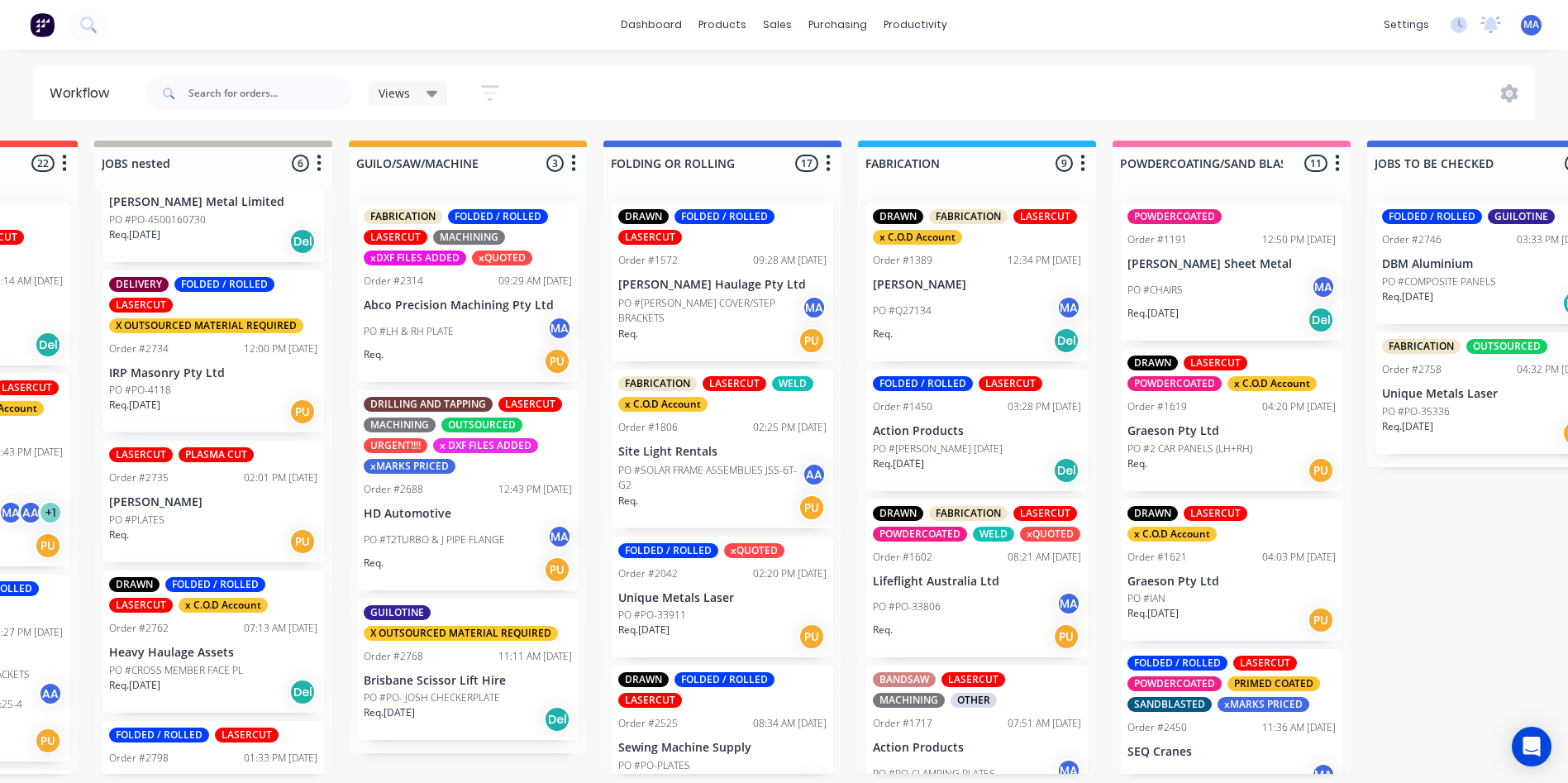
drag, startPoint x: 933, startPoint y: 608, endPoint x: 982, endPoint y: 617, distance: 49.8
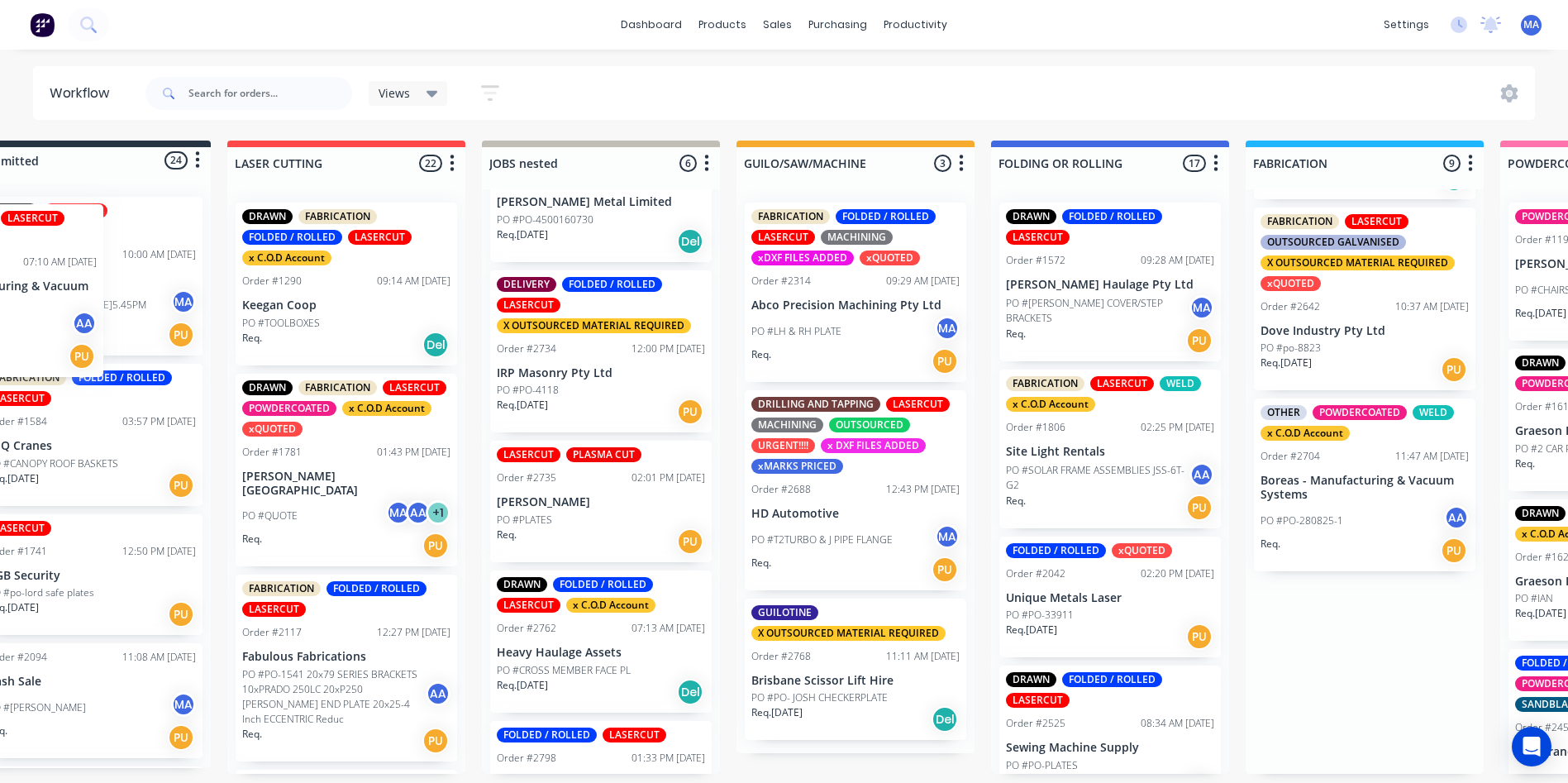
scroll to position [0, 0]
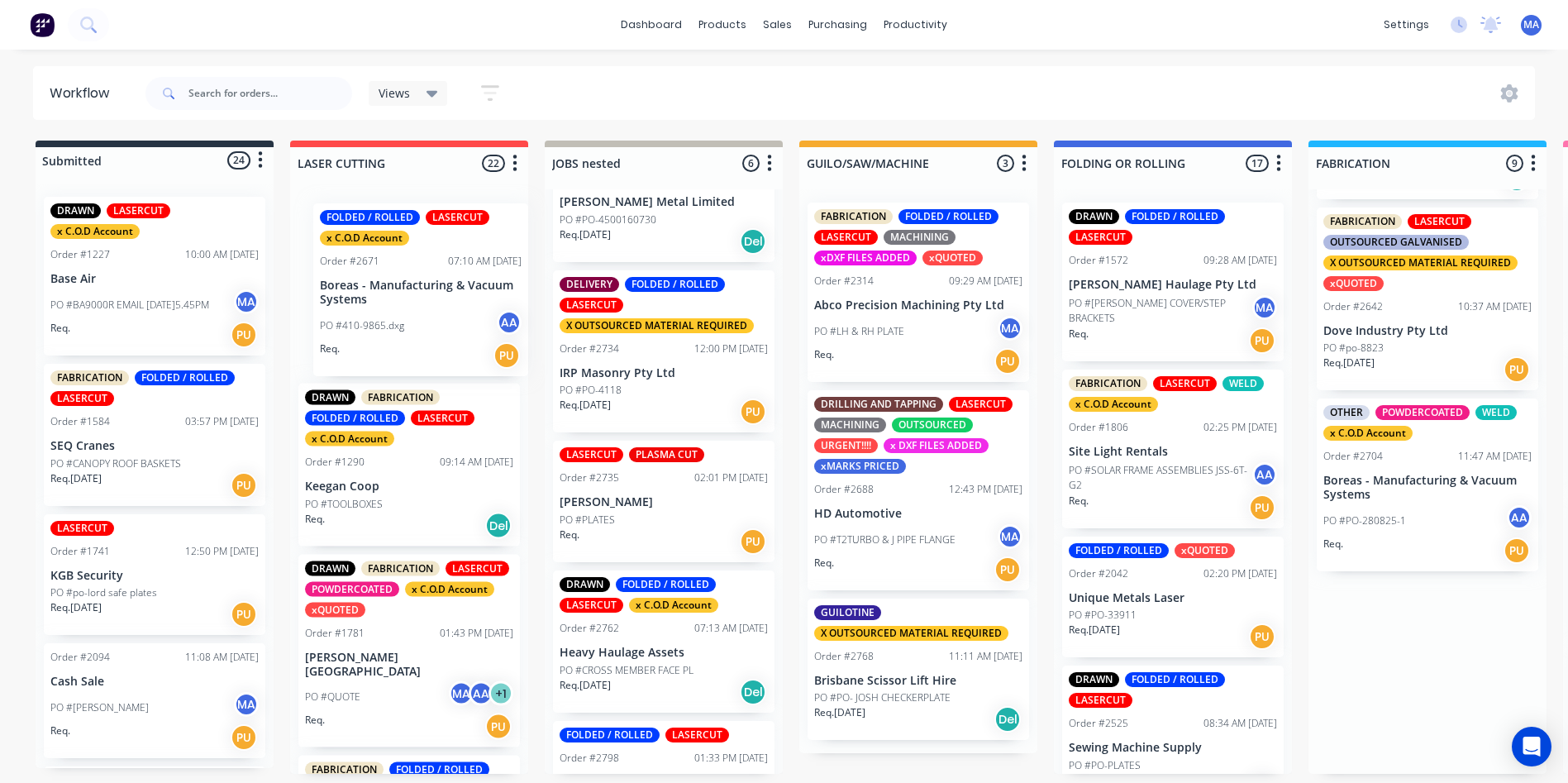
drag, startPoint x: 943, startPoint y: 553, endPoint x: 417, endPoint y: 331, distance: 570.9
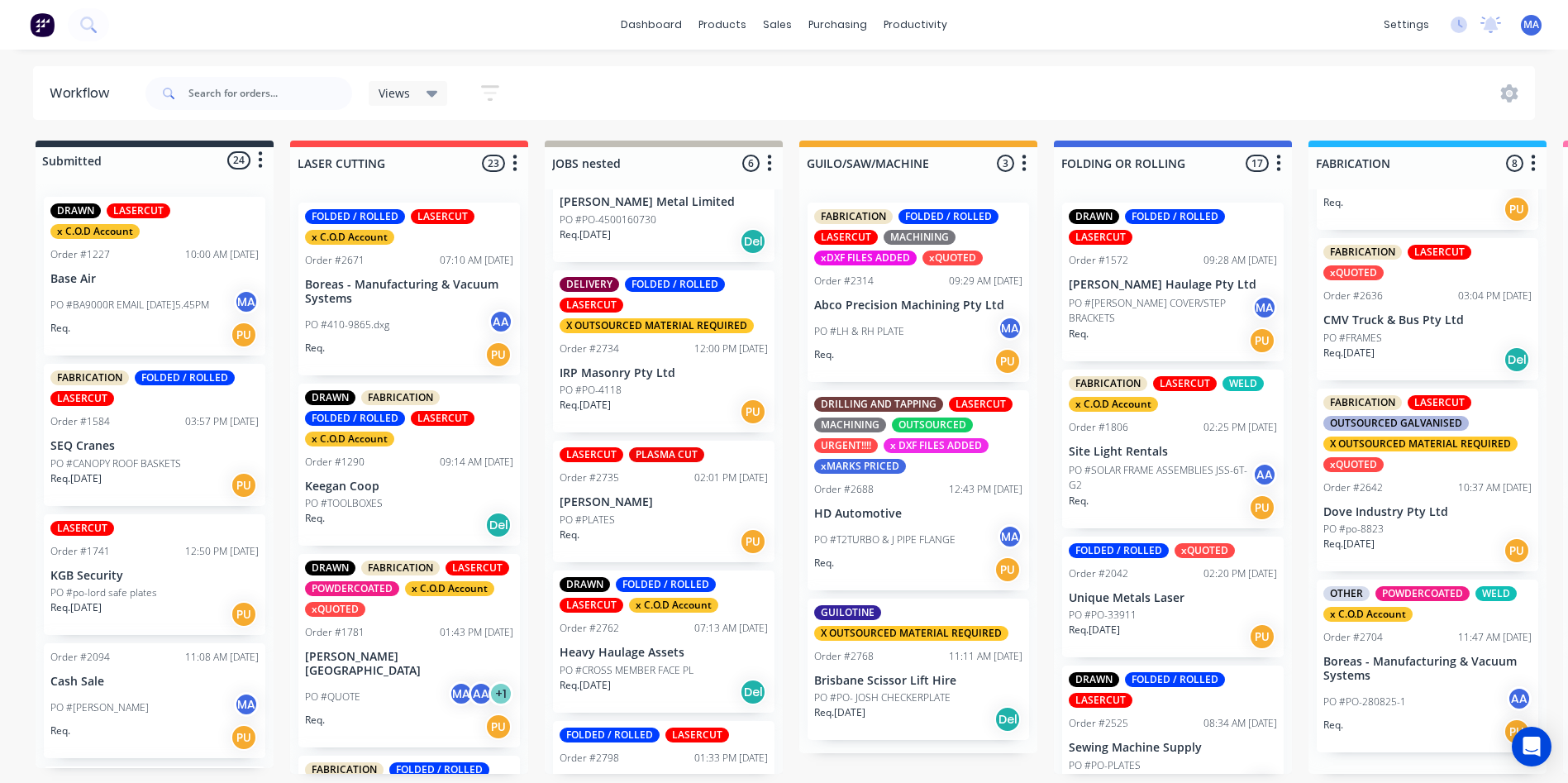
scroll to position [776, 0]
click at [398, 301] on p "Boreas - Manufacturing & Vacuum Systems" at bounding box center [409, 292] width 208 height 28
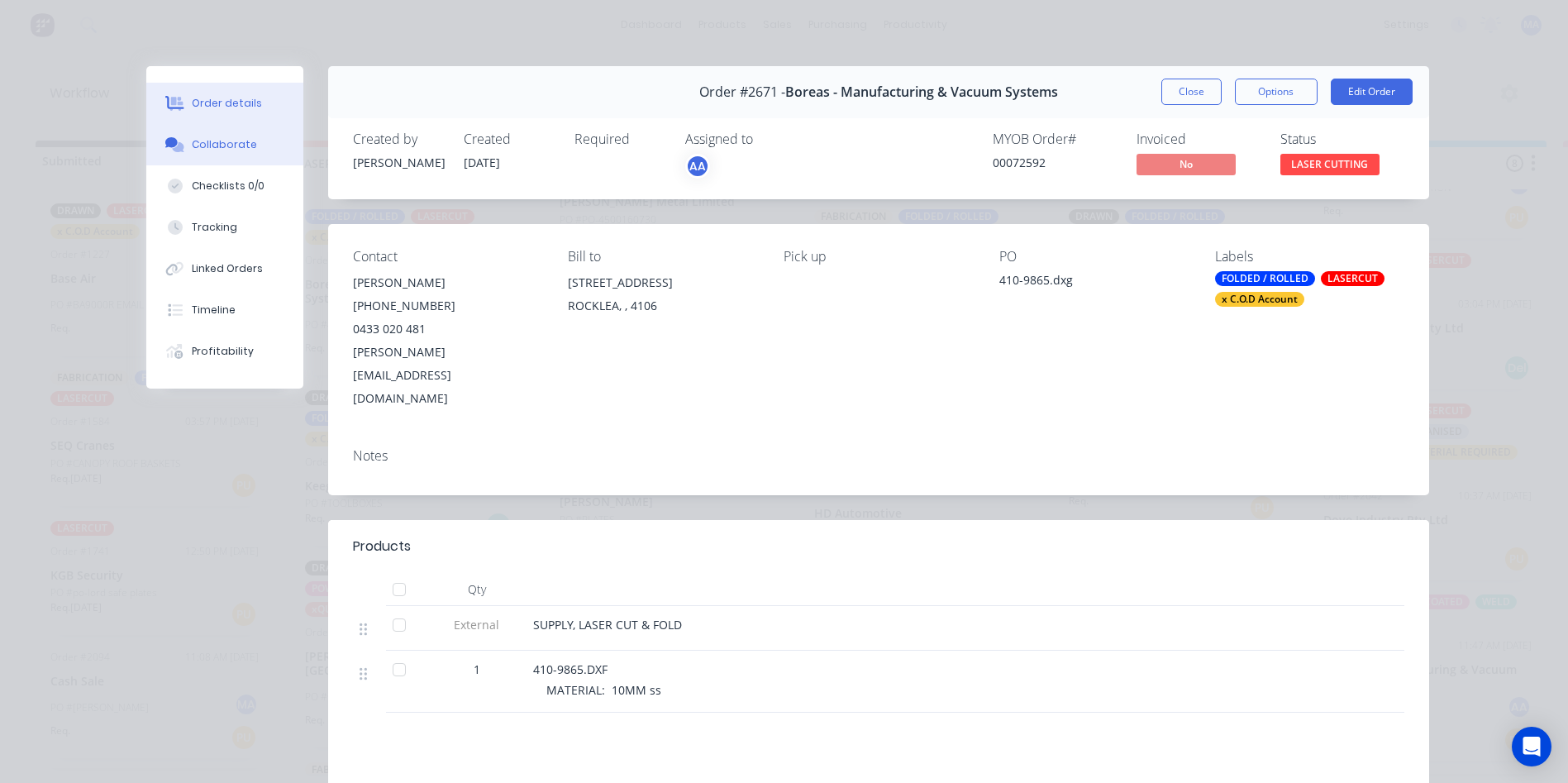
click at [220, 141] on div "Collaborate" at bounding box center [224, 144] width 65 height 15
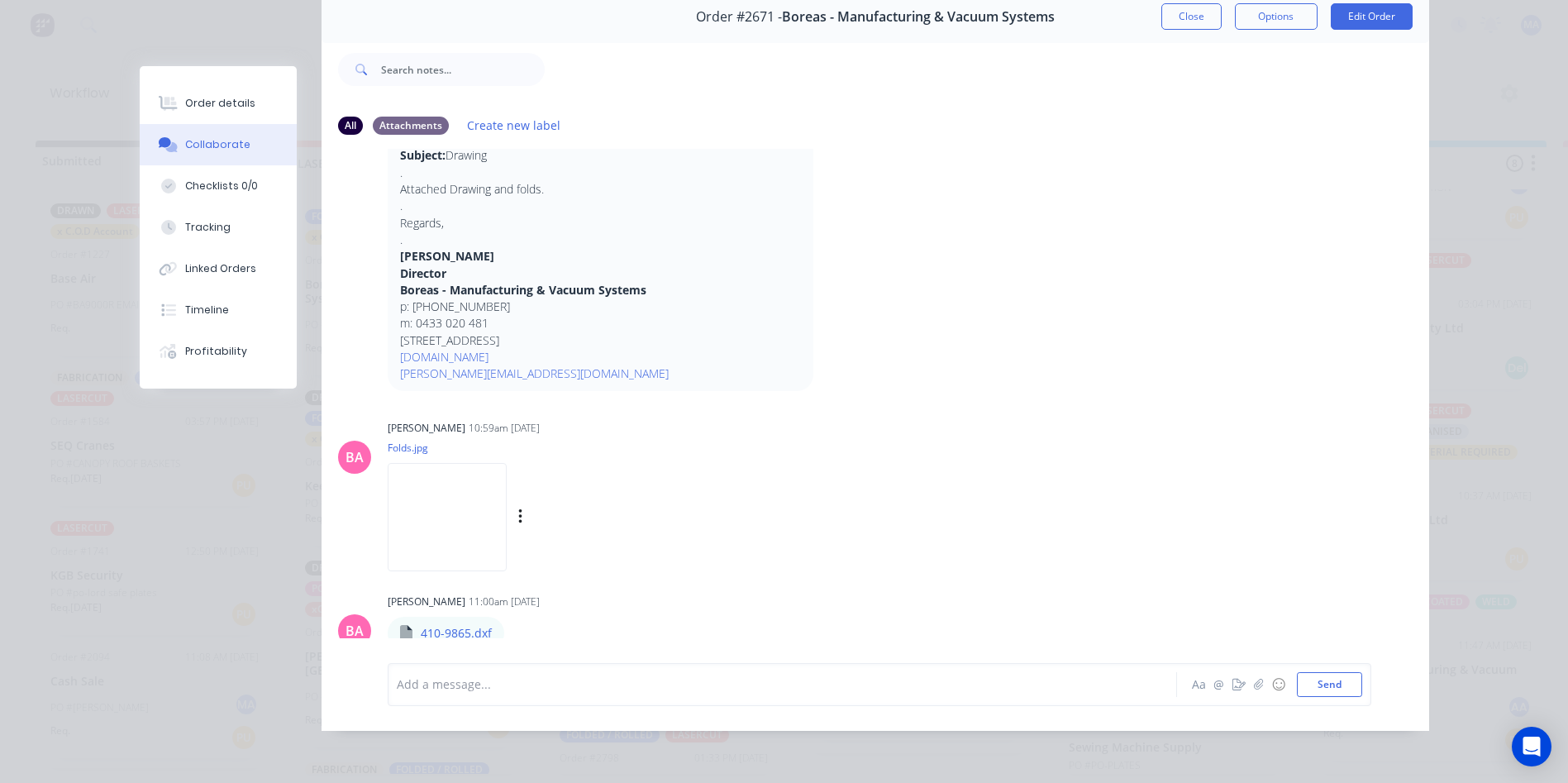
scroll to position [4, 0]
